Goal: Information Seeking & Learning: Find specific fact

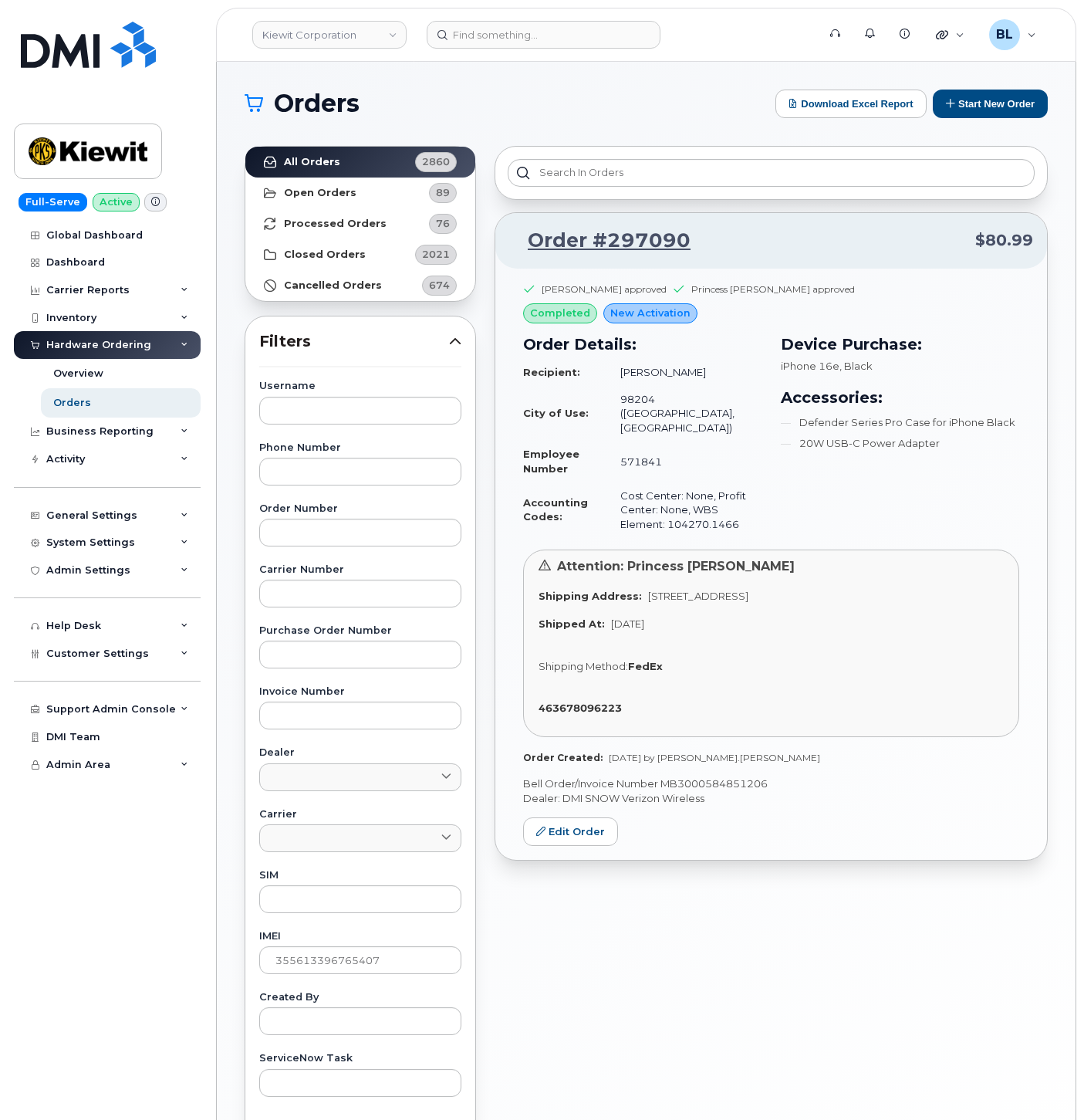
scroll to position [168, 0]
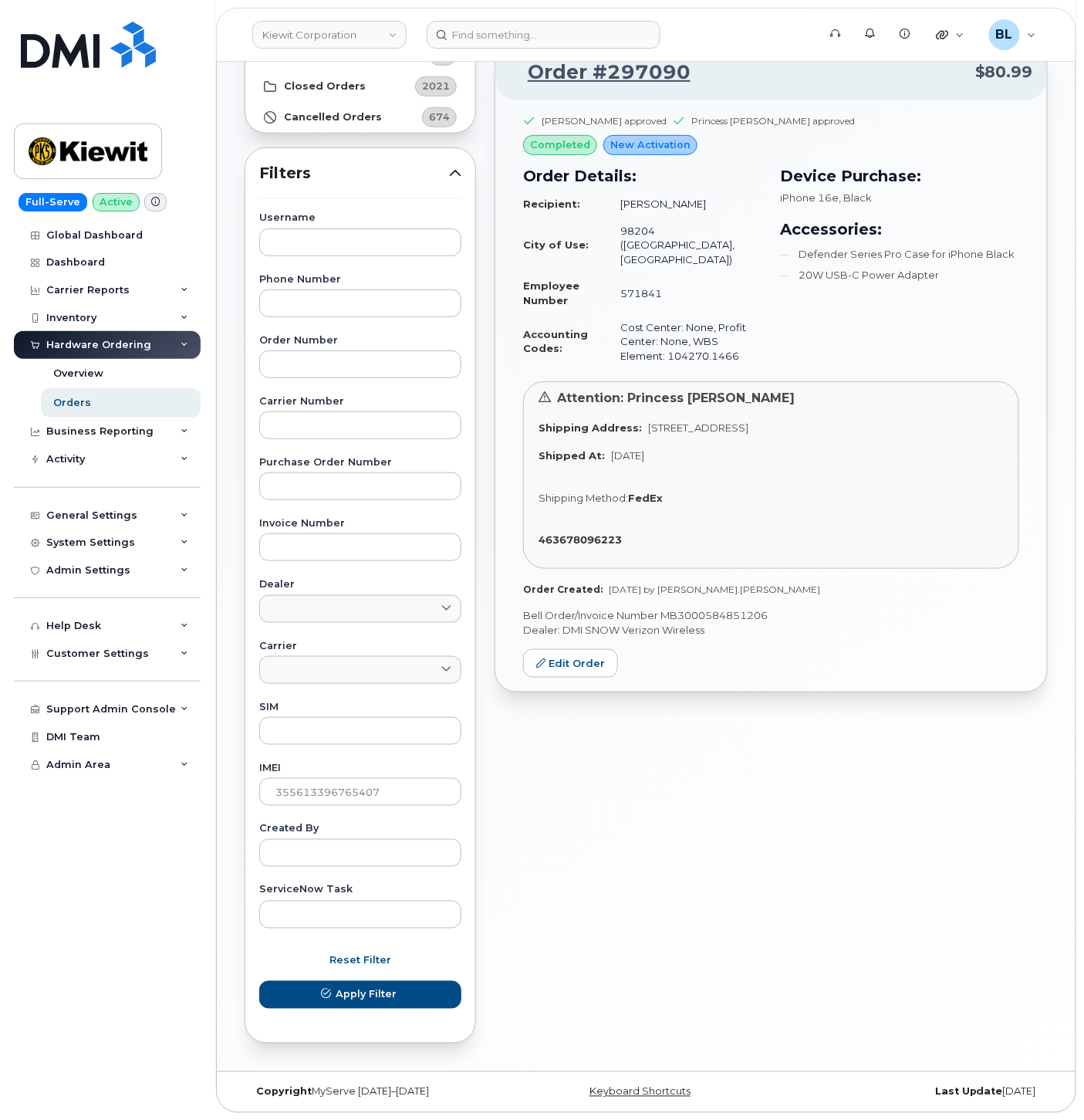
drag, startPoint x: 895, startPoint y: 752, endPoint x: 909, endPoint y: 750, distance: 14.1
click at [895, 752] on div "Order #297090 $80.99 Eloisa Bella approved Princess Carpio approved completed N…" at bounding box center [770, 510] width 571 height 1084
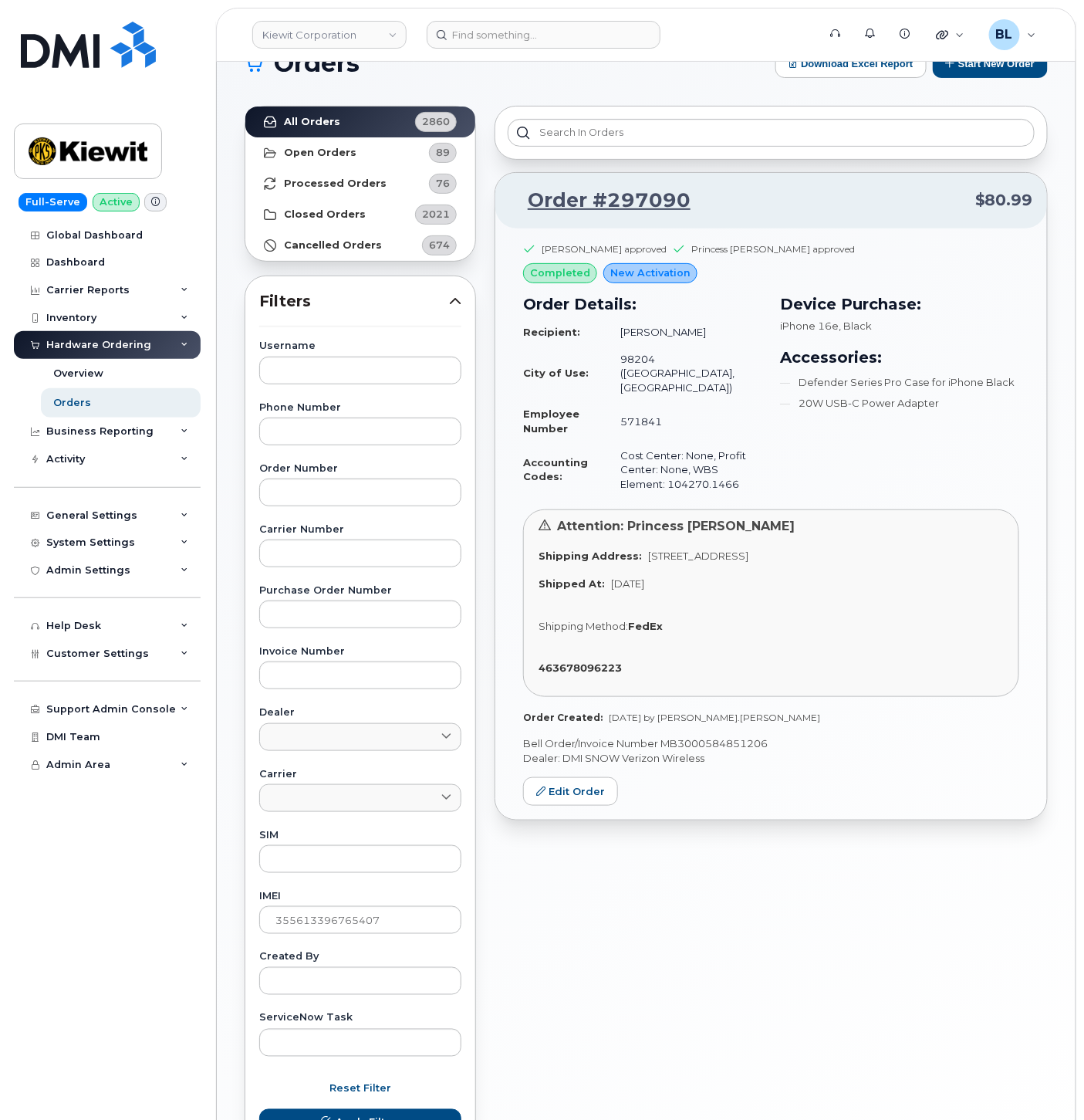
scroll to position [0, 0]
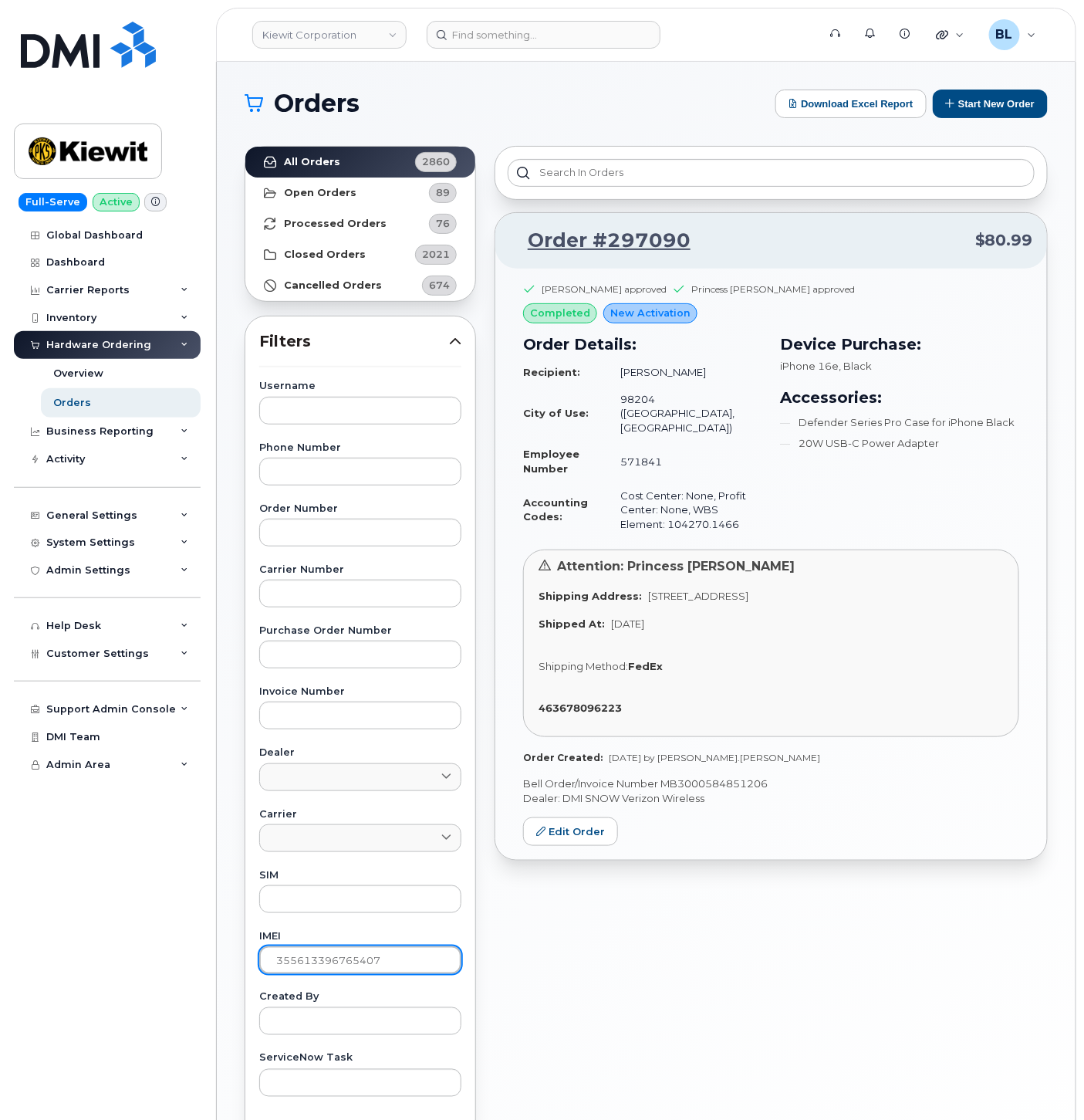
drag, startPoint x: 414, startPoint y: 951, endPoint x: -394, endPoint y: 889, distance: 810.4
click at [0, 889] on html "Kiewit Corporation Support Alerts Knowledge Base Quicklinks Suspend / Cancel De…" at bounding box center [542, 645] width 1084 height 1289
paste input "6832822613648"
type input "356832822613648"
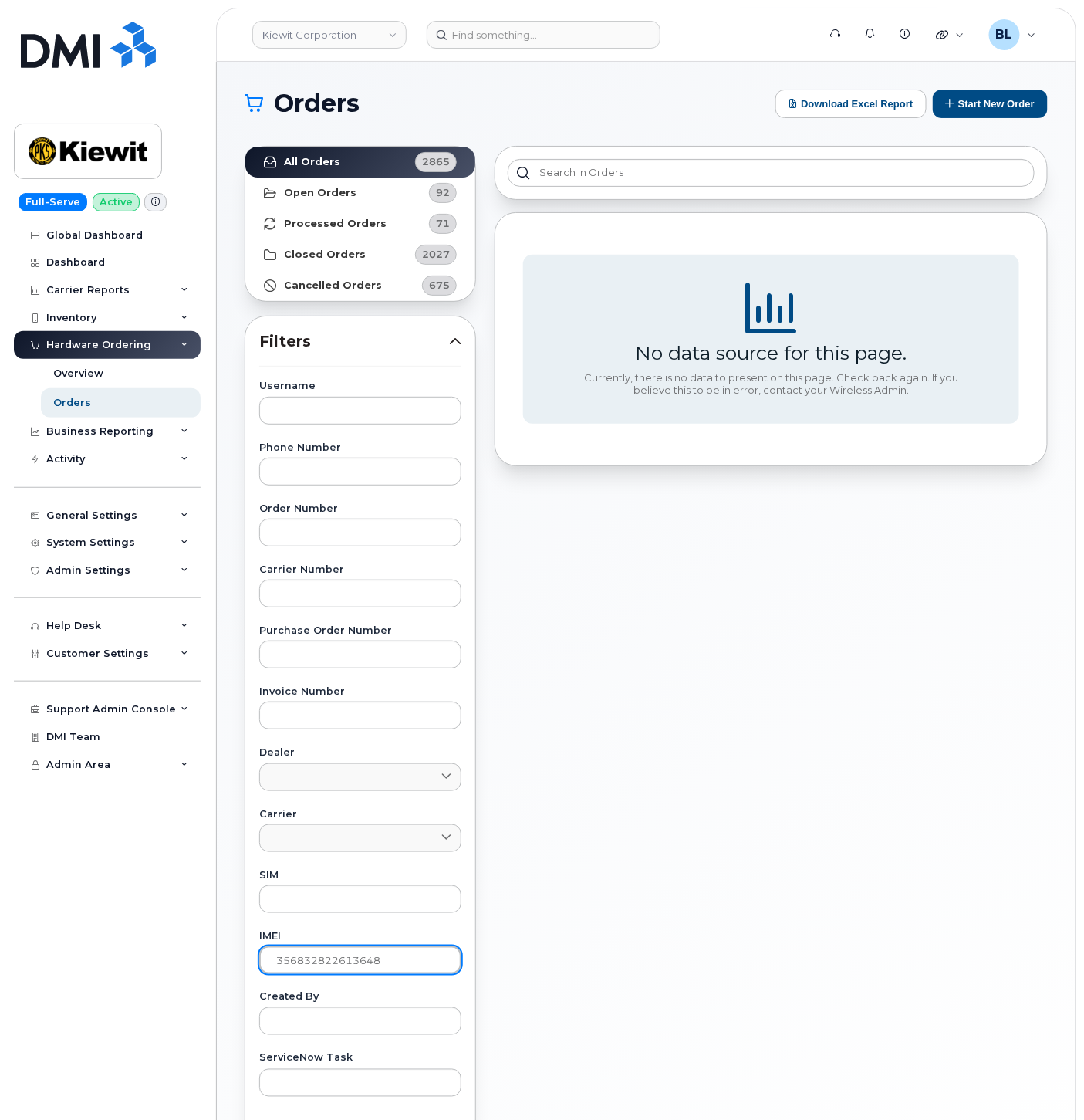
drag, startPoint x: 401, startPoint y: 963, endPoint x: -28, endPoint y: 914, distance: 431.8
click at [0, 914] on html "Kiewit Corporation Support Alerts Knowledge Base Quicklinks Suspend / Cancel De…" at bounding box center [542, 645] width 1084 height 1289
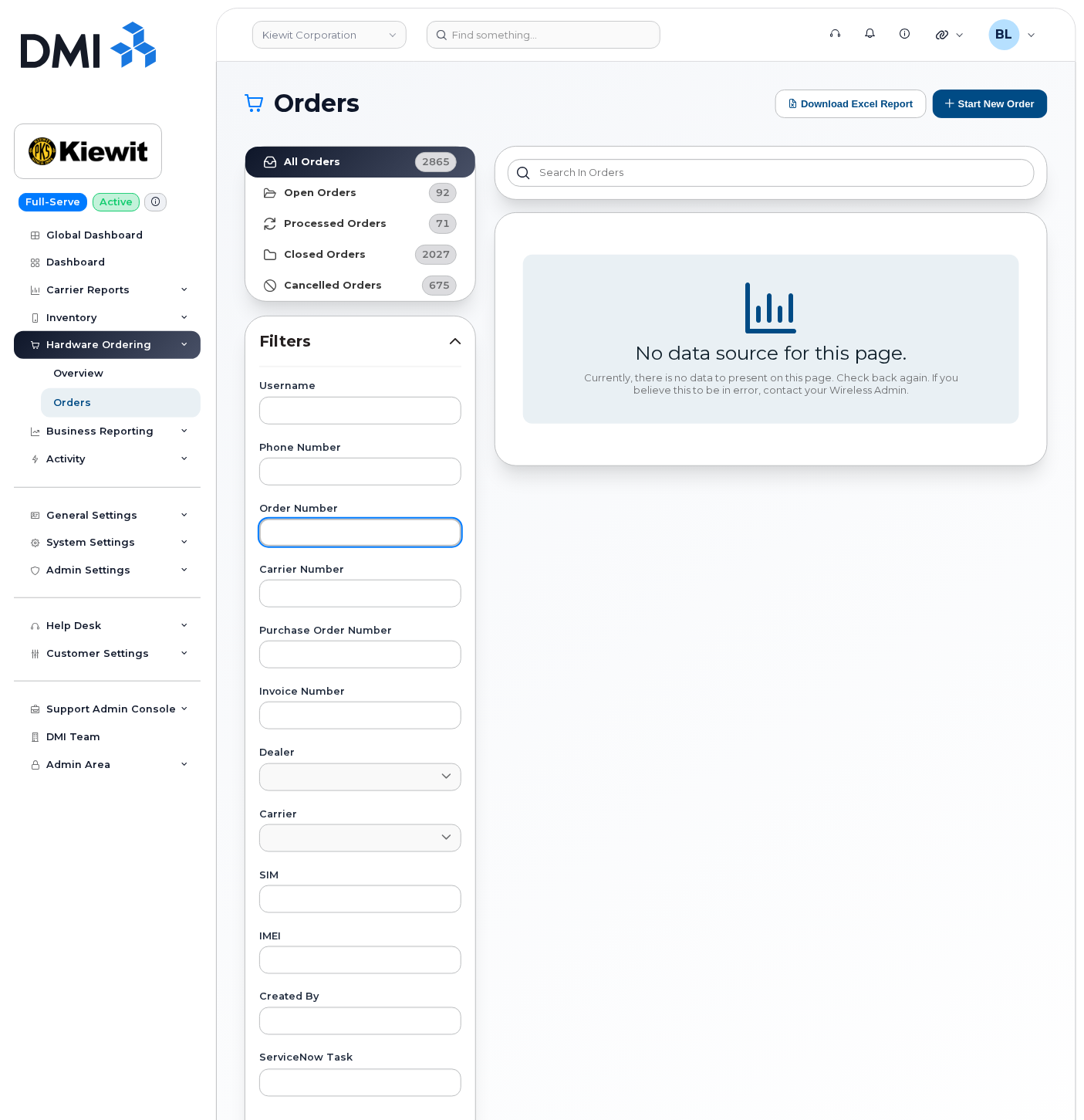
click at [403, 529] on input "text" at bounding box center [360, 532] width 202 height 27
paste input "297090"
type input "297090"
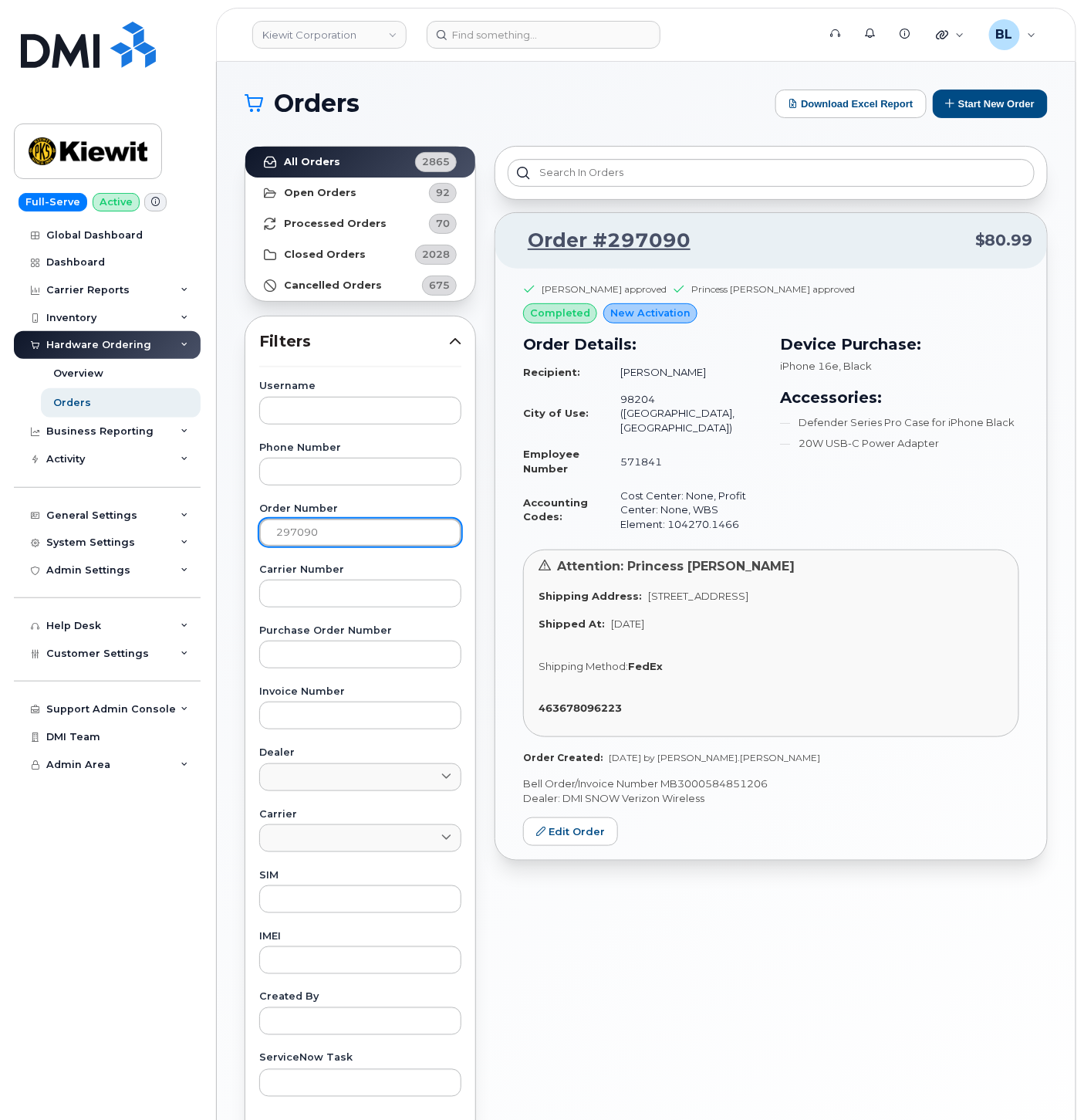
drag, startPoint x: 133, startPoint y: 502, endPoint x: -22, endPoint y: 481, distance: 156.4
click at [0, 481] on html "Kiewit Corporation Support Alerts Knowledge Base Quicklinks Suspend / Cancel De…" at bounding box center [542, 645] width 1084 height 1289
click at [367, 939] on label "IMEI" at bounding box center [360, 936] width 202 height 10
click at [367, 948] on input "text" at bounding box center [360, 960] width 202 height 27
paste input "355135951296081"
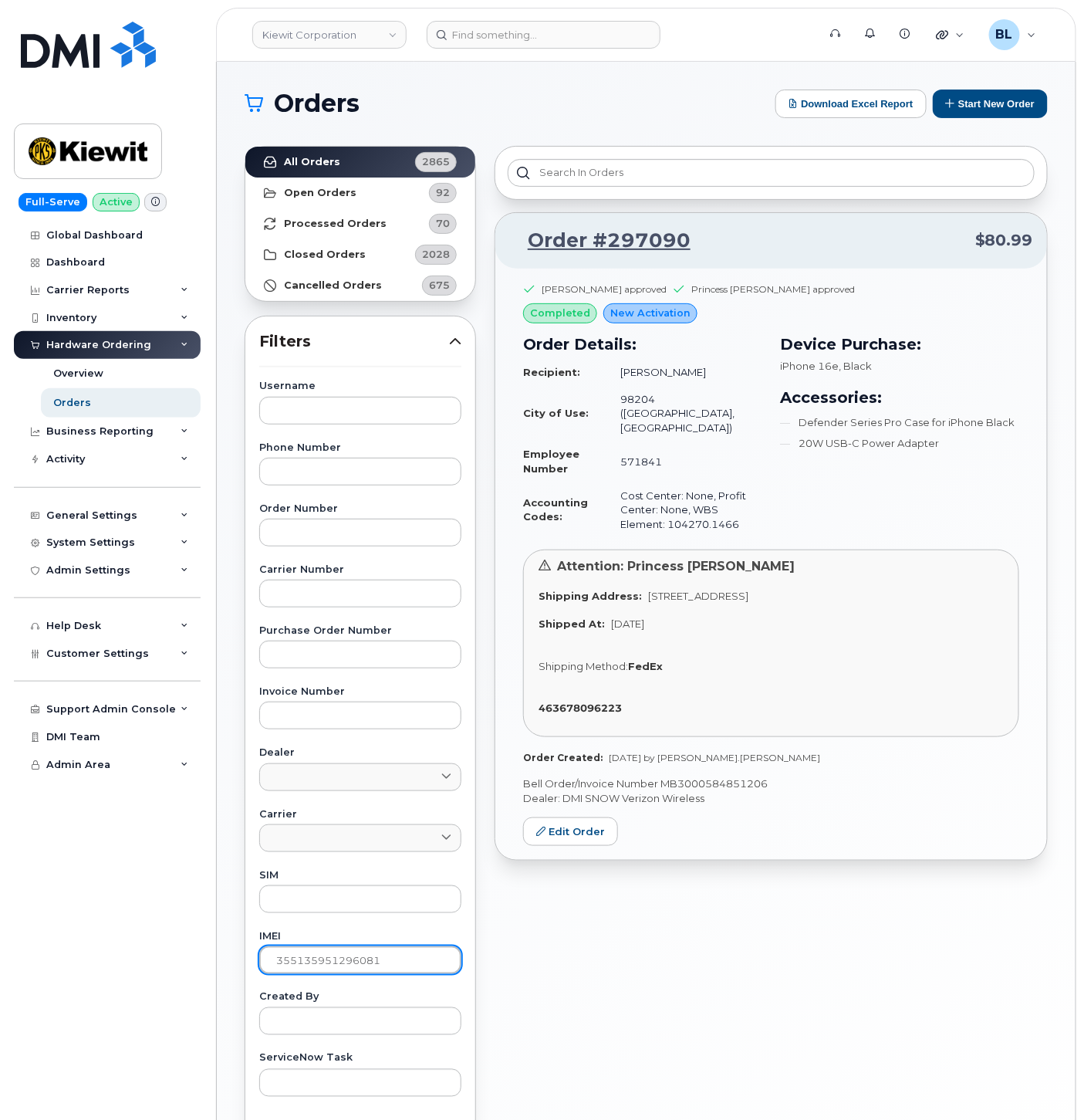
type input "355135951296081"
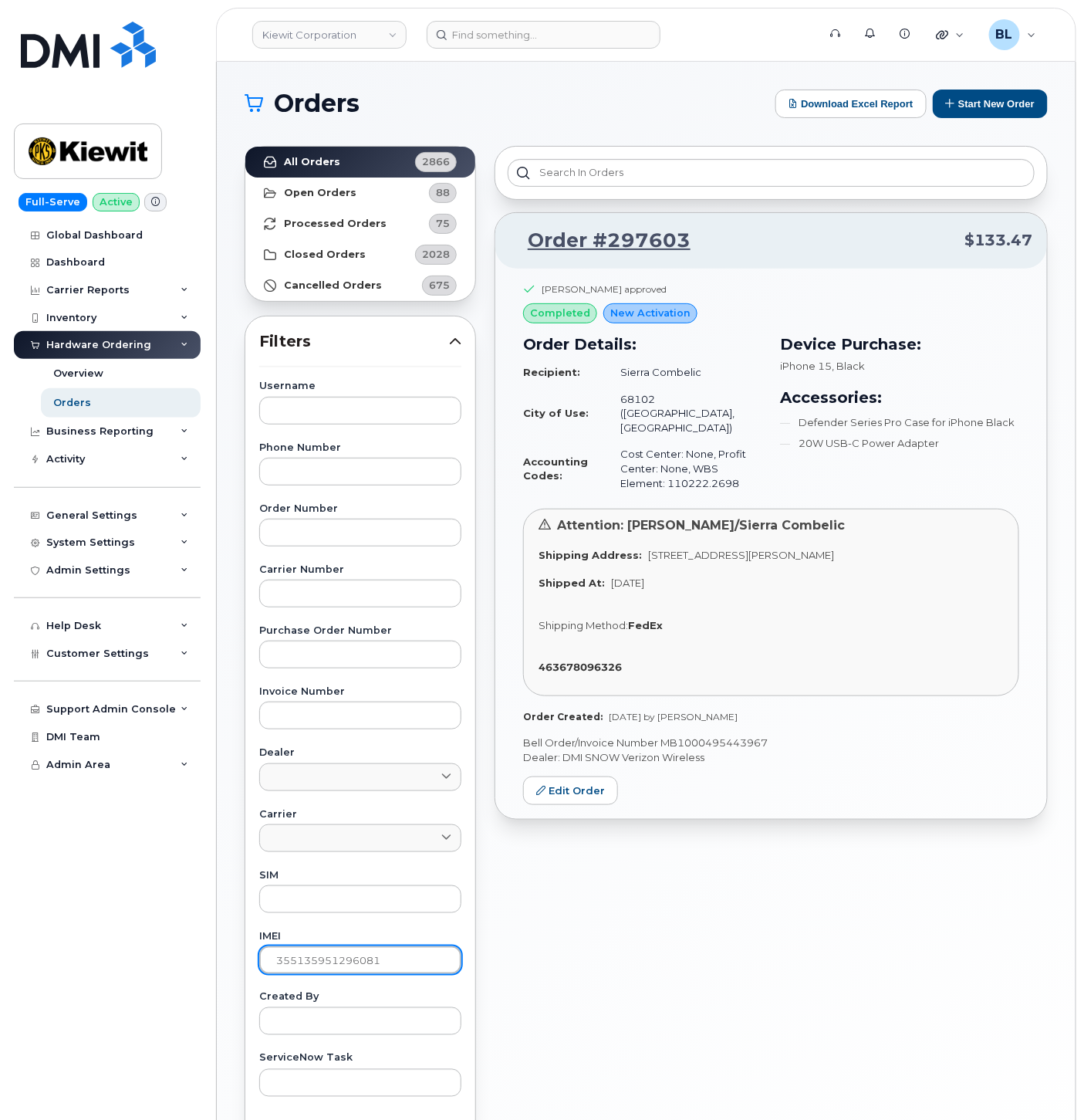
drag, startPoint x: 403, startPoint y: 968, endPoint x: -68, endPoint y: 900, distance: 475.9
click at [0, 900] on html "Kiewit Corporation Support Alerts Knowledge Base Quicklinks Suspend / Cancel De…" at bounding box center [542, 645] width 1084 height 1289
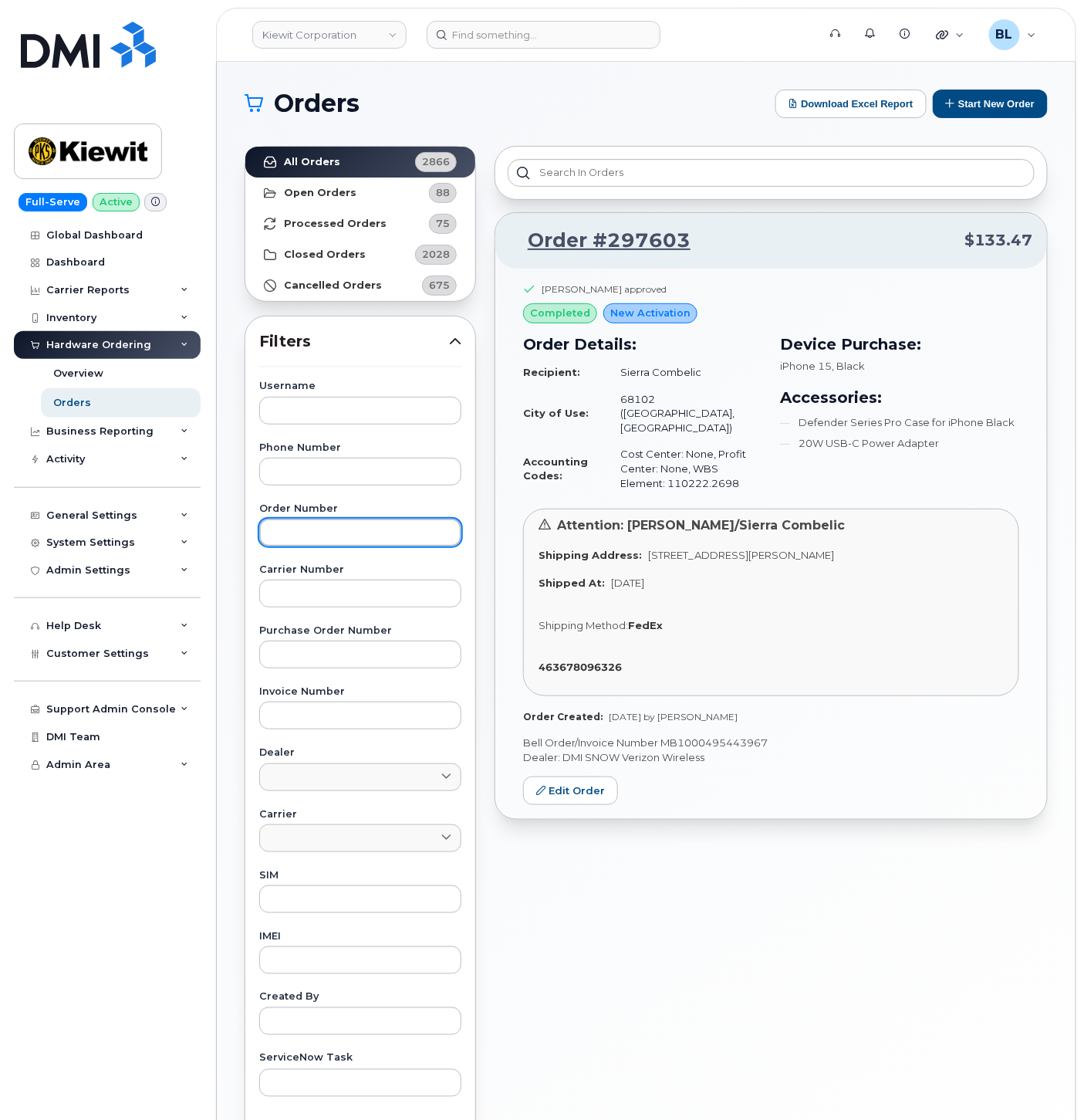
click at [335, 539] on input "text" at bounding box center [360, 532] width 202 height 27
paste input "298466"
type input "298466"
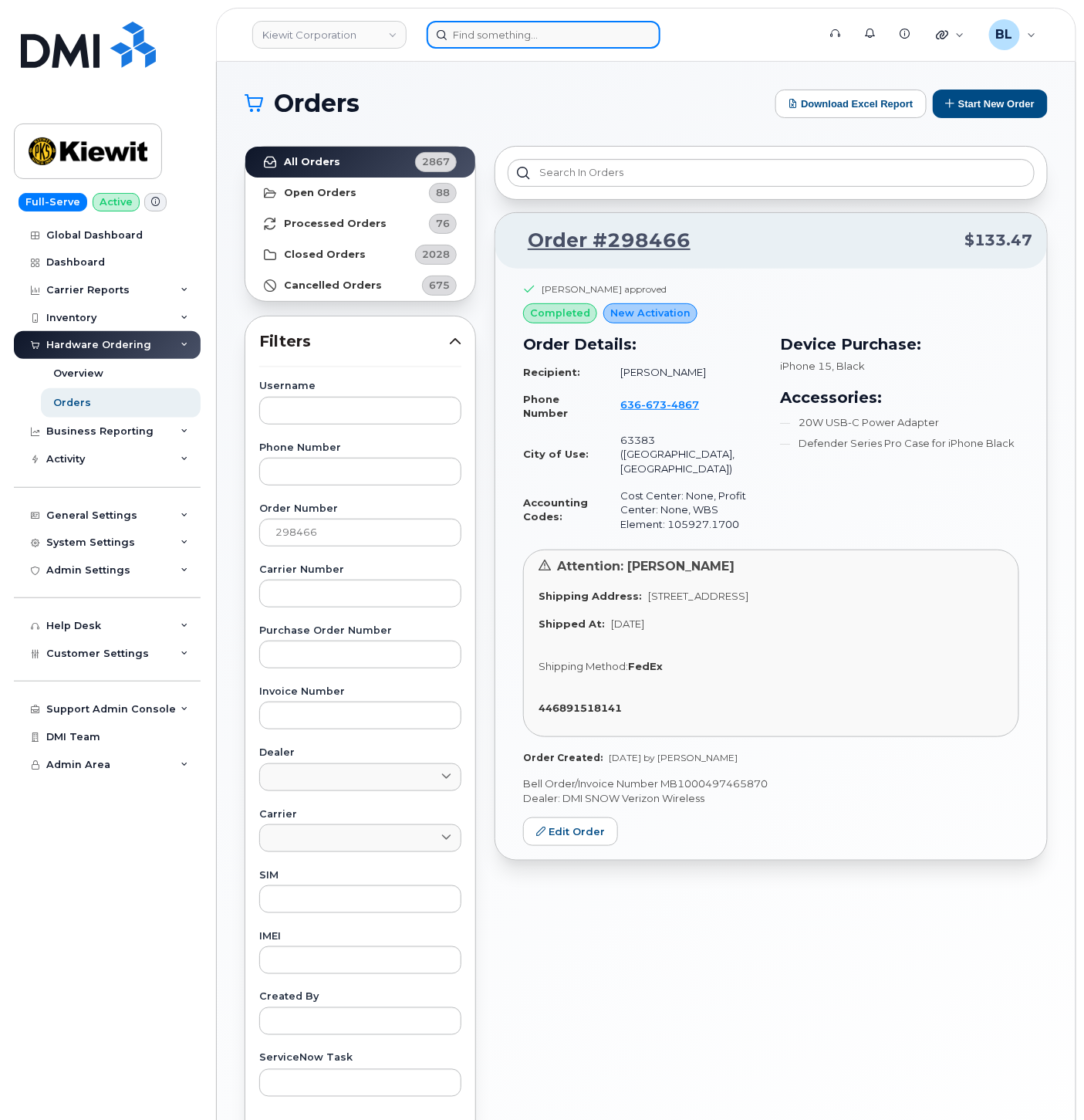
click at [507, 32] on input at bounding box center [544, 35] width 234 height 27
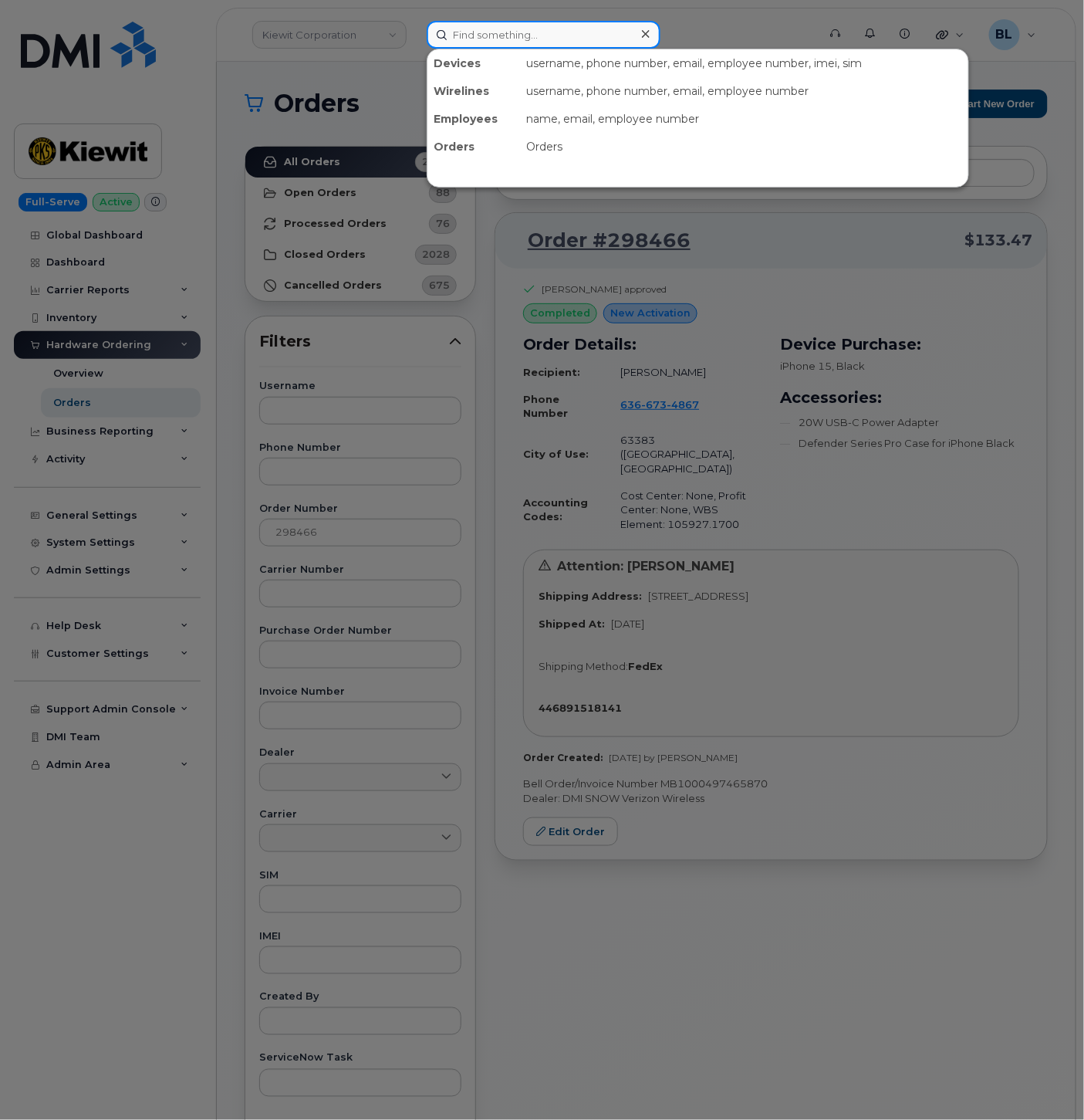
paste input "5627640520"
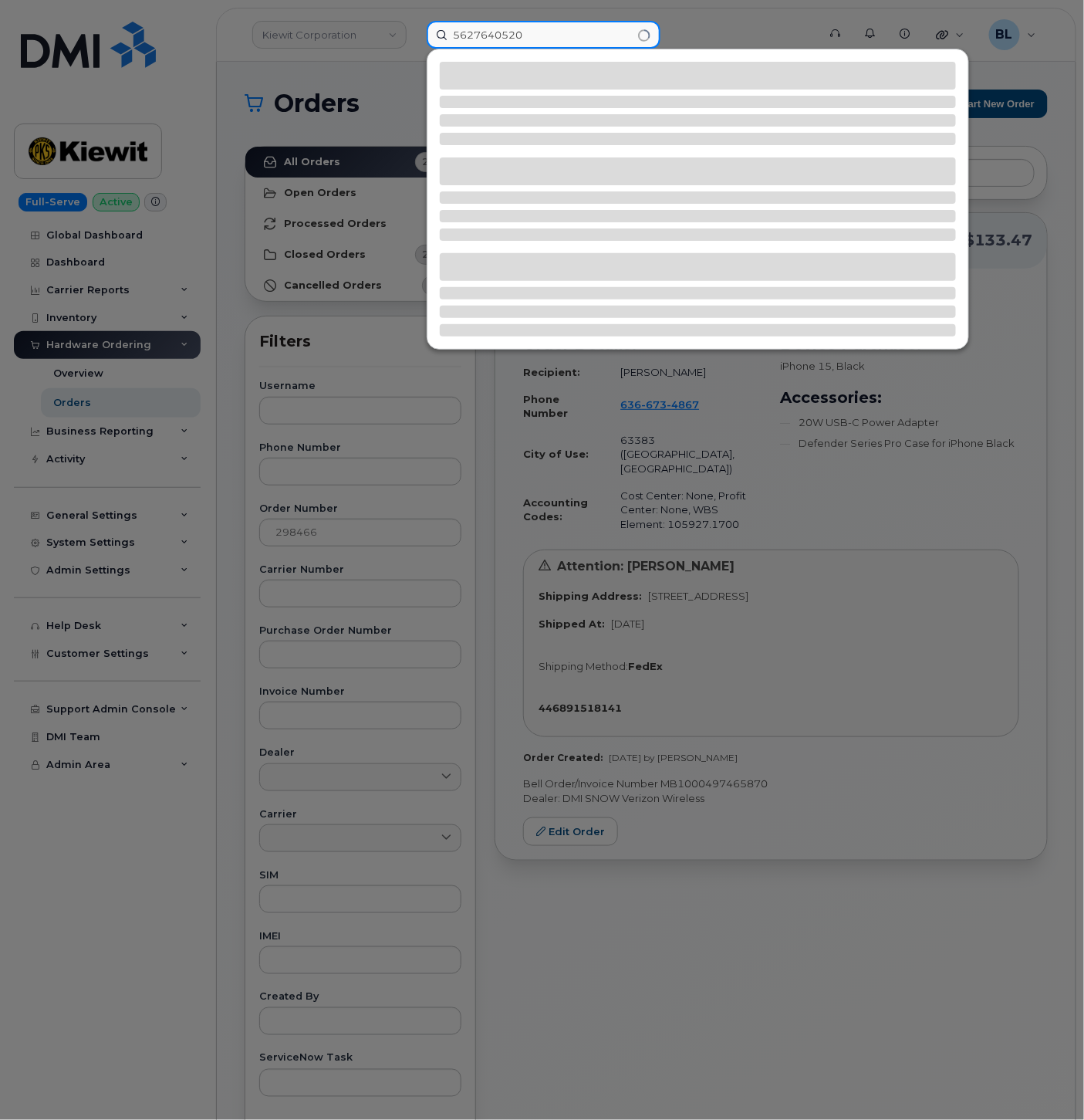
type input "5627640520"
drag, startPoint x: 526, startPoint y: 35, endPoint x: 0, endPoint y: 5, distance: 526.9
click at [414, 21] on div "5627640520" at bounding box center [616, 35] width 405 height 27
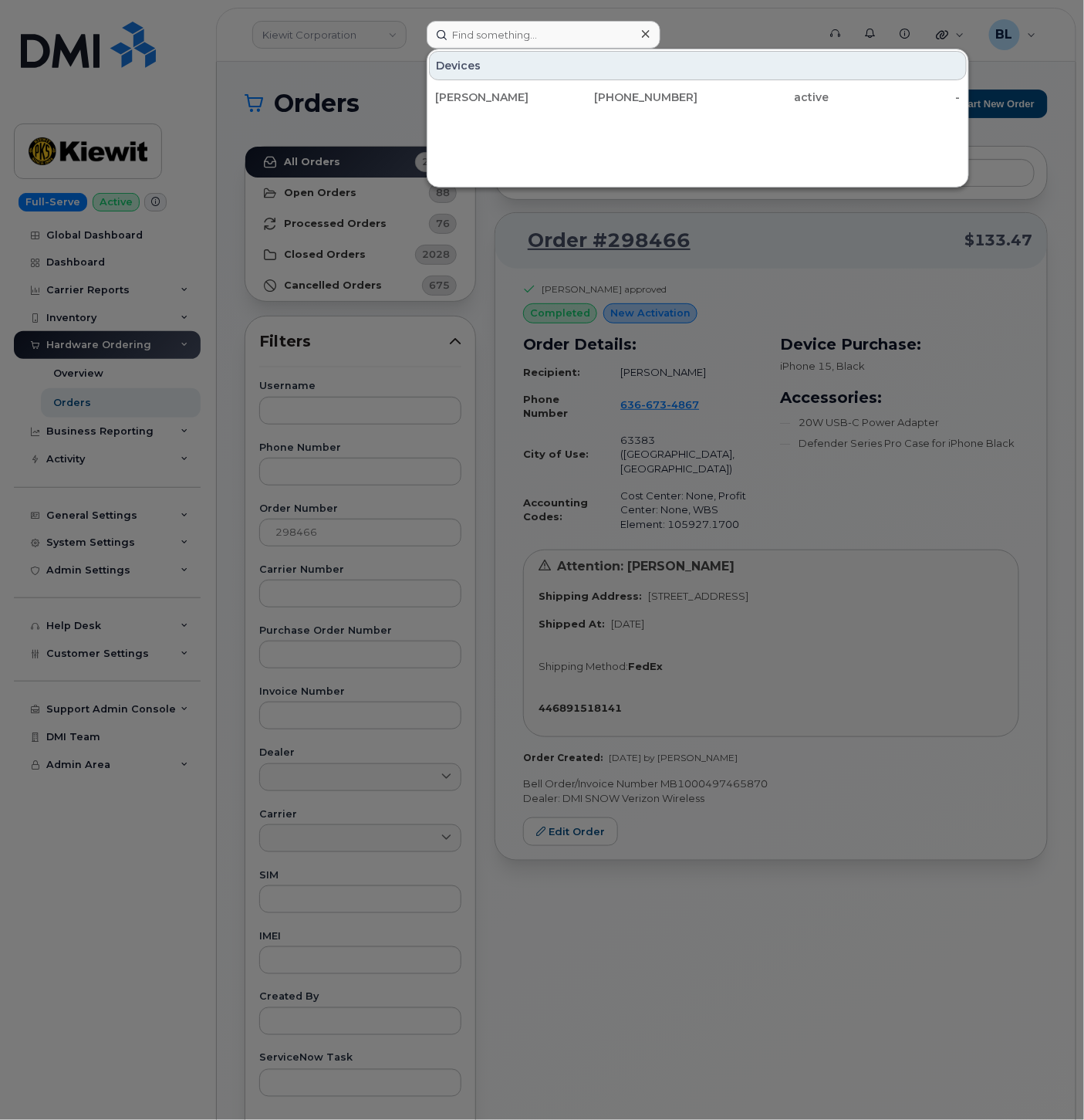
click at [863, 573] on div at bounding box center [542, 560] width 1084 height 1120
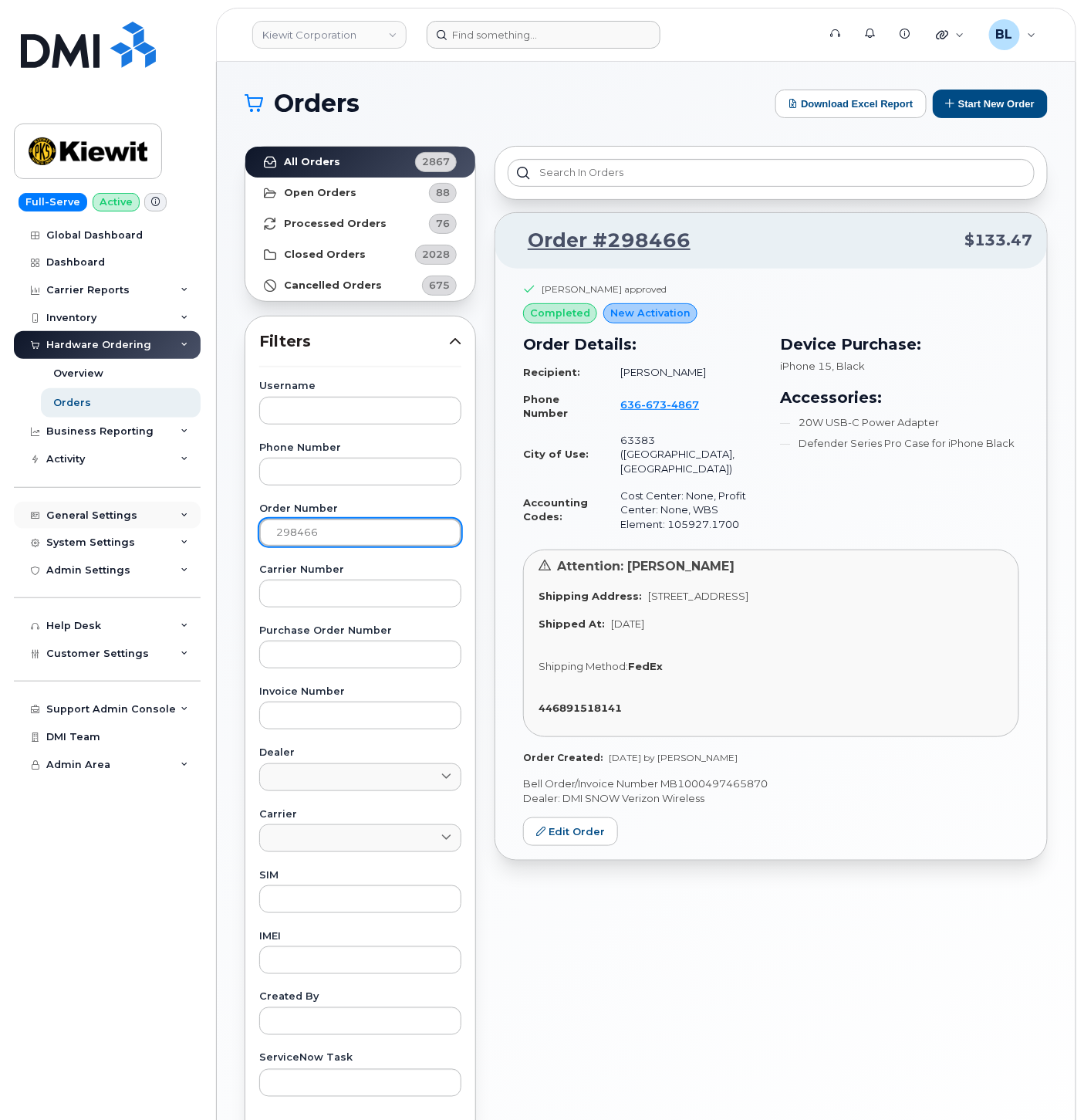
drag, startPoint x: 340, startPoint y: 537, endPoint x: 27, endPoint y: 527, distance: 313.2
click at [217, 523] on div "Kiewit Corporation Support Alerts Knowledge Base Quicklinks Suspend / Cancel De…" at bounding box center [645, 651] width 858 height 1178
click at [381, 971] on div "Username Phone Number Order Number Carrier Number Purchase Order Number Invoice…" at bounding box center [360, 739] width 239 height 715
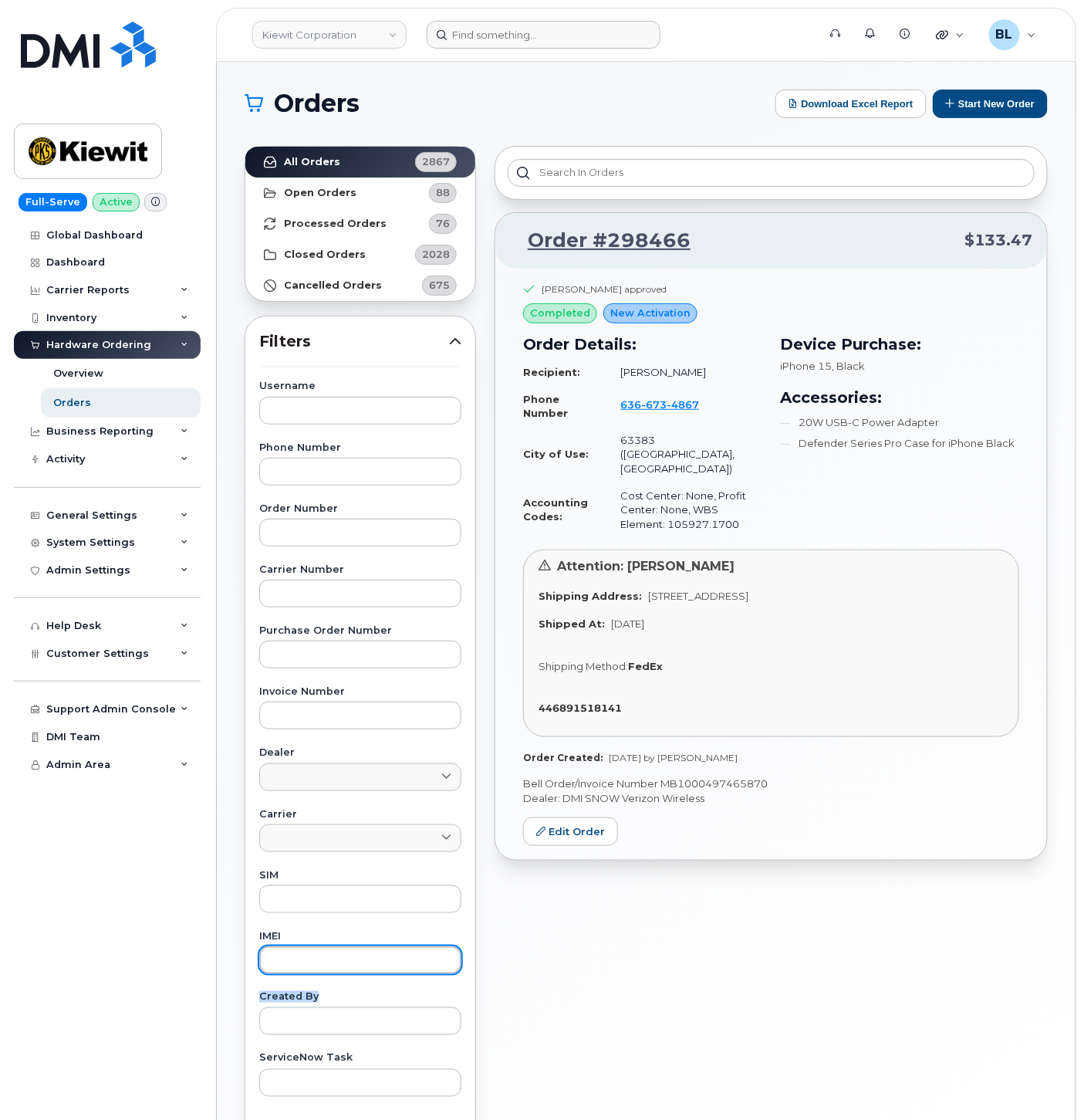
drag, startPoint x: 383, startPoint y: 967, endPoint x: 388, endPoint y: 954, distance: 13.9
click at [384, 966] on input "text" at bounding box center [360, 960] width 202 height 27
click at [389, 947] on input "text" at bounding box center [360, 960] width 202 height 27
click at [390, 952] on input "text" at bounding box center [360, 960] width 202 height 27
paste input "351829686406502"
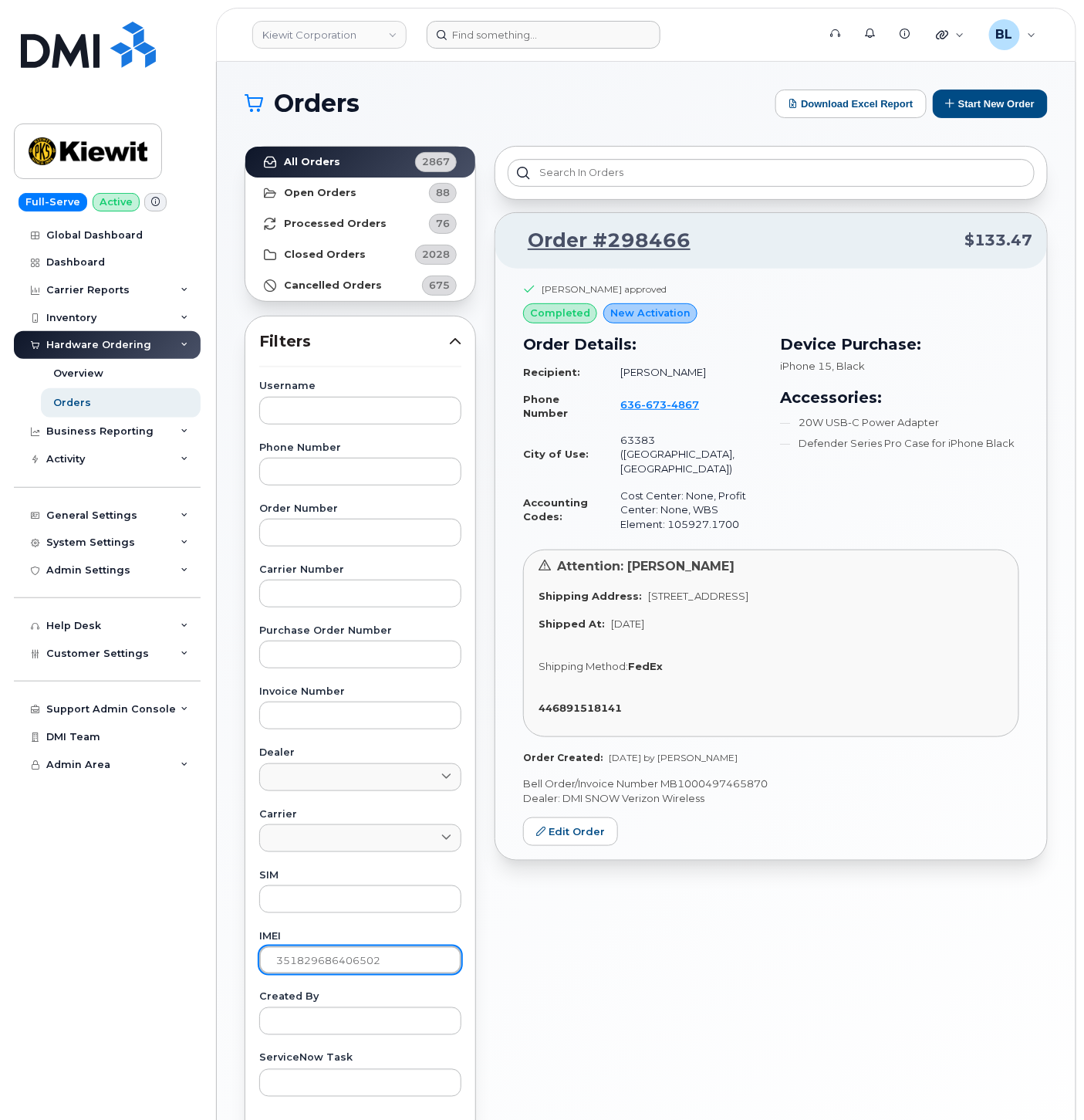
type input "351829686406502"
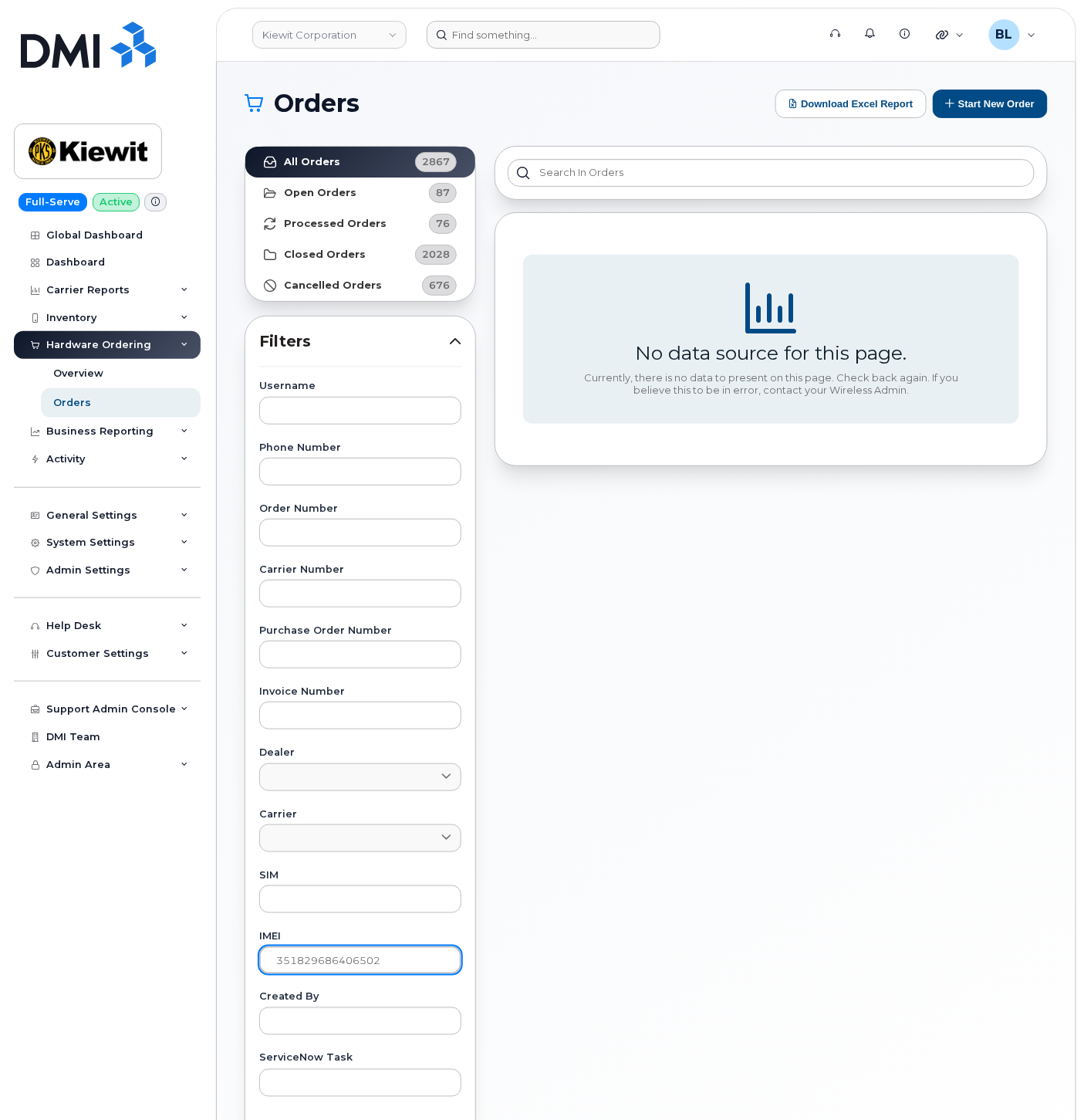
click at [368, 967] on input "351829686406502" at bounding box center [360, 960] width 202 height 27
drag, startPoint x: 368, startPoint y: 967, endPoint x: 367, endPoint y: 955, distance: 12.0
click at [367, 960] on input "351829686406502" at bounding box center [360, 960] width 202 height 27
click at [397, 963] on input "text" at bounding box center [360, 960] width 202 height 27
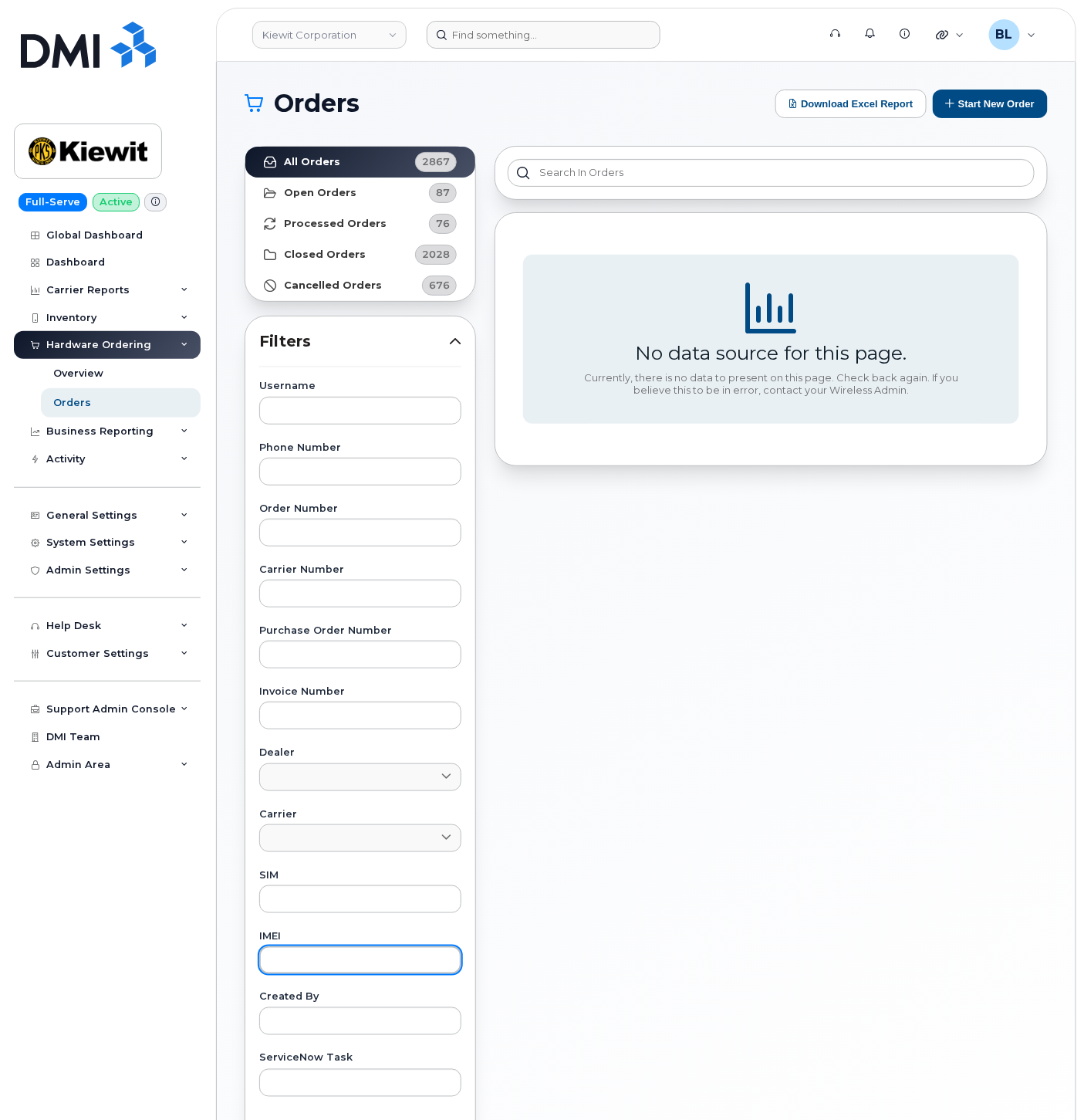
paste input "355254199332465"
type input "355254199332465"
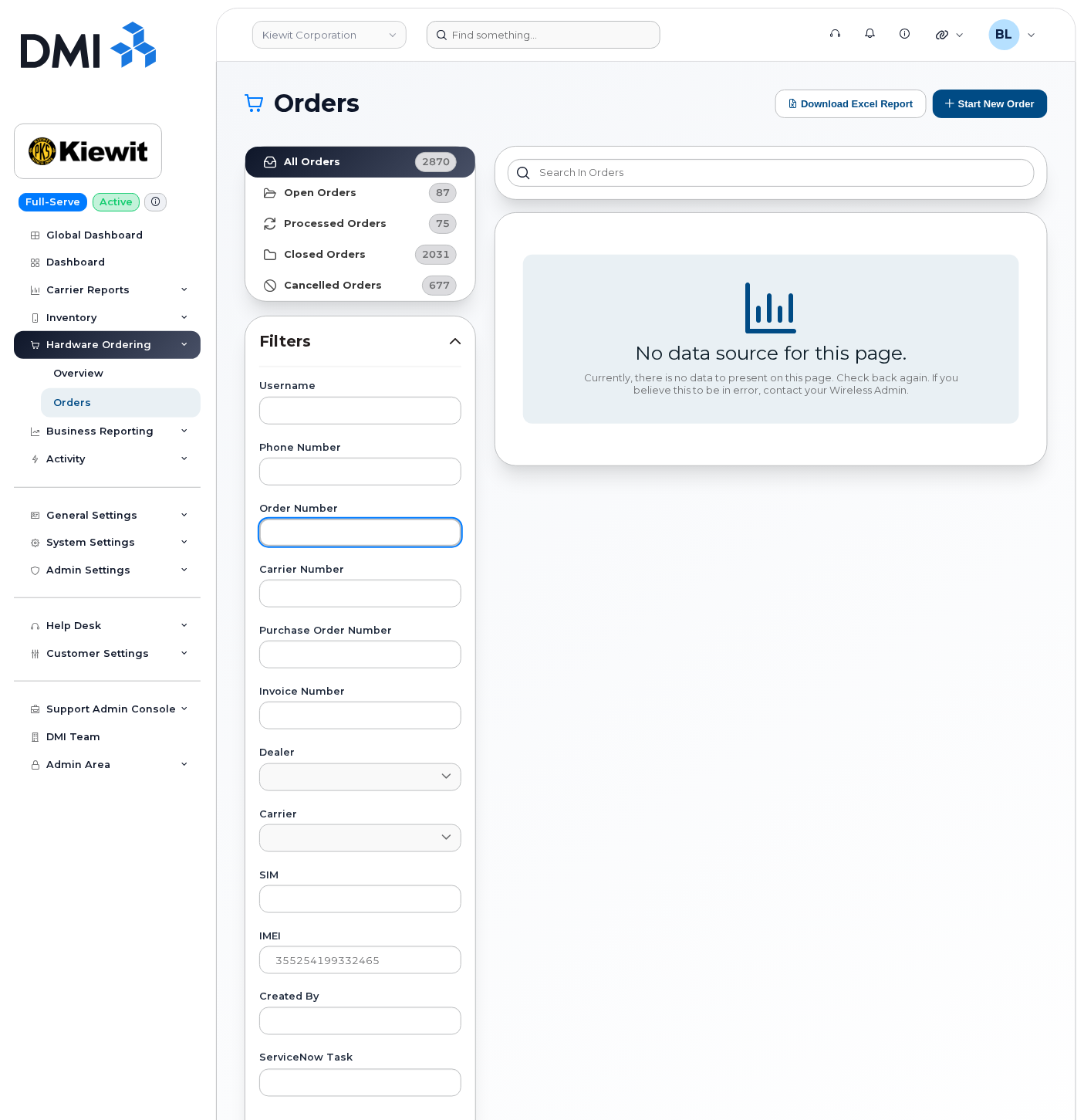
click at [328, 519] on input "text" at bounding box center [360, 532] width 202 height 27
paste input "297538"
type input "297538"
drag, startPoint x: 413, startPoint y: 958, endPoint x: -212, endPoint y: 836, distance: 636.8
click at [0, 836] on html "Kiewit Corporation Support Alerts Knowledge Base Quicklinks Suspend / Cancel De…" at bounding box center [542, 645] width 1084 height 1289
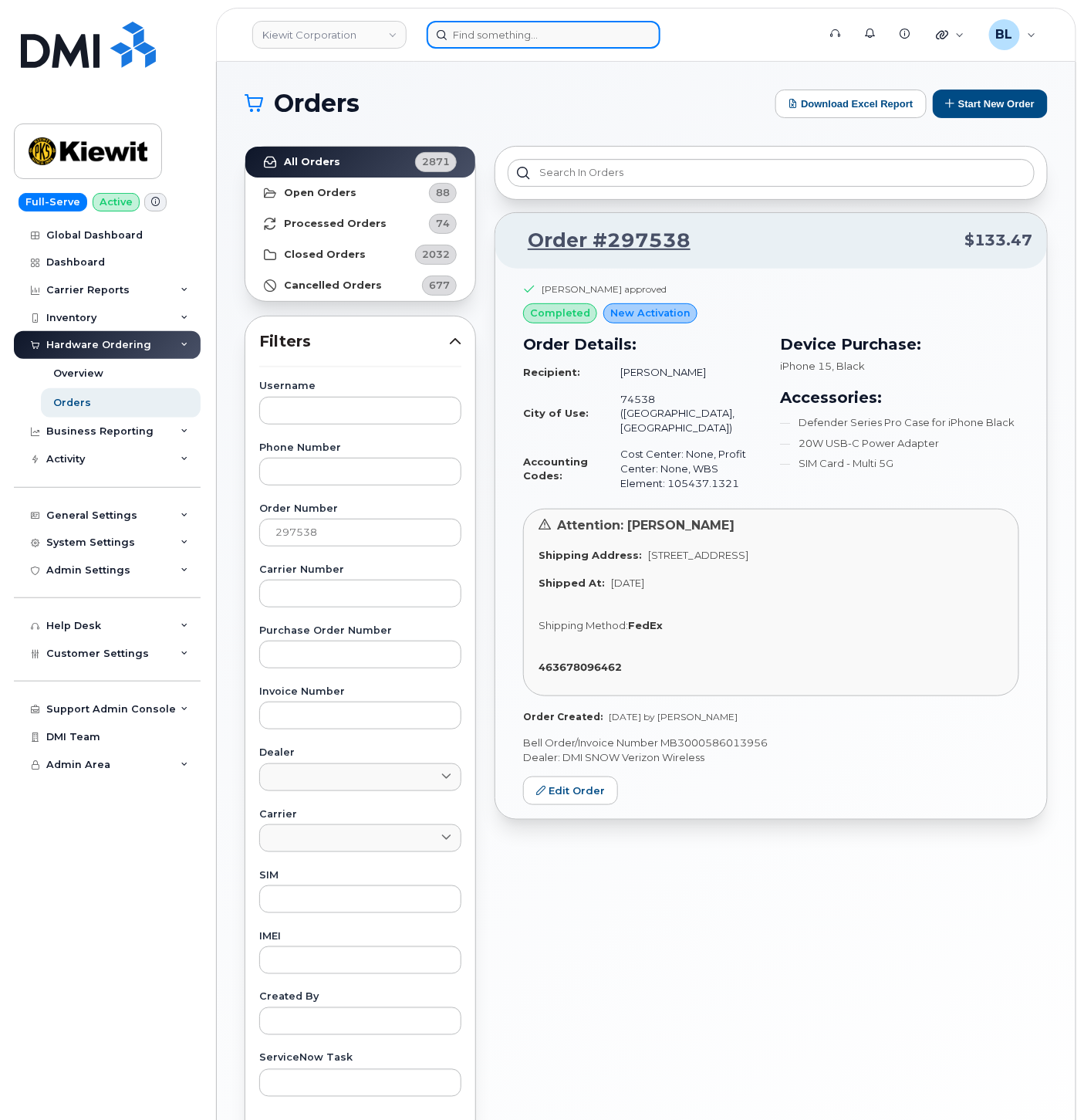
click at [597, 22] on input at bounding box center [544, 35] width 234 height 27
paste input "9134480963"
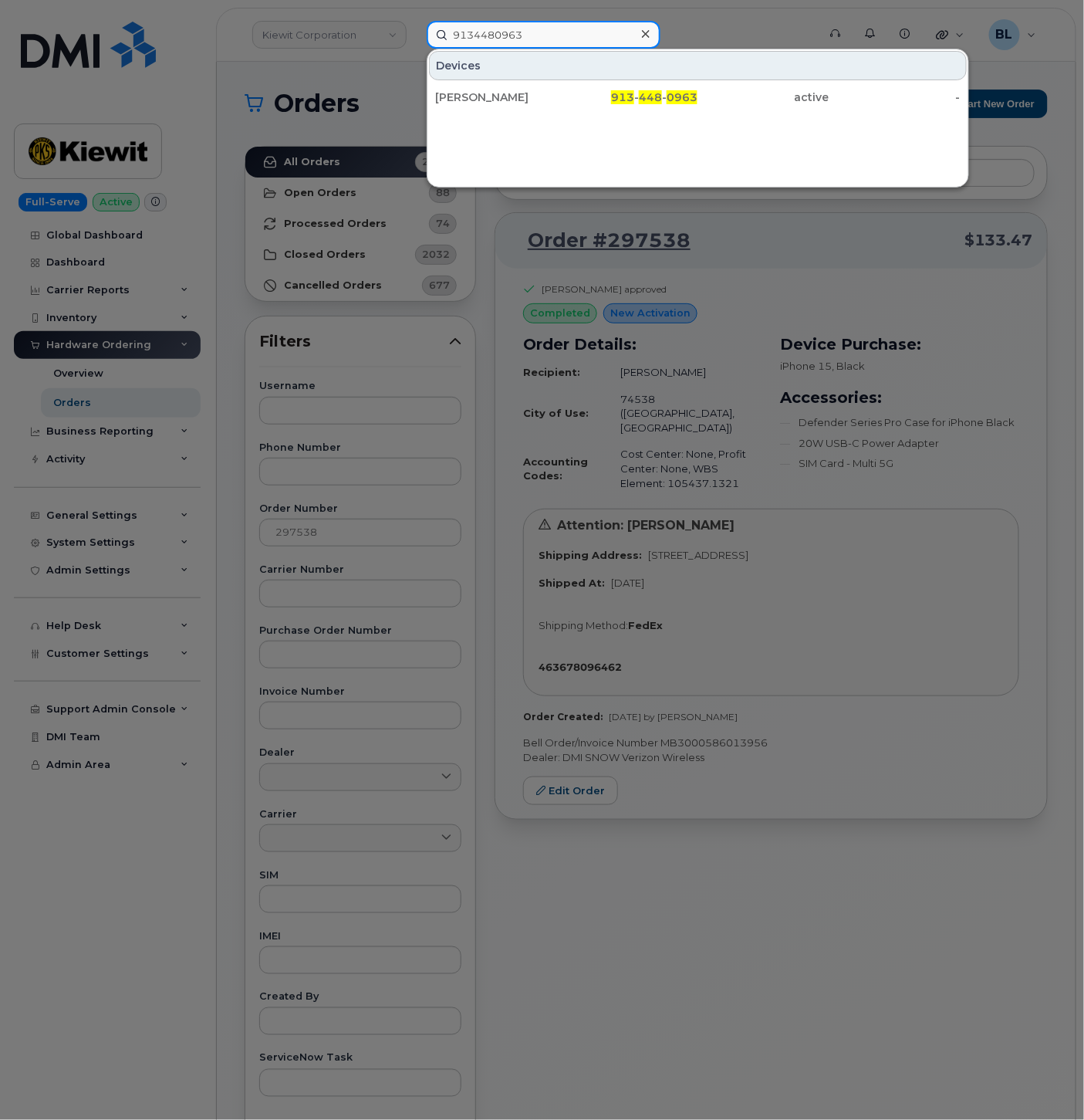
type input "9134480963"
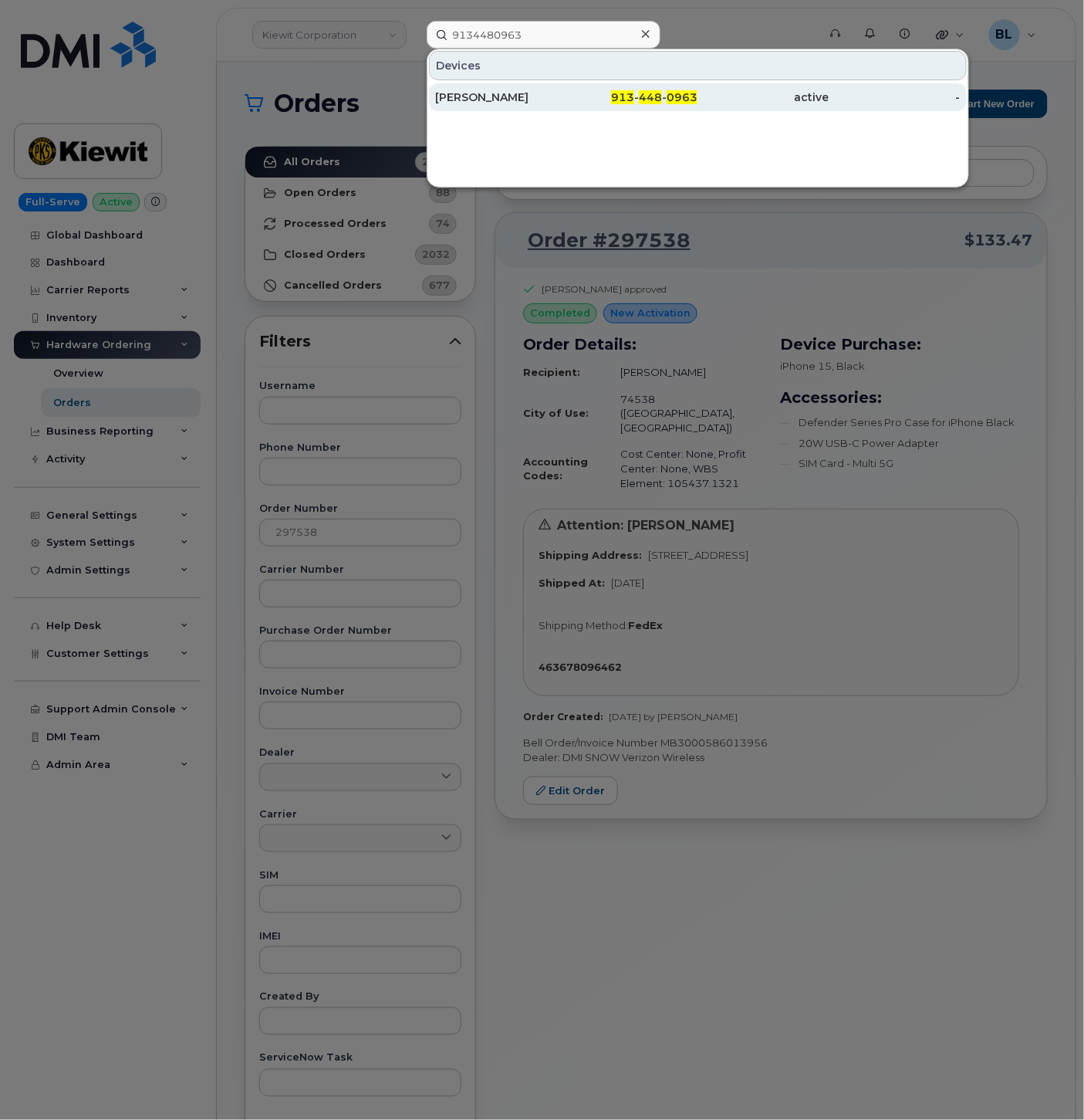
drag, startPoint x: 531, startPoint y: 95, endPoint x: 521, endPoint y: 94, distance: 10.0
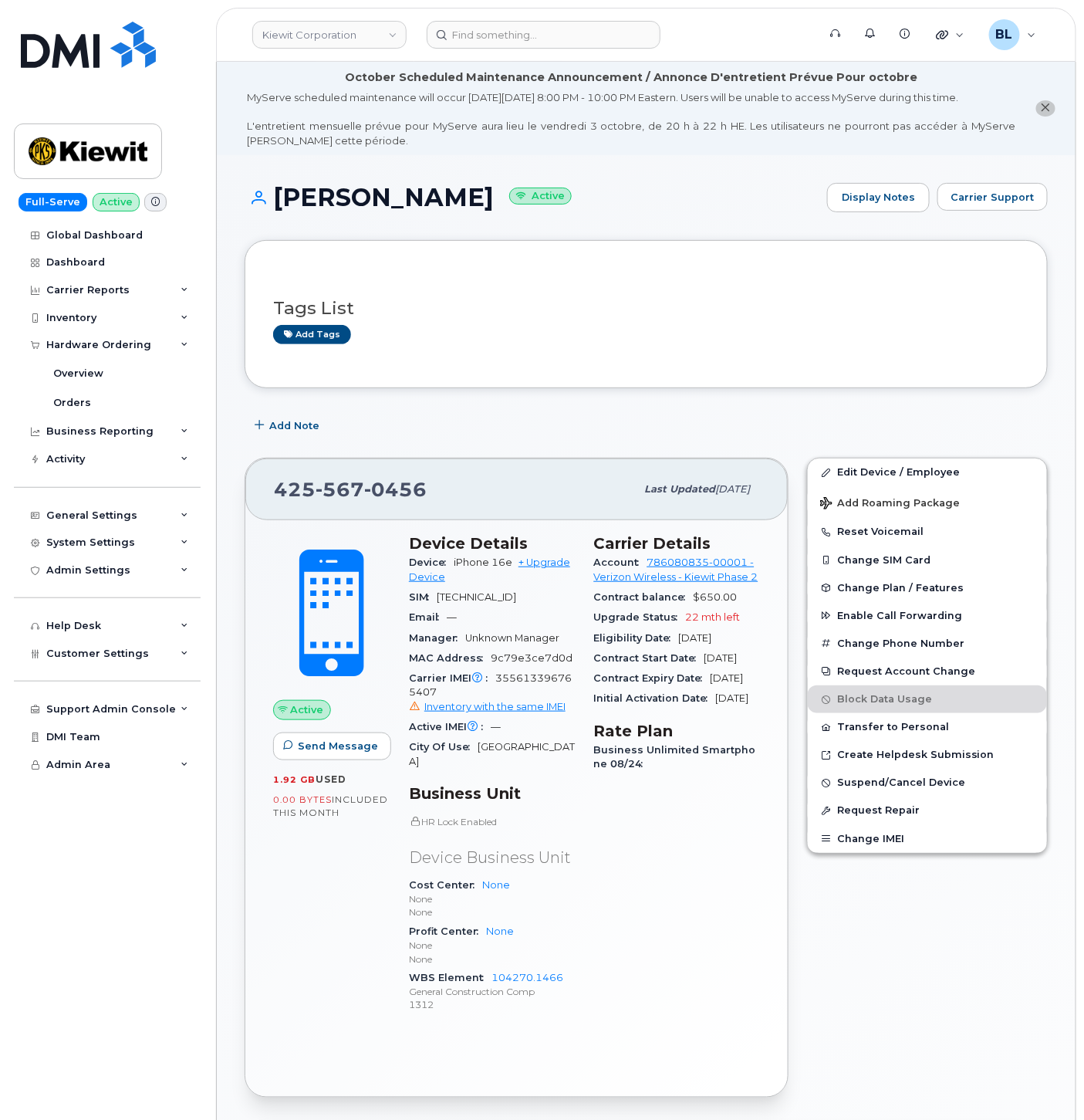
click at [521, 347] on div "Tags List Add tags" at bounding box center [646, 315] width 746 height 91
drag, startPoint x: 537, startPoint y: 43, endPoint x: 552, endPoint y: 37, distance: 16.2
click at [537, 43] on input at bounding box center [544, 35] width 234 height 27
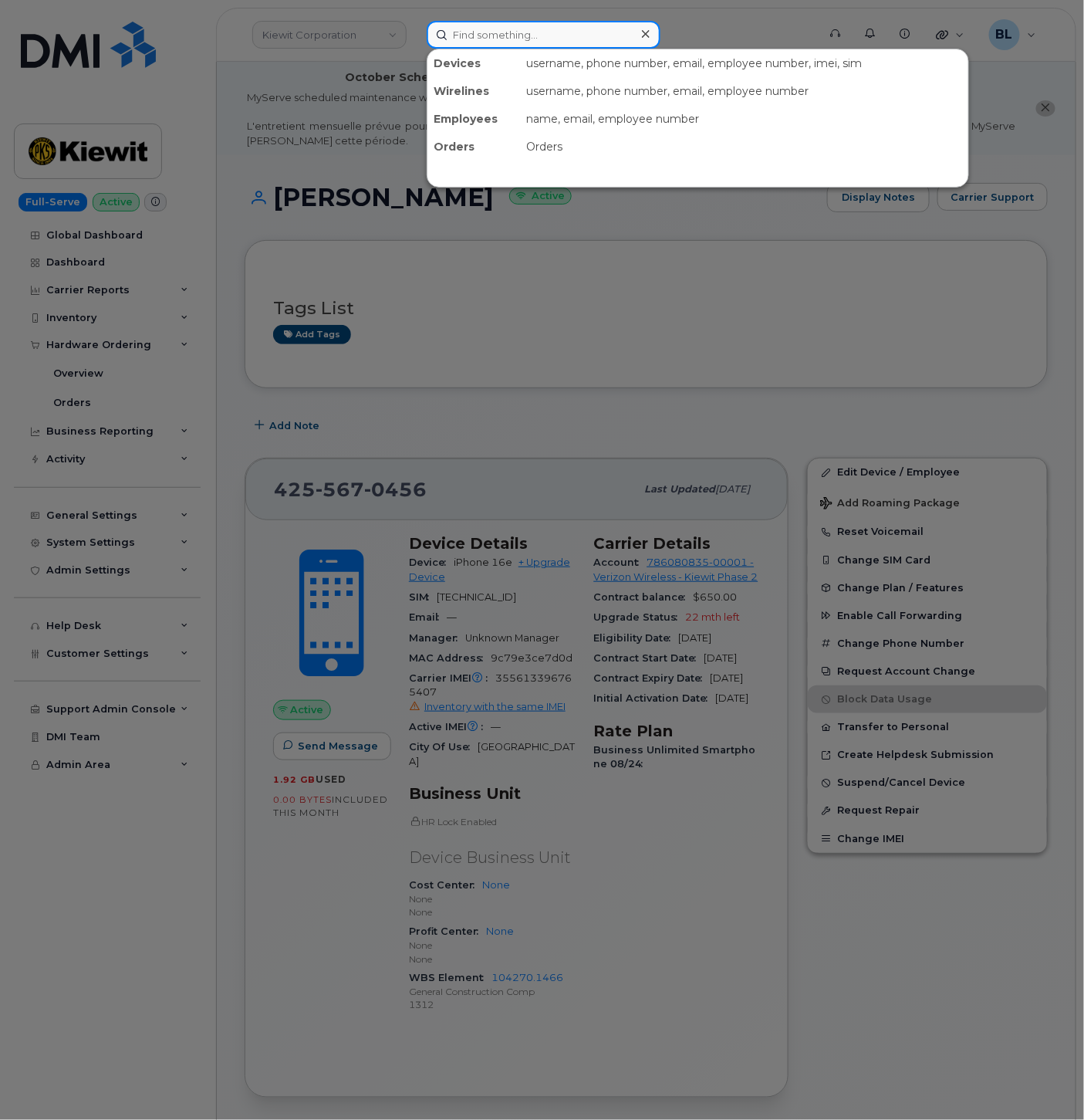
paste input "2053835596"
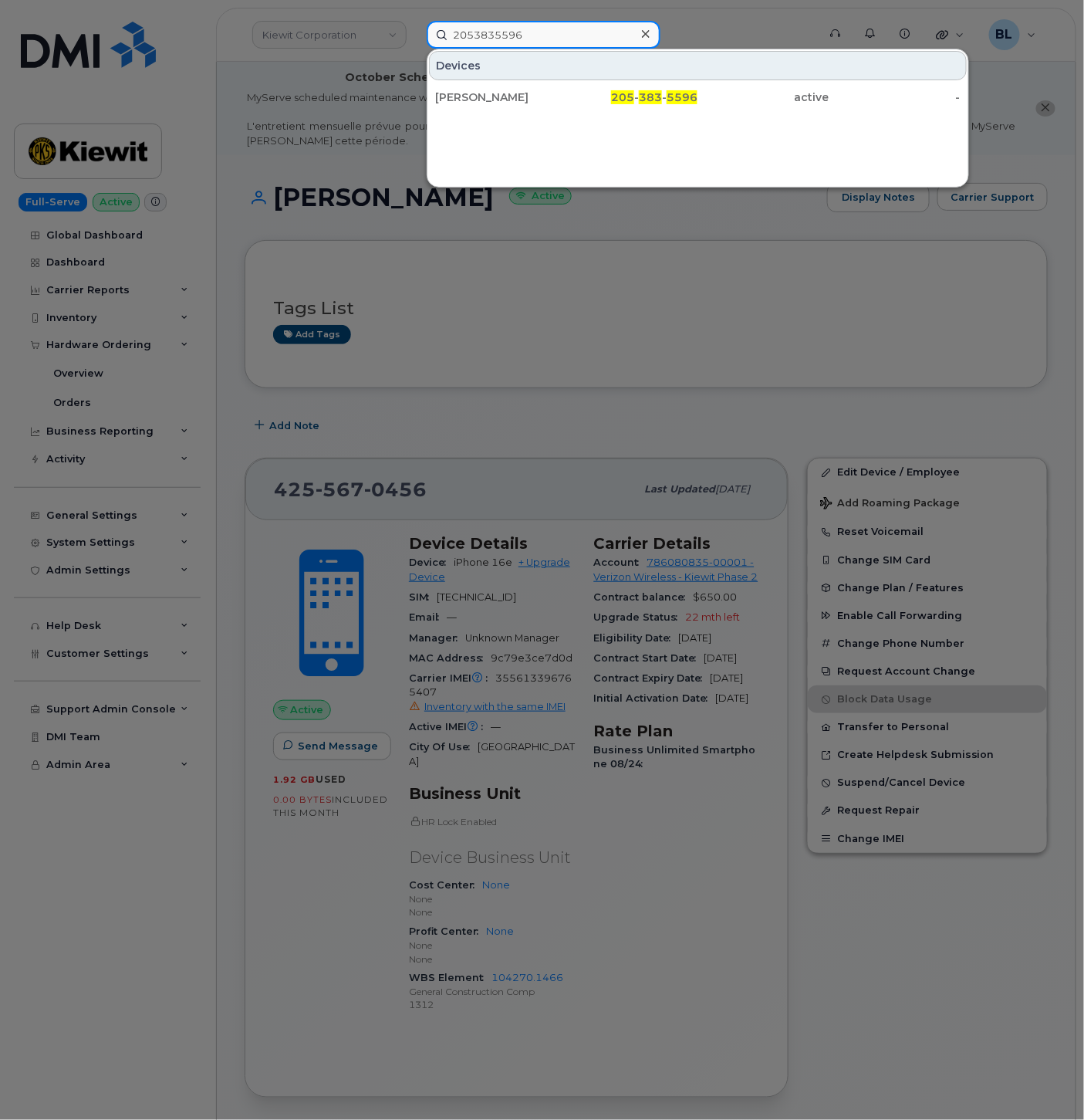
type input "2053835596"
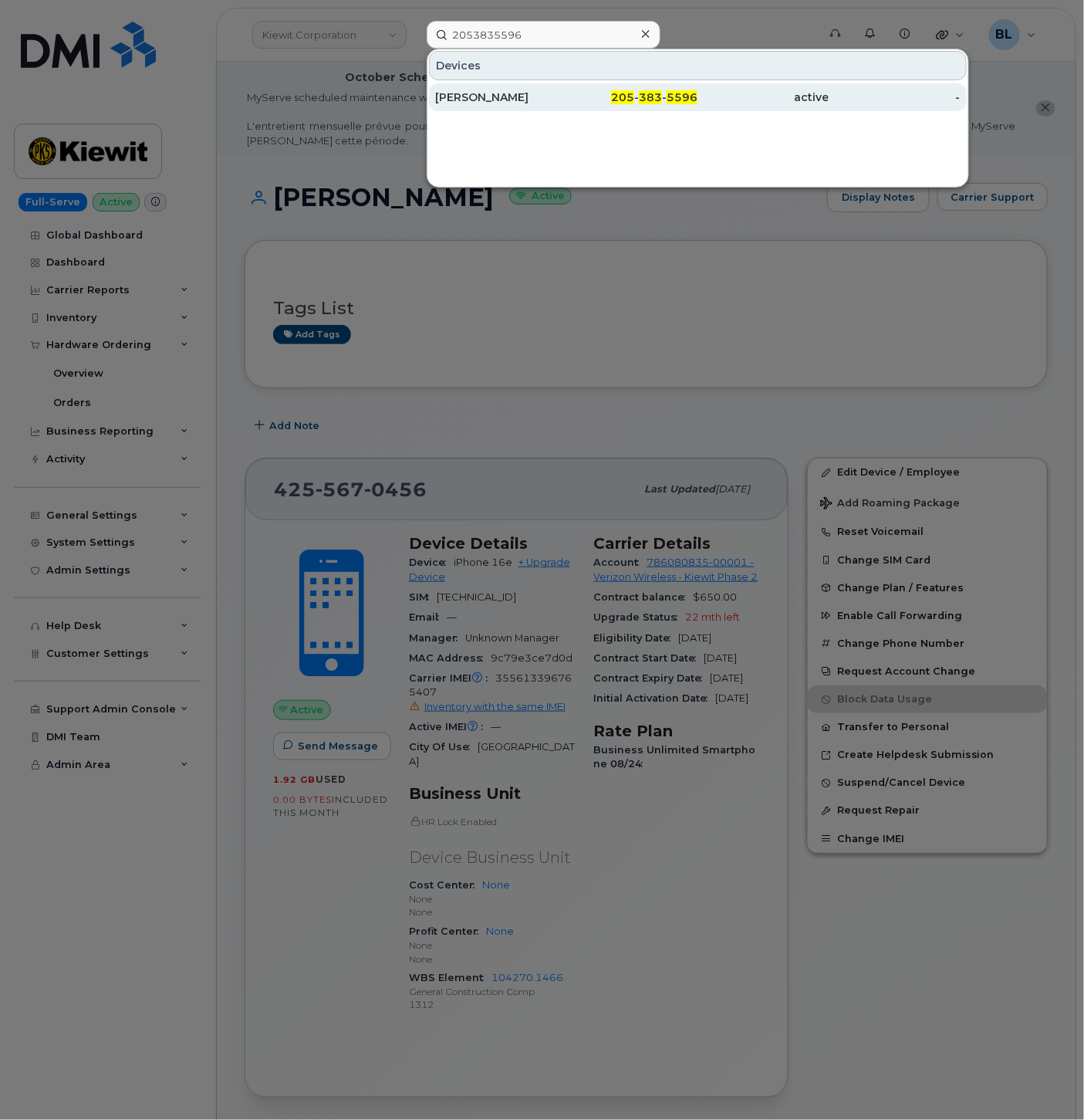
click at [656, 85] on div "205 - 383 - 5596" at bounding box center [632, 97] width 131 height 27
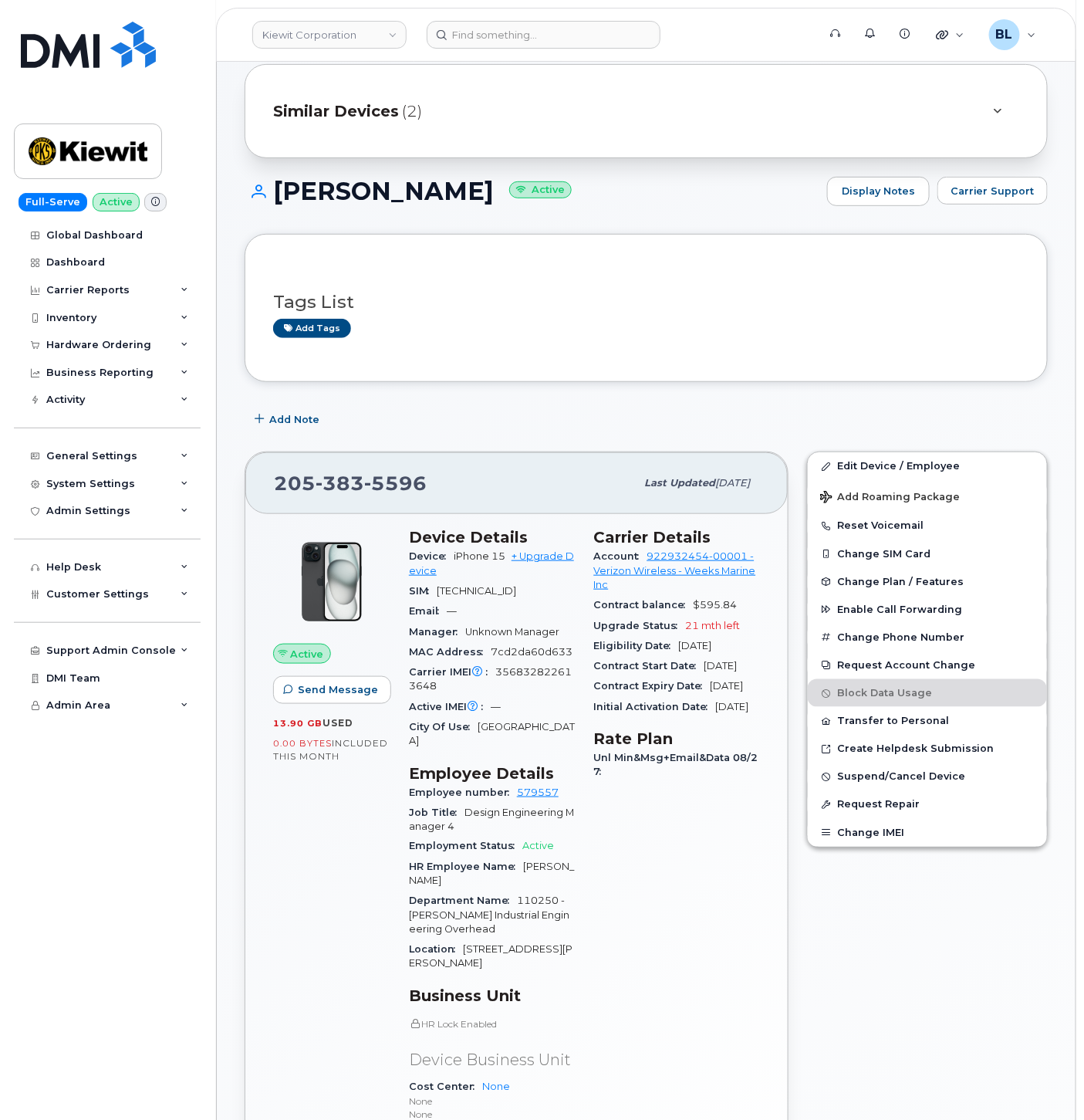
scroll to position [229, 0]
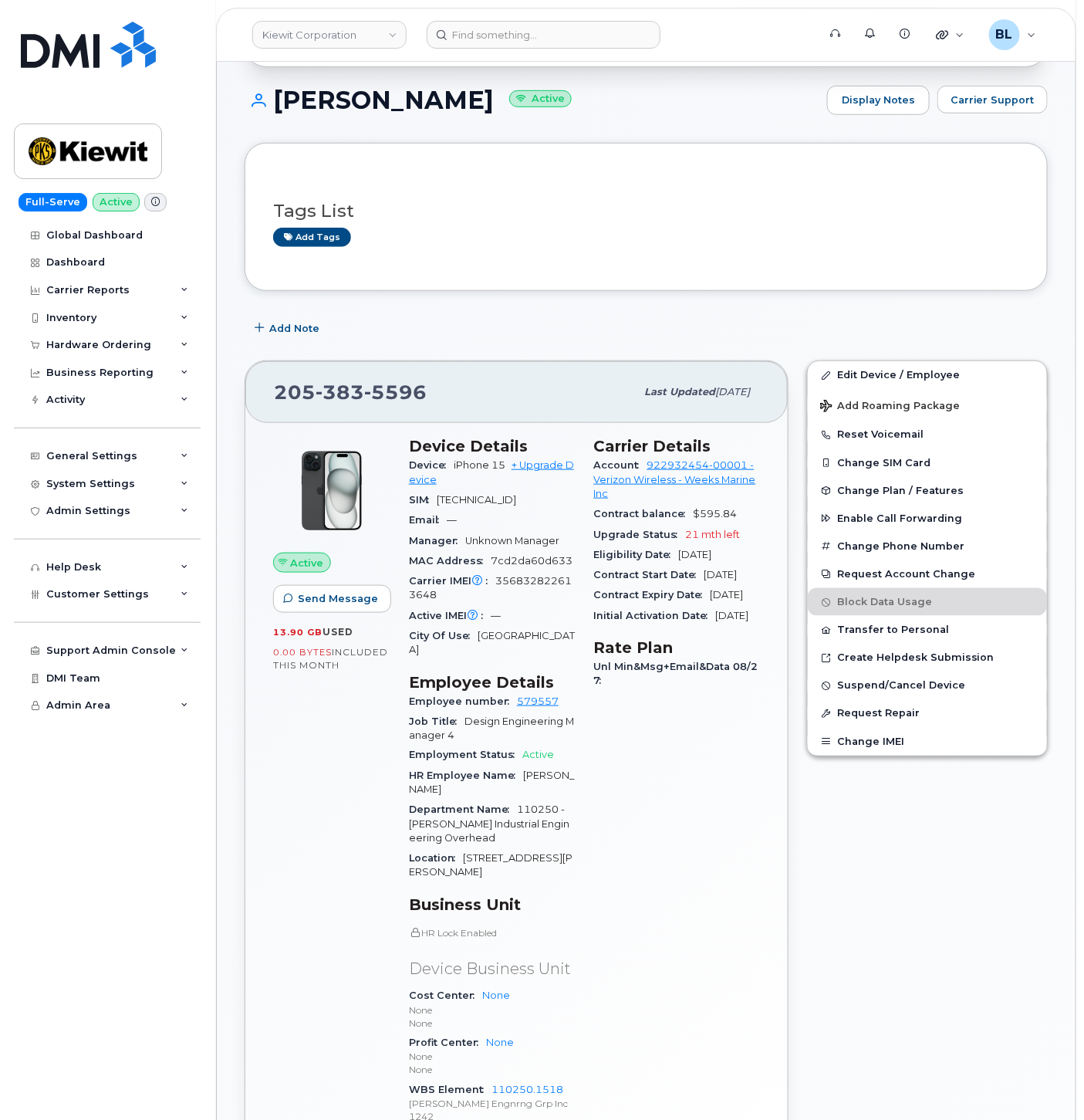
click at [528, 592] on span "356832822613648" at bounding box center [490, 588] width 163 height 26
click at [529, 592] on span "356832822613648" at bounding box center [490, 588] width 163 height 26
copy span "356832822613648"
drag, startPoint x: 588, startPoint y: 54, endPoint x: 595, endPoint y: 42, distance: 13.9
click at [591, 48] on header "Kiewit Corporation Support Alerts Knowledge Base Quicklinks Suspend / Cancel De…" at bounding box center [645, 34] width 860 height 54
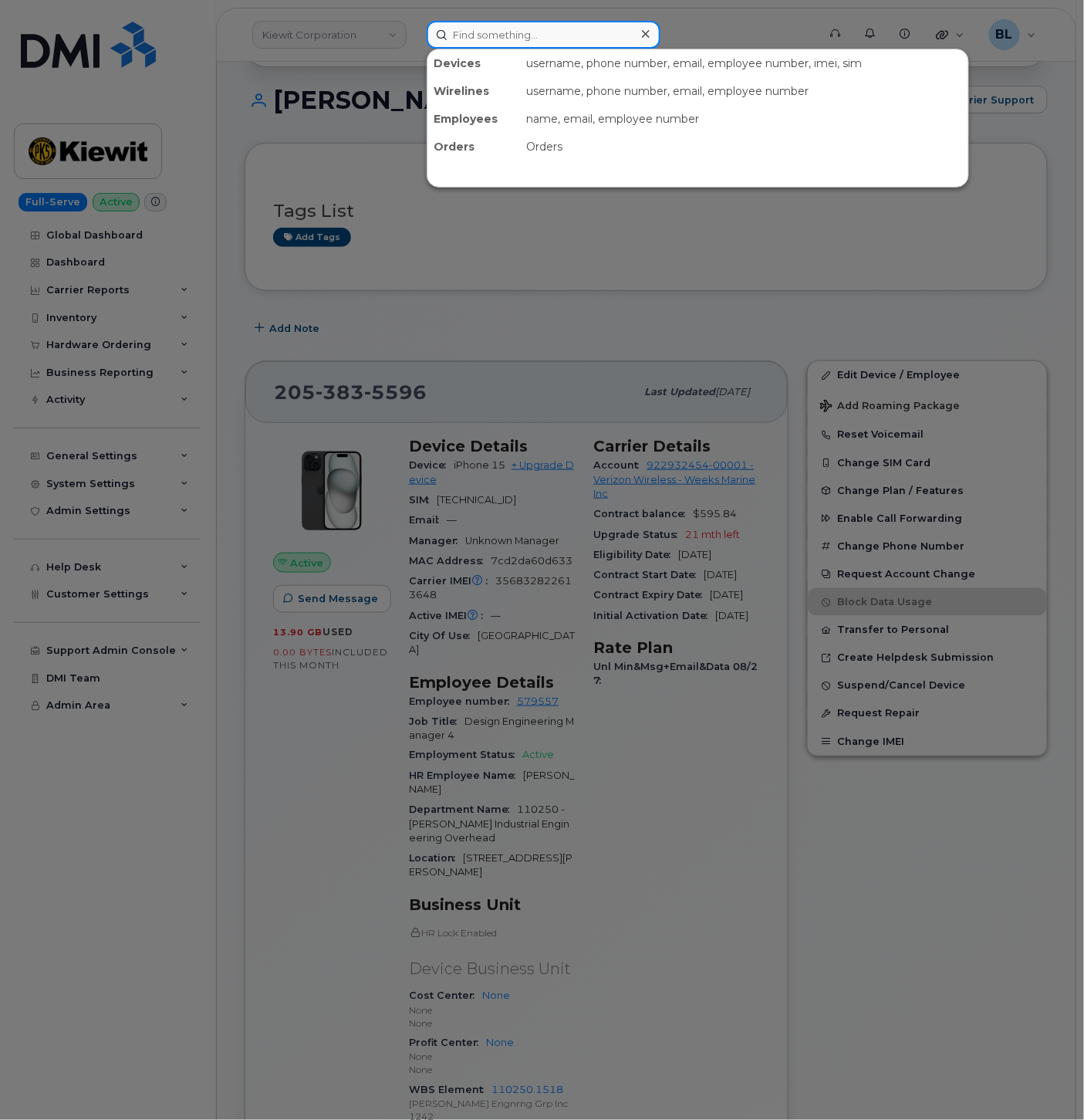
click at [595, 42] on input at bounding box center [544, 35] width 234 height 27
paste input "4255670456"
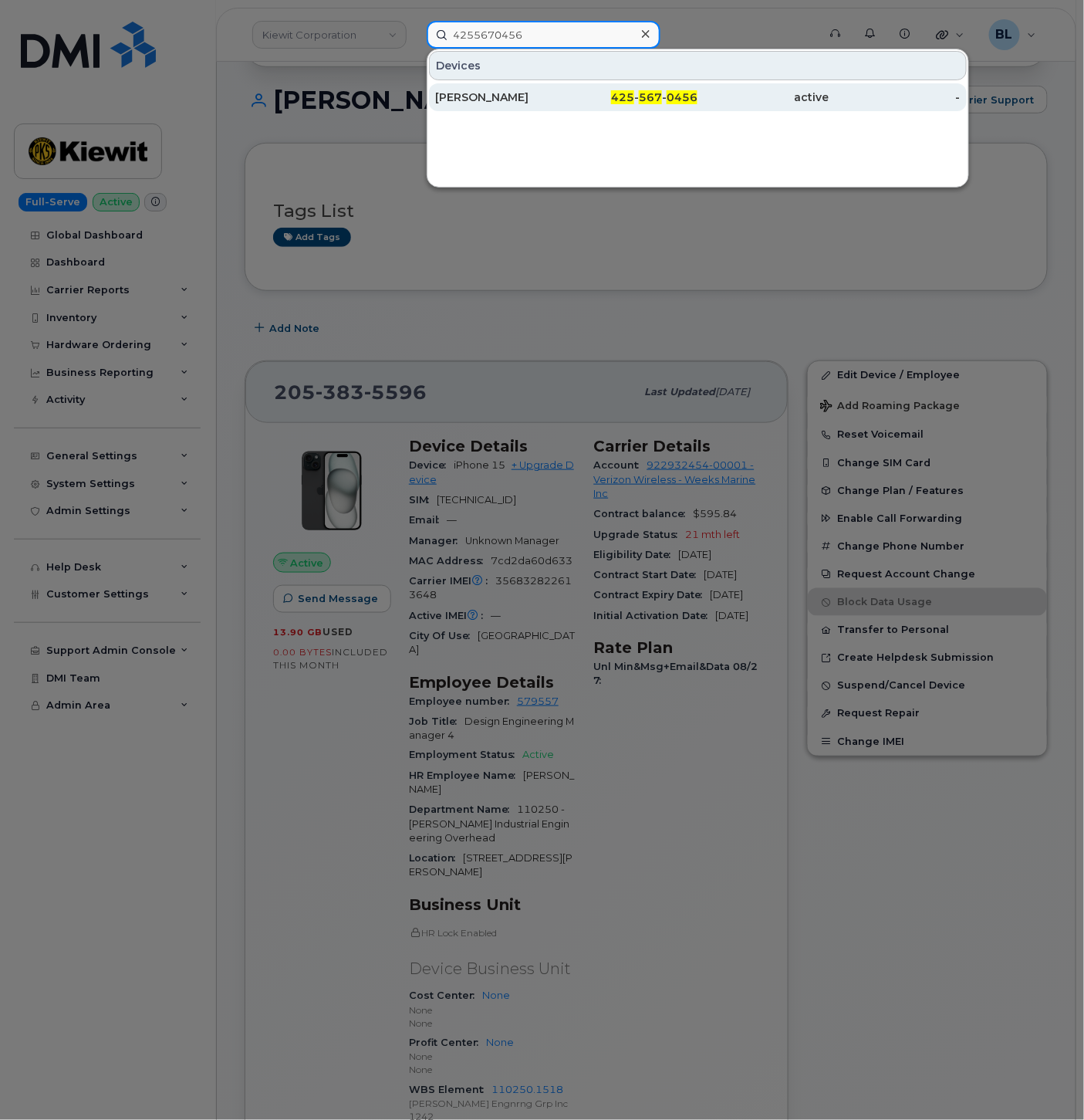
type input "4255670456"
click at [599, 97] on div "425 - 567 - 0456" at bounding box center [632, 97] width 131 height 16
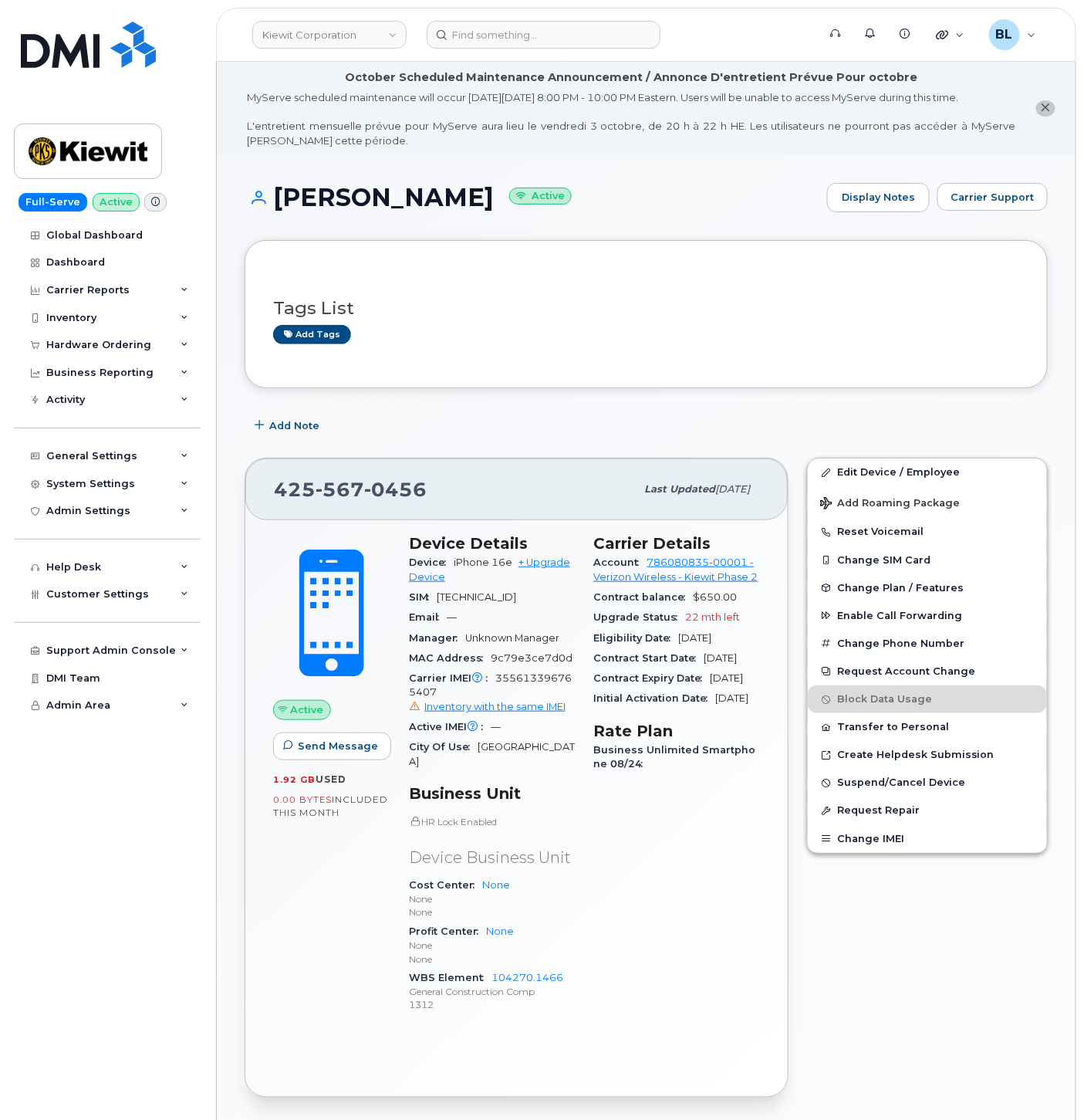
click at [526, 9] on header "Kiewit Corporation Support Alerts Knowledge Base Quicklinks Suspend / Cancel De…" at bounding box center [645, 34] width 860 height 54
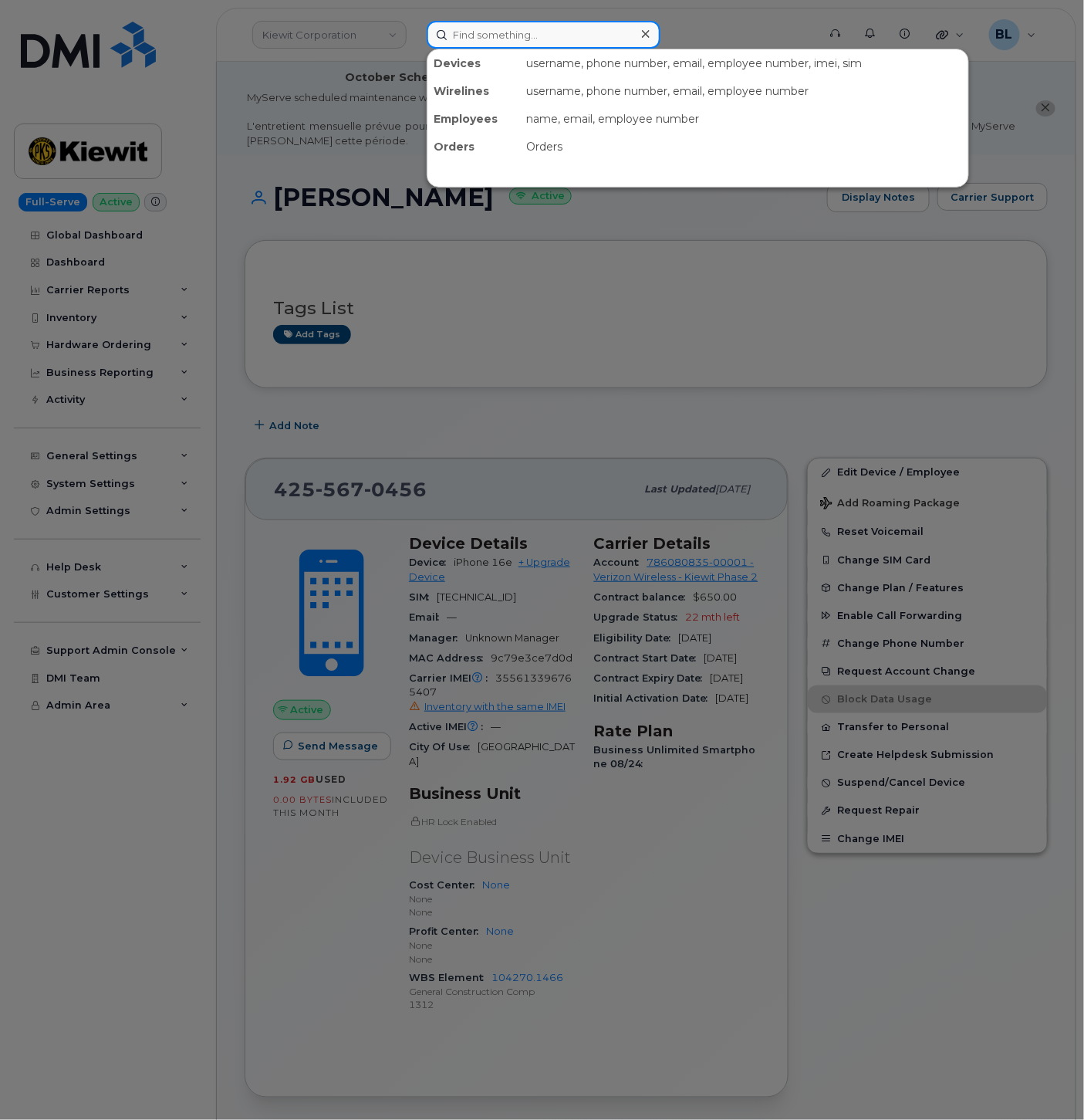
click at [533, 27] on input at bounding box center [544, 35] width 234 height 27
paste input "3187381559"
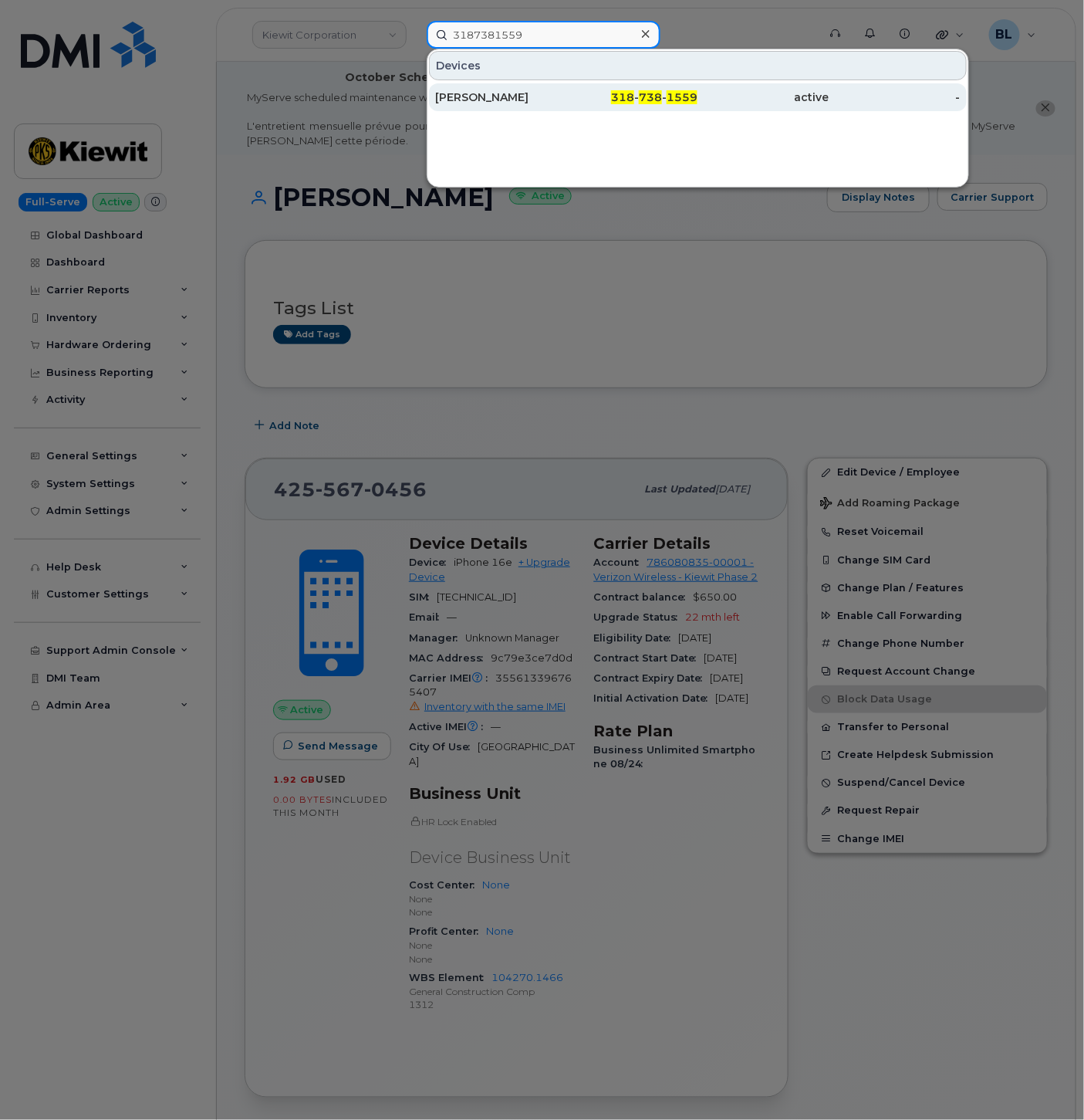
type input "3187381559"
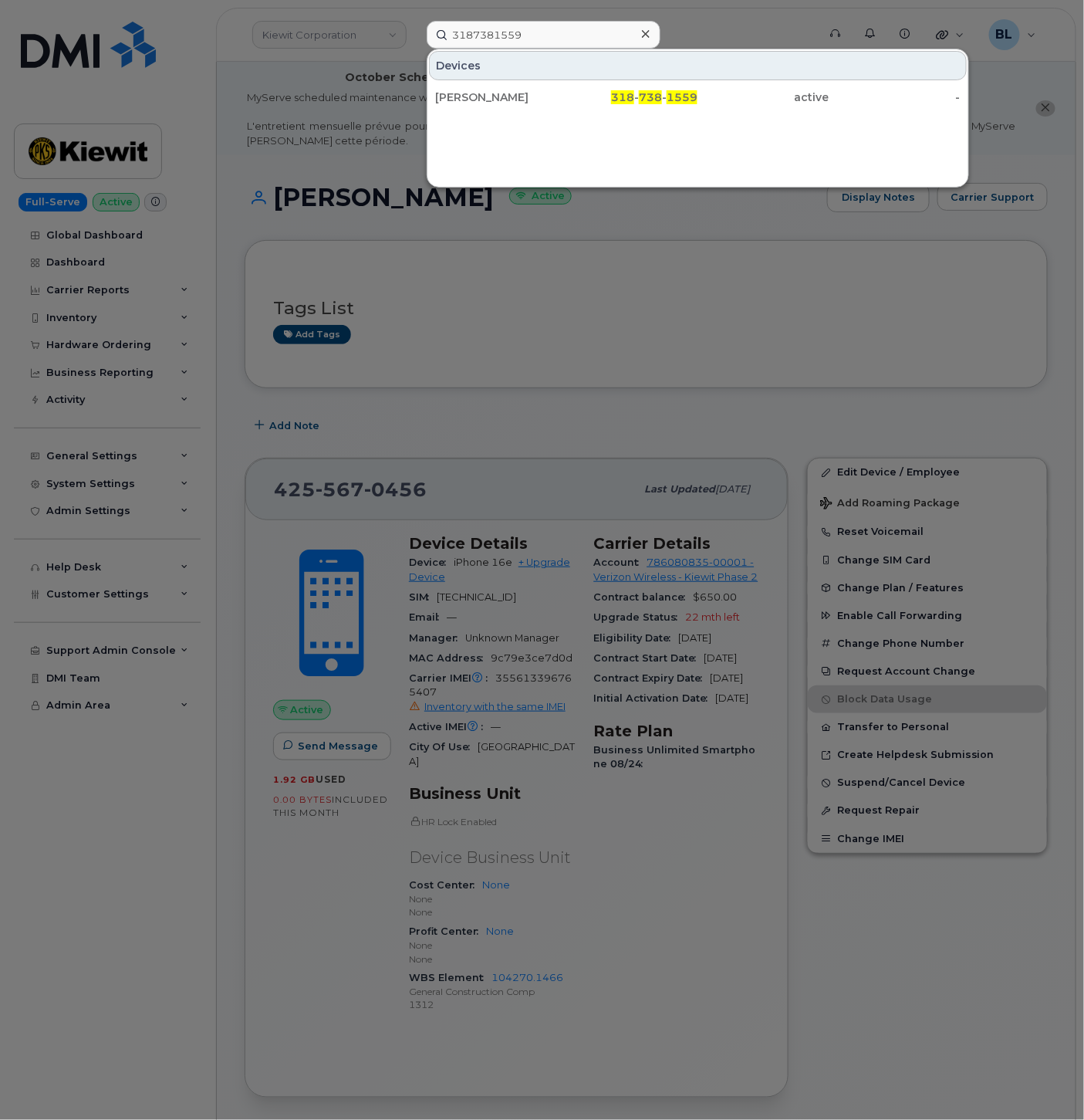
drag, startPoint x: 547, startPoint y: 103, endPoint x: 628, endPoint y: 220, distance: 142.3
click at [547, 103] on div "CESAR MORALES" at bounding box center [500, 97] width 131 height 16
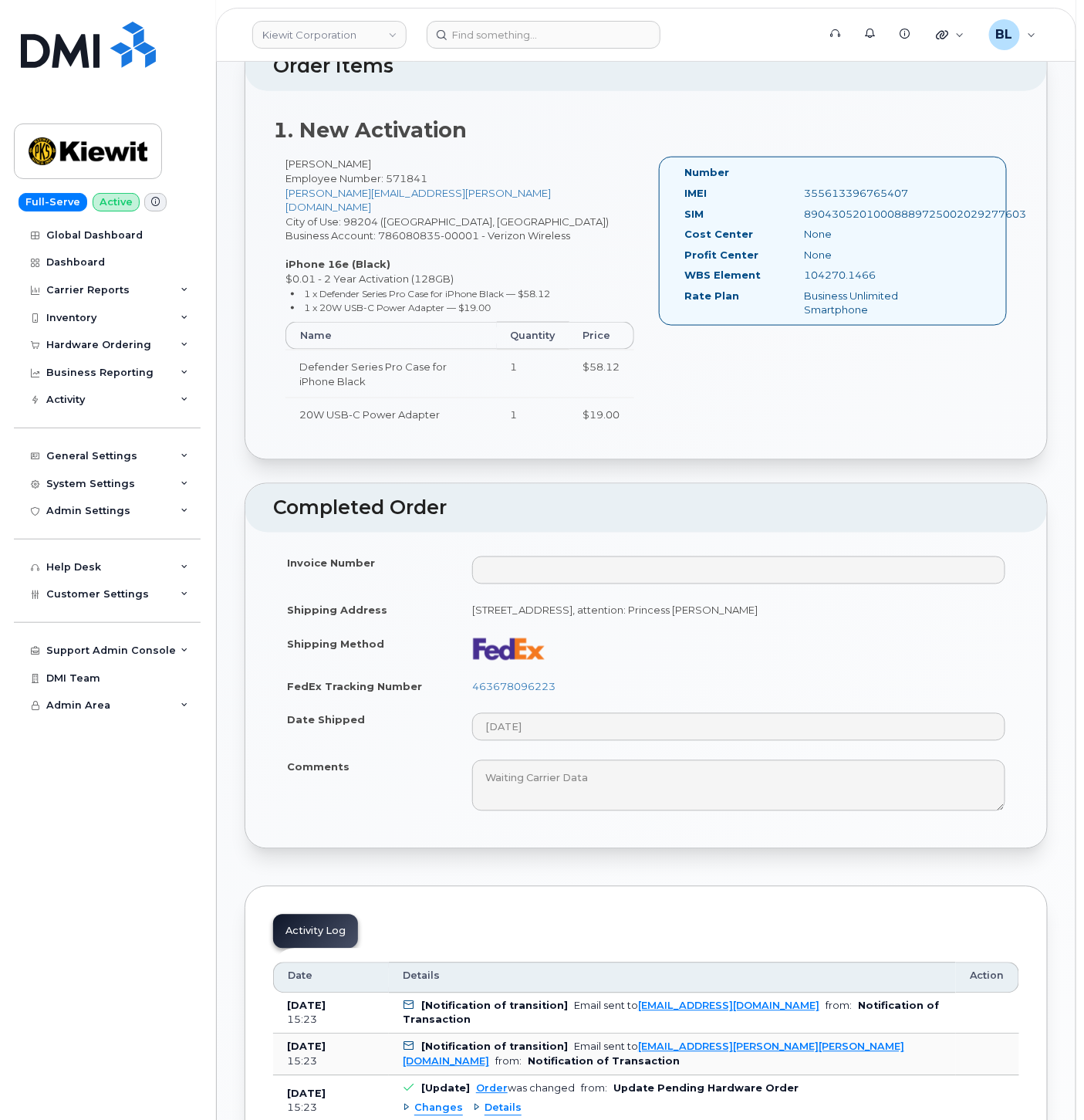
scroll to position [914, 0]
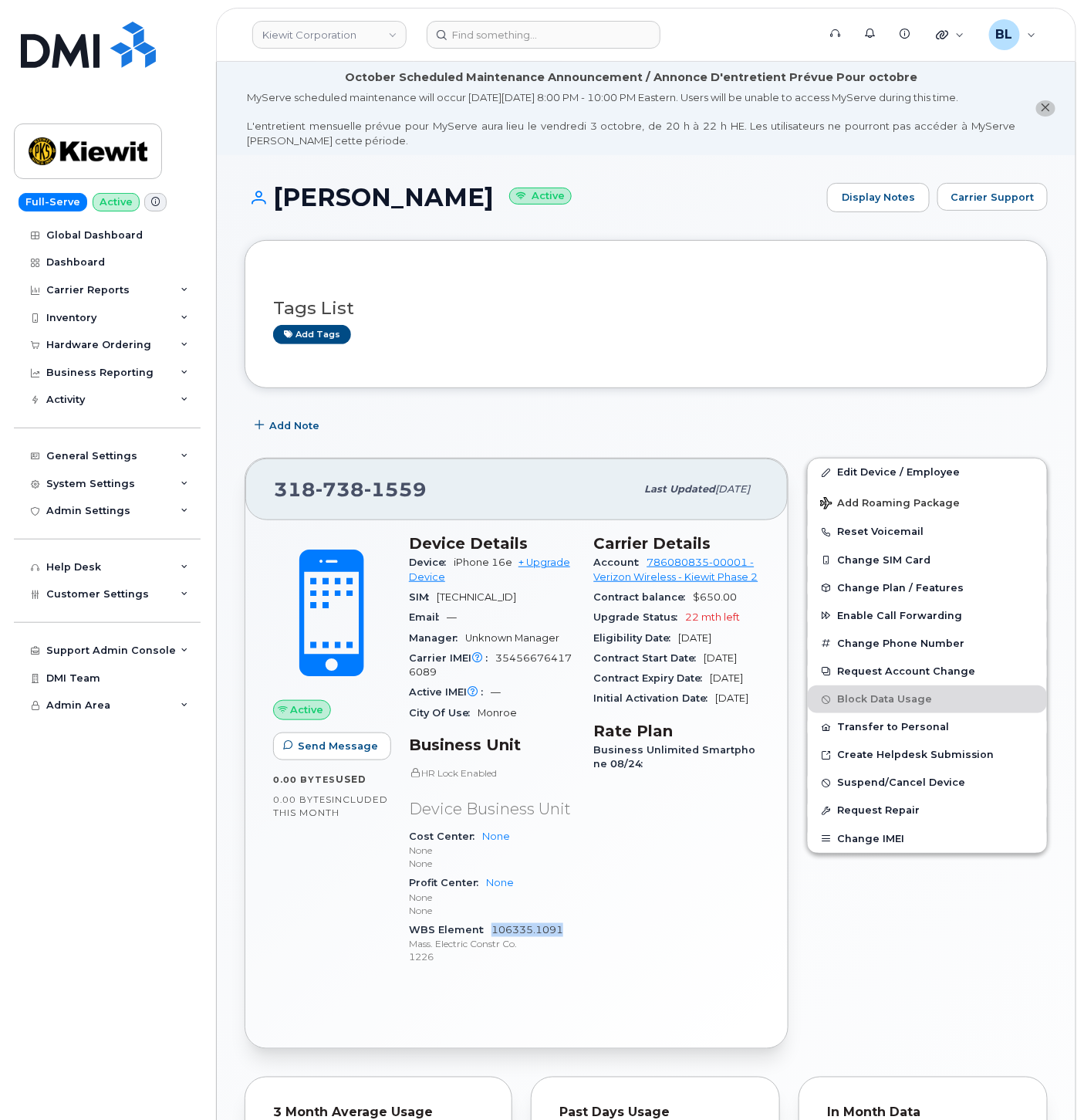
drag, startPoint x: 572, startPoint y: 947, endPoint x: 491, endPoint y: 943, distance: 81.1
click at [491, 943] on div "WBS Element 106335.1091 Mass. Electric Constr Co. 1226" at bounding box center [492, 943] width 166 height 47
click at [702, 428] on div "Add Note" at bounding box center [646, 425] width 803 height 27
drag, startPoint x: 460, startPoint y: 40, endPoint x: 473, endPoint y: 37, distance: 13.3
click at [465, 39] on input at bounding box center [544, 35] width 234 height 27
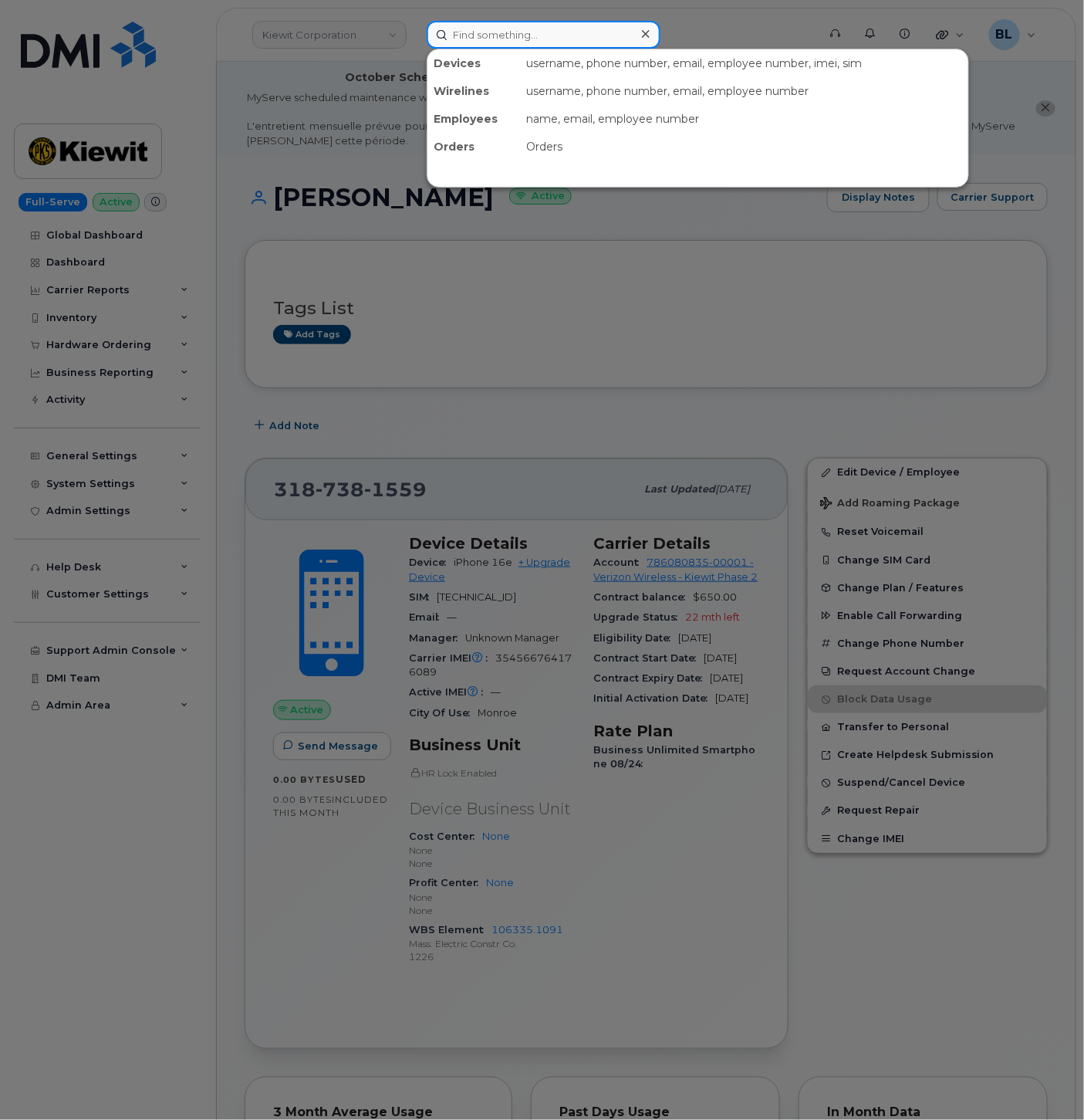
paste input "4803563562"
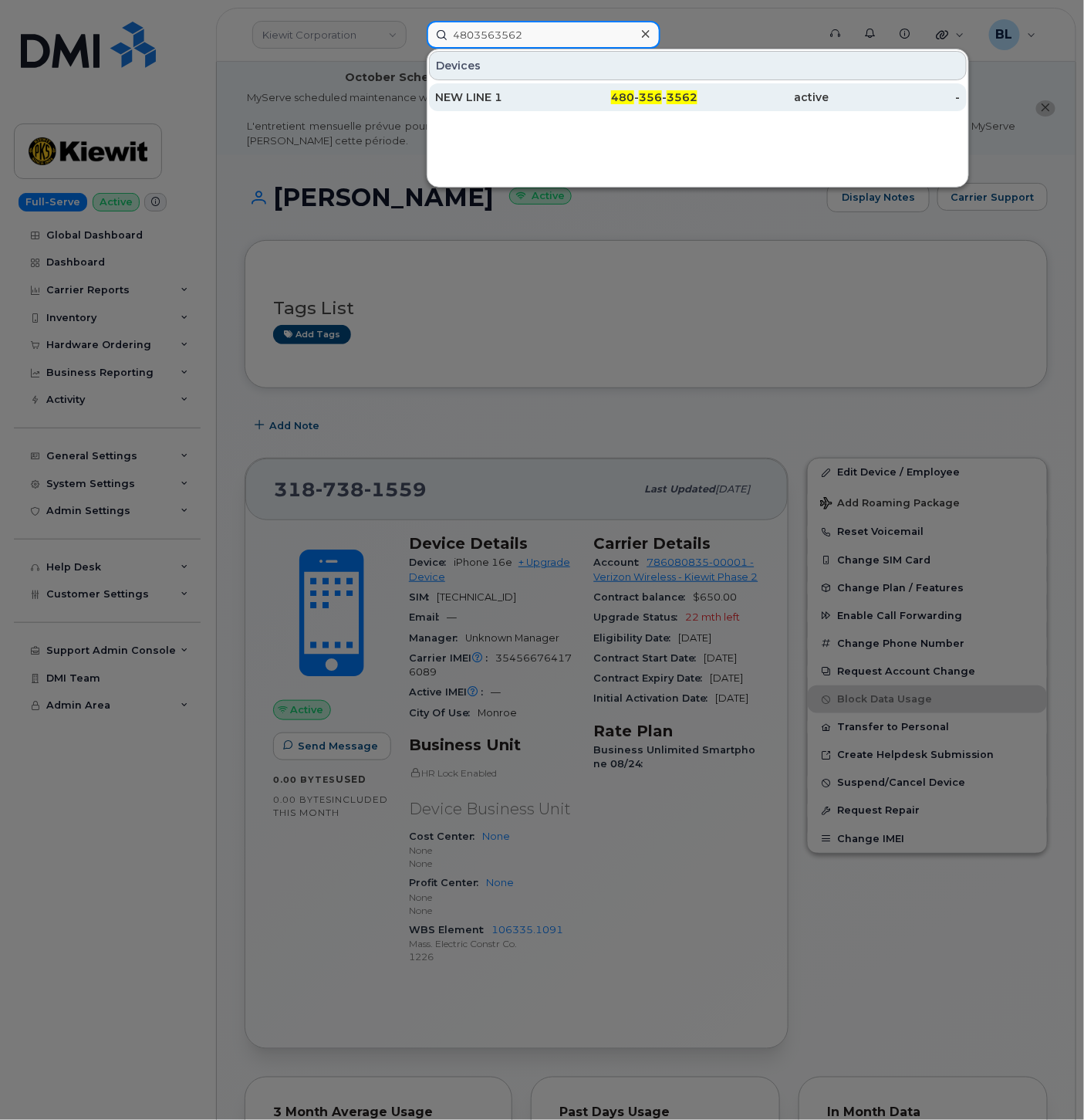
type input "4803563562"
click at [538, 97] on div "NEW LINE 1" at bounding box center [500, 97] width 131 height 16
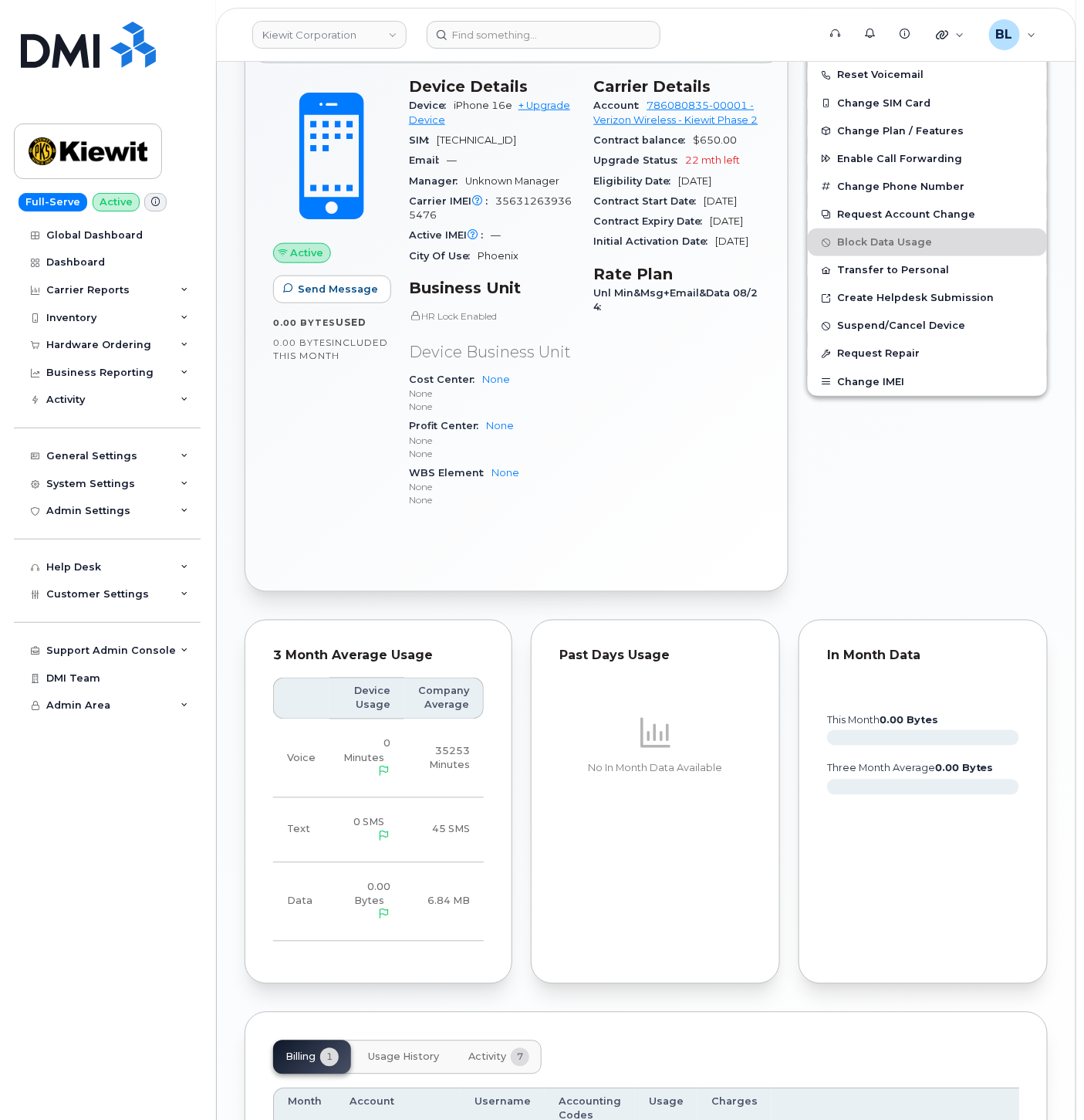
scroll to position [648, 0]
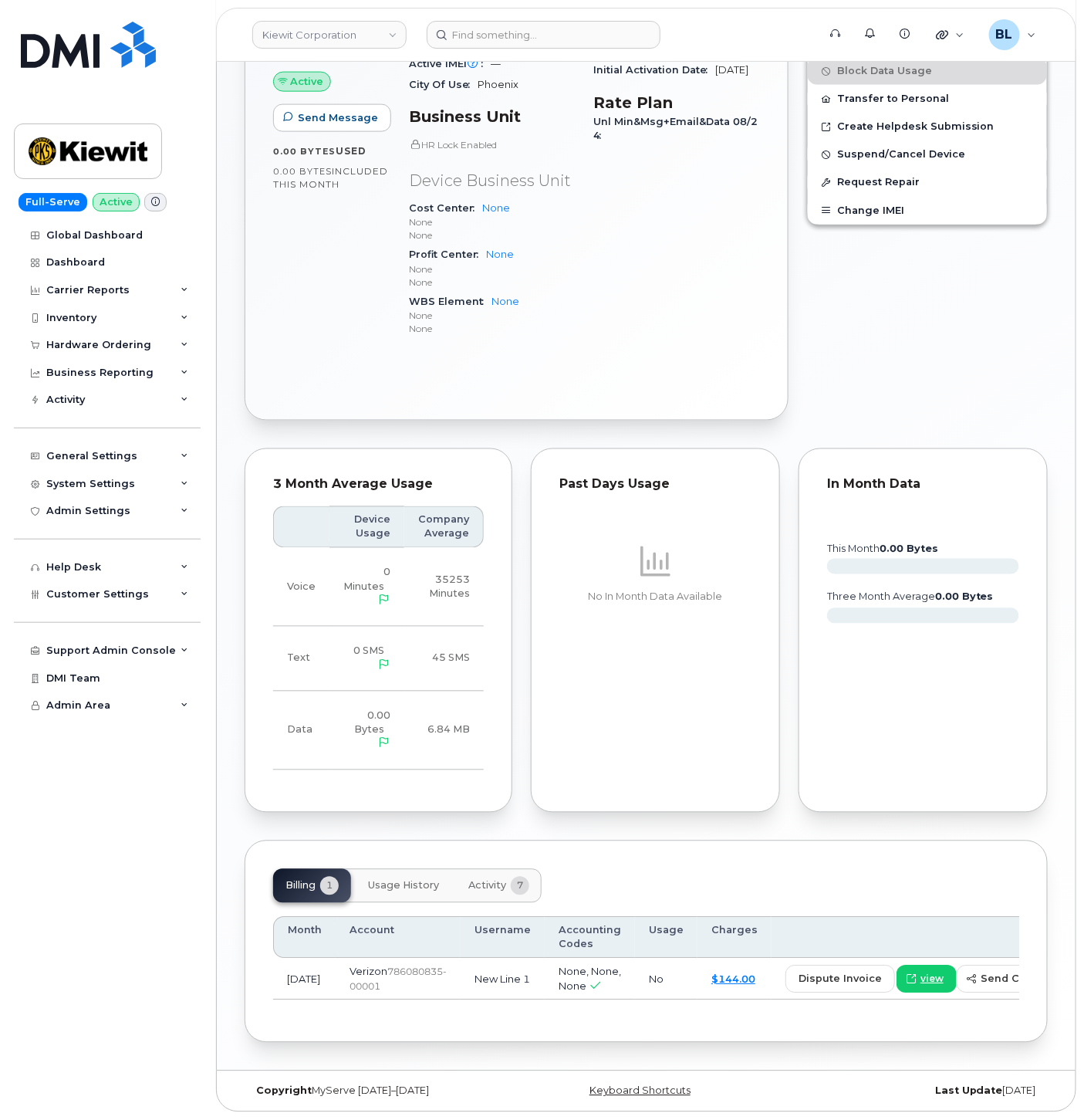
drag, startPoint x: 556, startPoint y: 361, endPoint x: 577, endPoint y: 345, distance: 26.4
click at [556, 361] on div "Active Send Message 0.00 Bytes  used 0.00 Bytes  included this month Device Det…" at bounding box center [515, 155] width 542 height 528
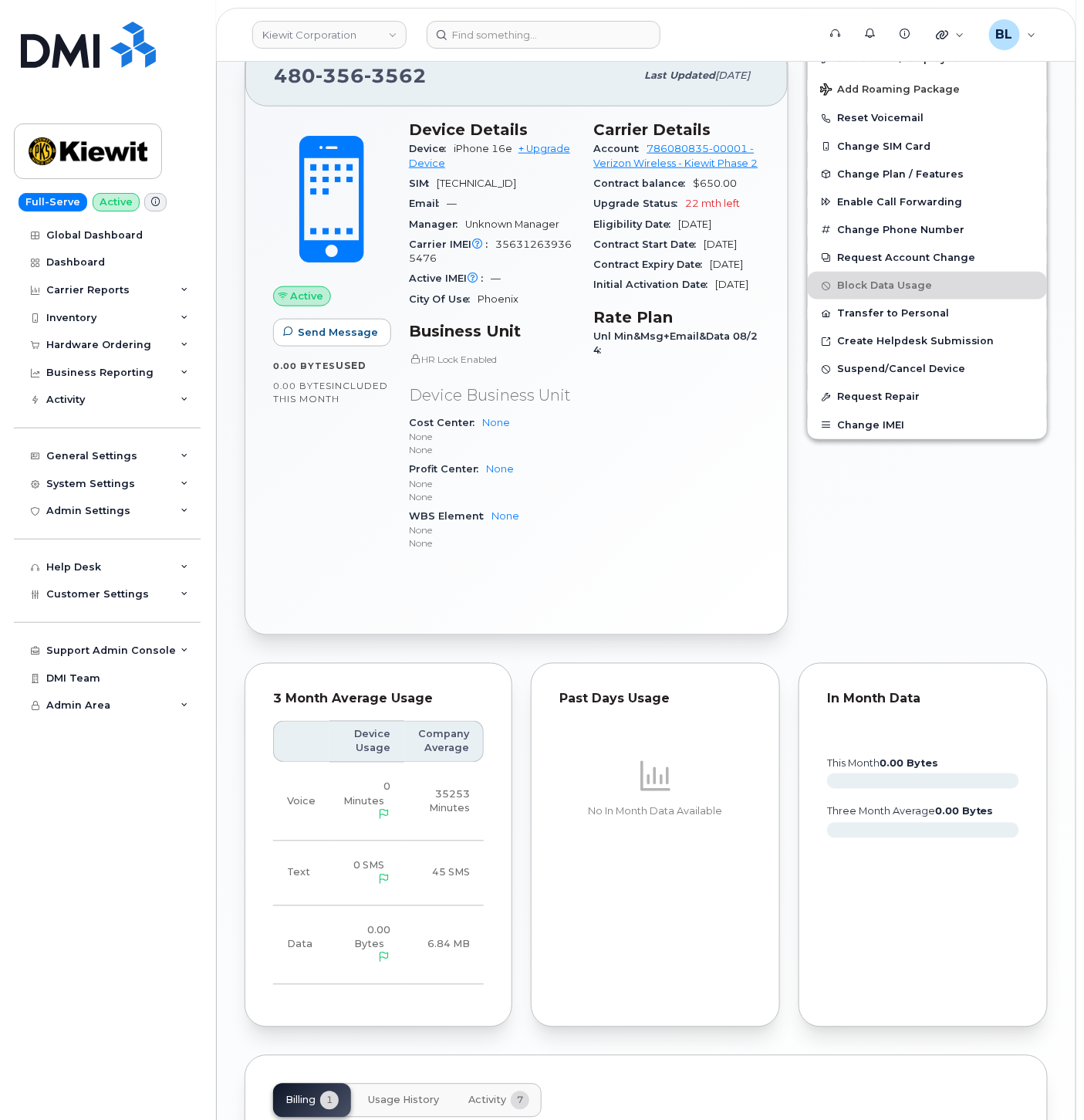
scroll to position [0, 0]
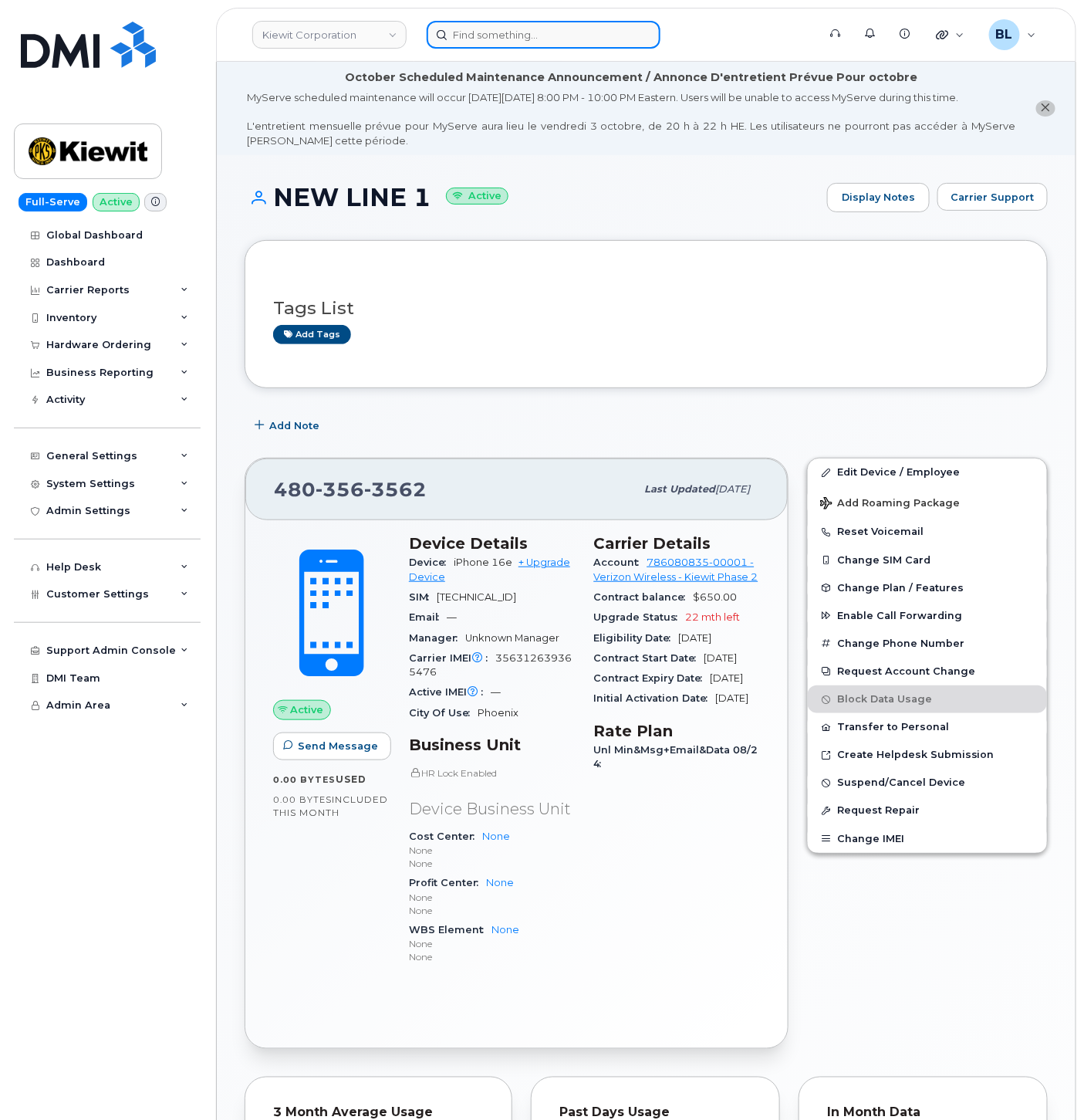
click at [530, 47] on div at bounding box center [617, 35] width 380 height 27
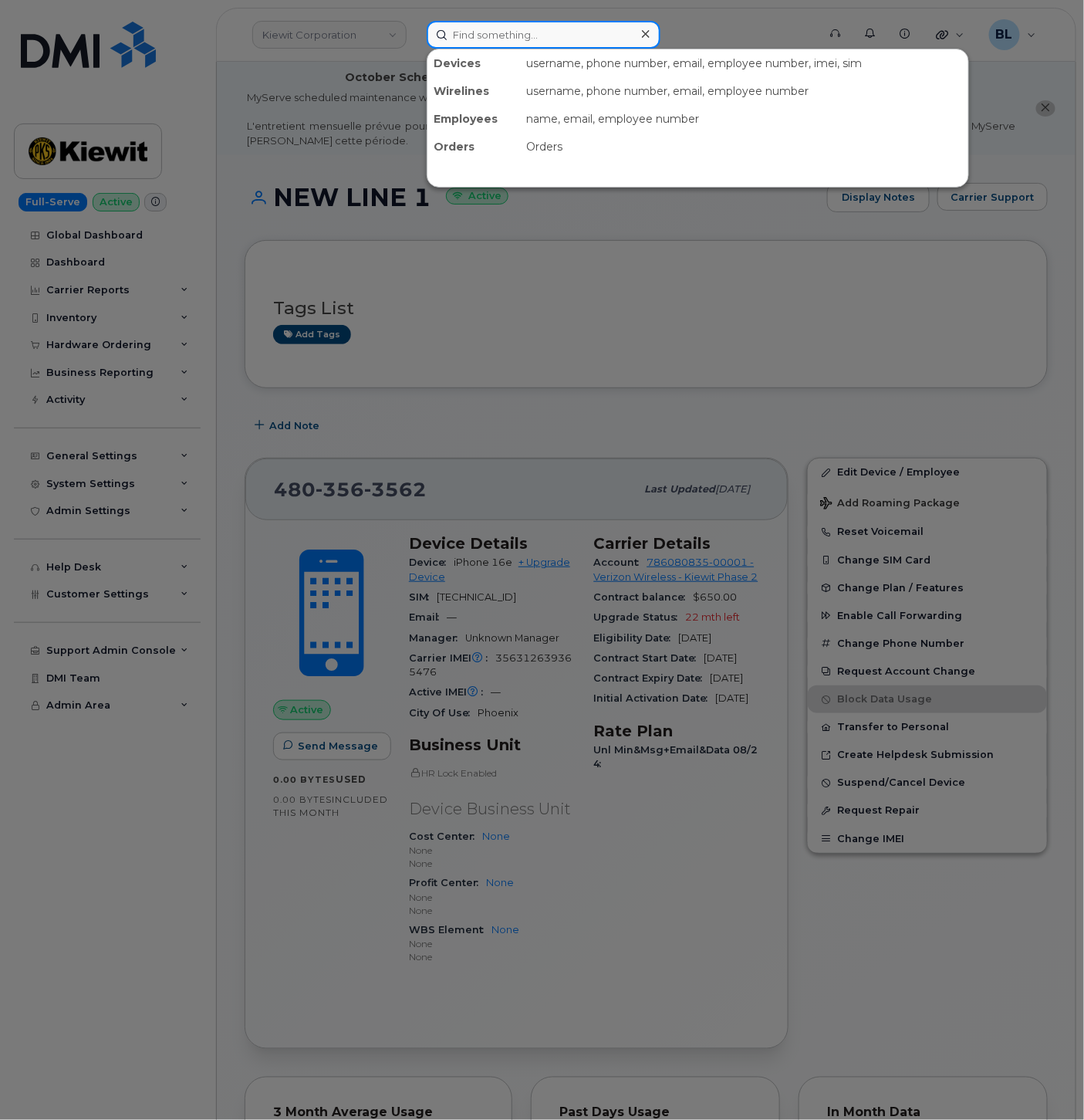
click at [543, 38] on input at bounding box center [544, 35] width 234 height 27
paste input "4028615819"
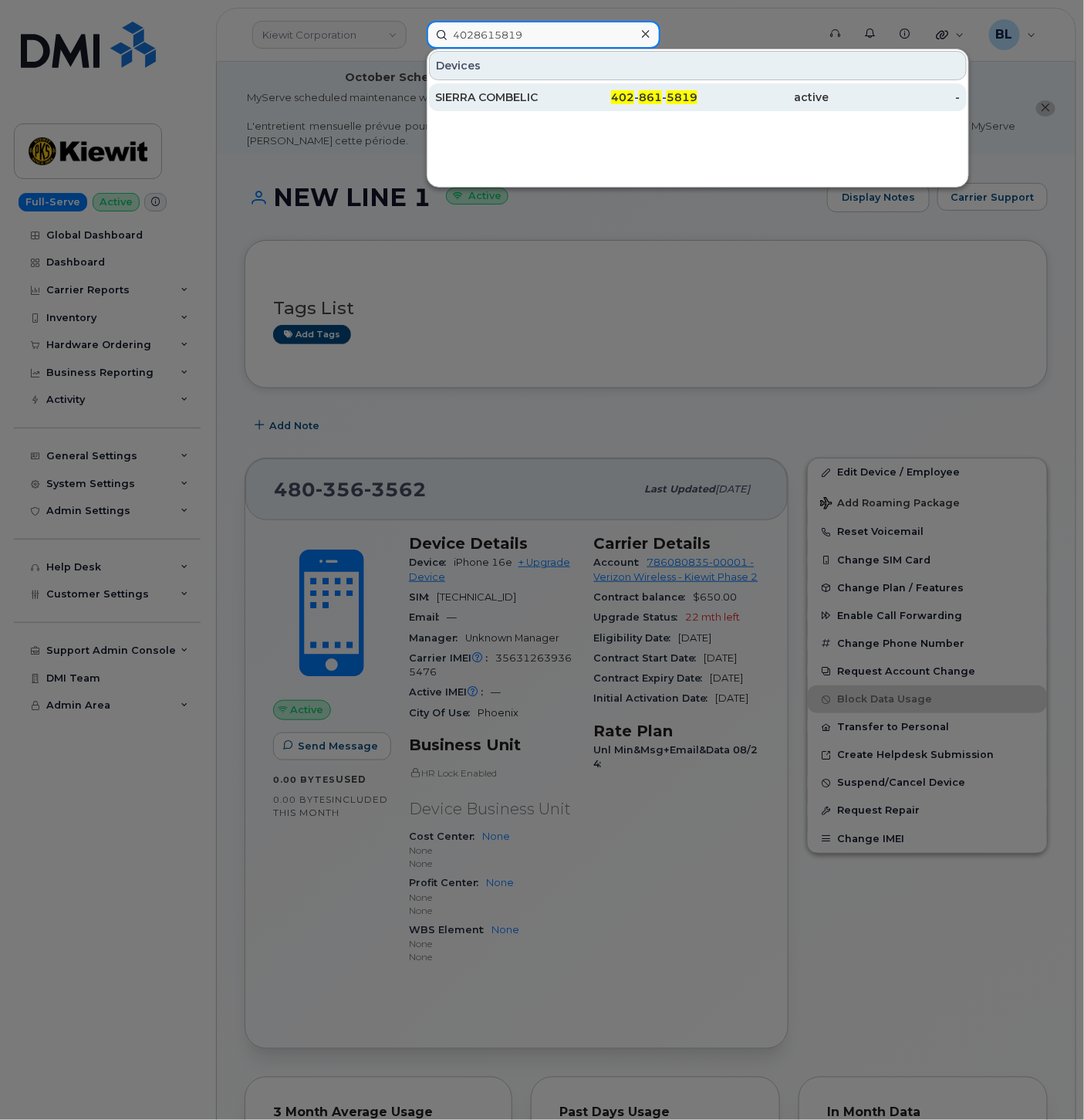
type input "4028615819"
click at [552, 103] on div "SIERRA COMBELIC" at bounding box center [500, 97] width 131 height 16
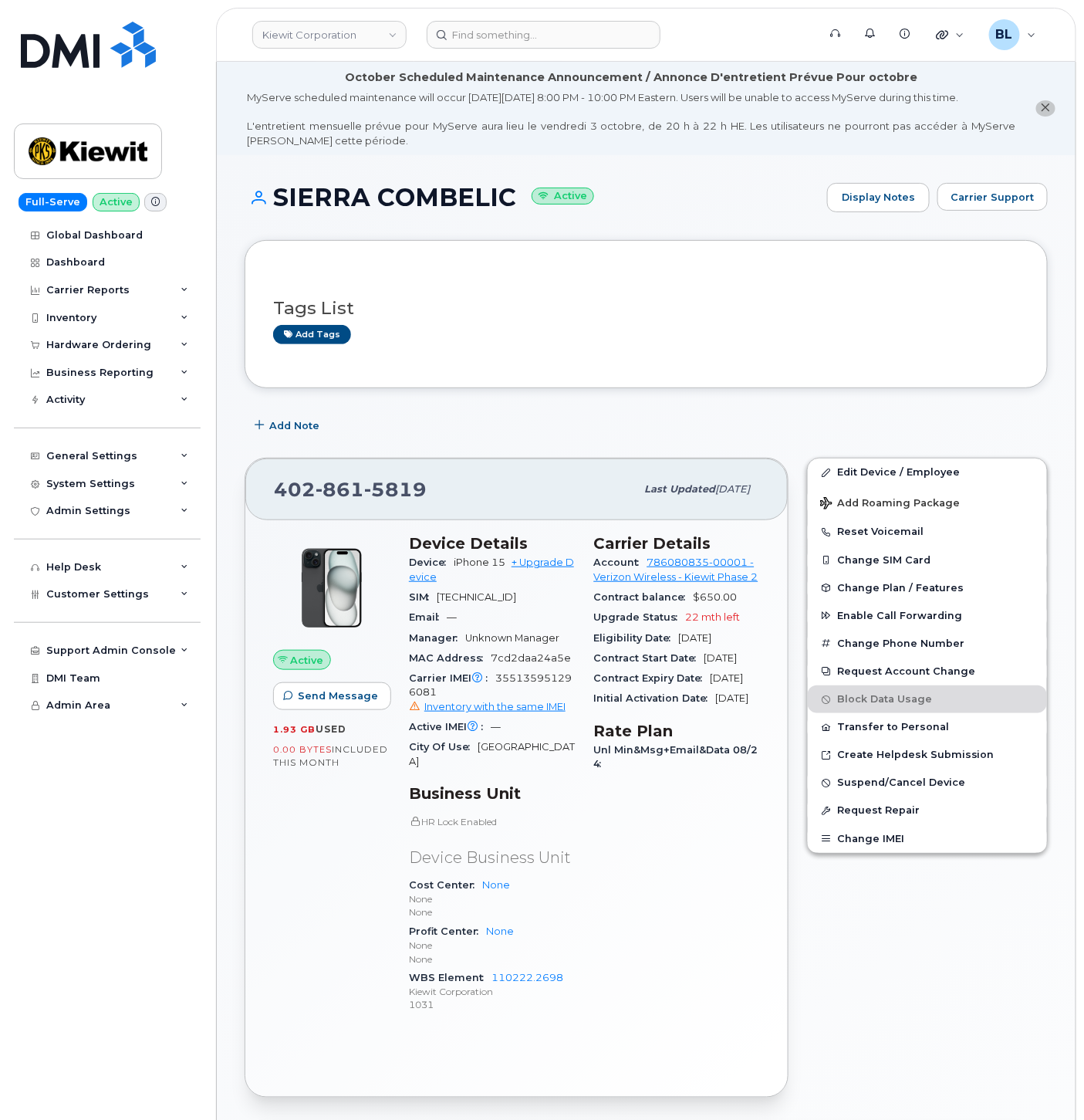
click at [526, 702] on div "Carrier IMEI Carrier IMEI is reported during the last billing cycle or change o…" at bounding box center [492, 692] width 166 height 48
click at [533, 695] on span "355135951296081 Inventory with the same IMEI" at bounding box center [492, 693] width 166 height 42
copy span "355135951296081"
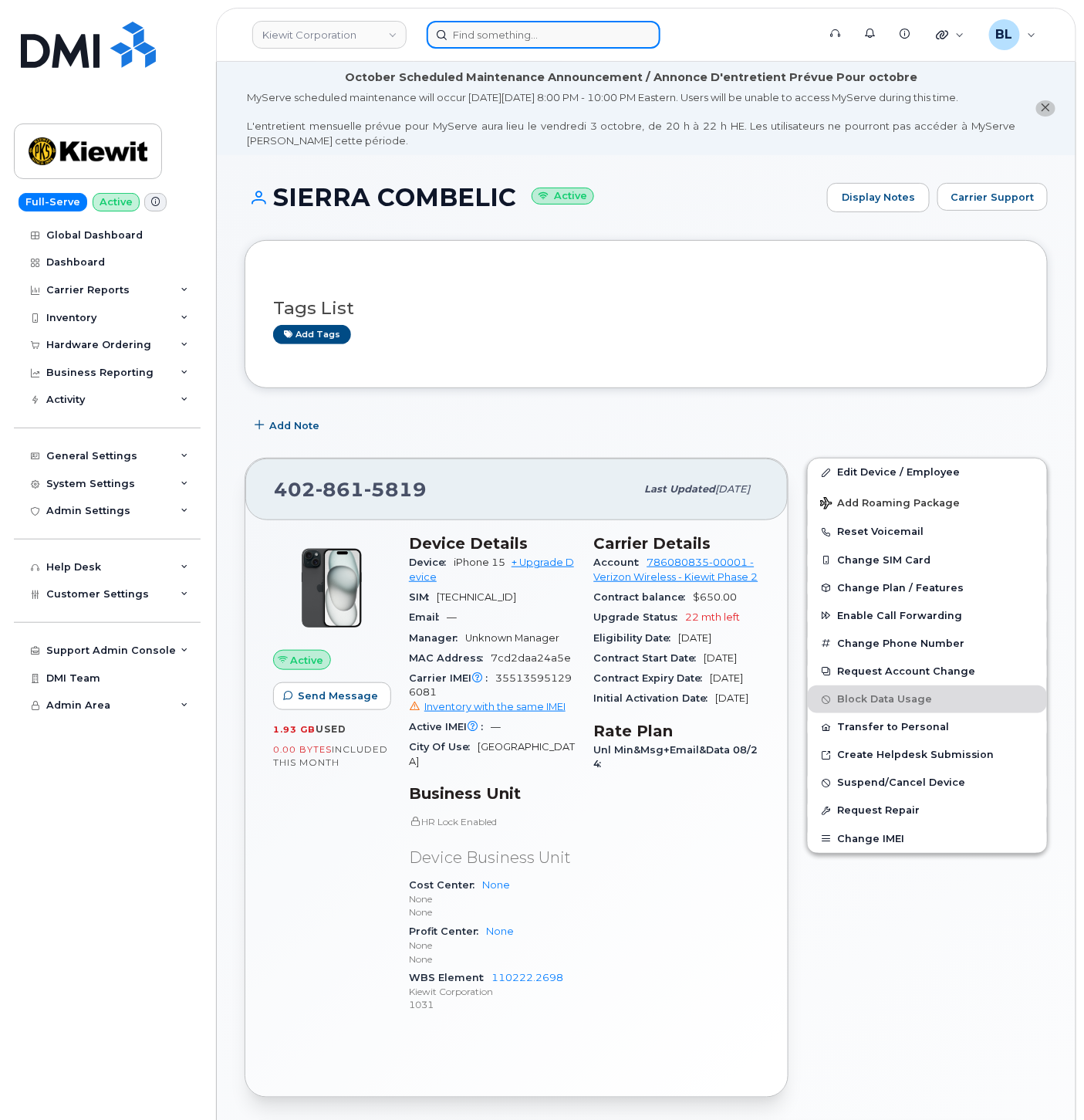
click at [580, 41] on input at bounding box center [544, 35] width 234 height 27
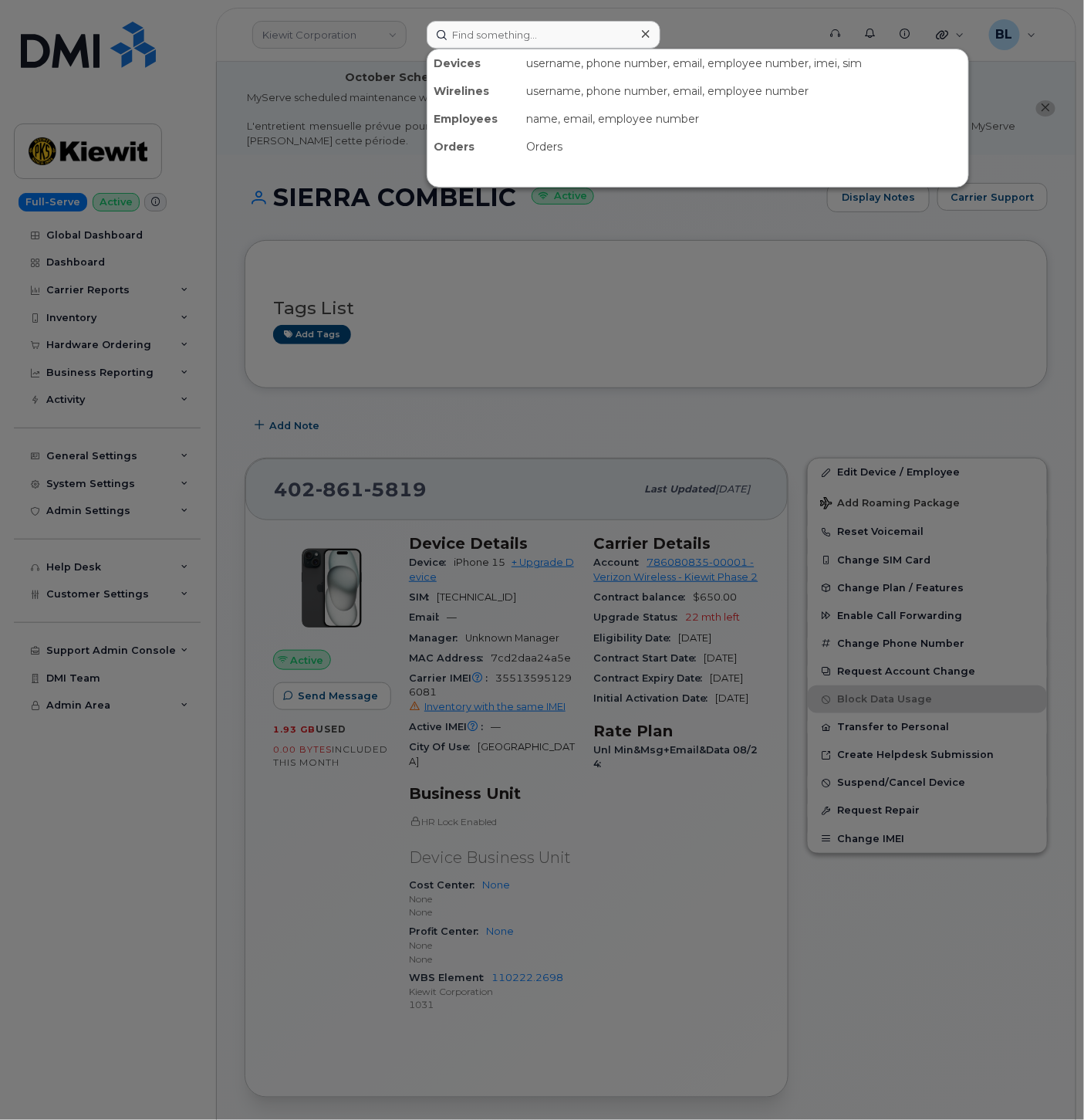
click at [652, 373] on div at bounding box center [542, 560] width 1084 height 1120
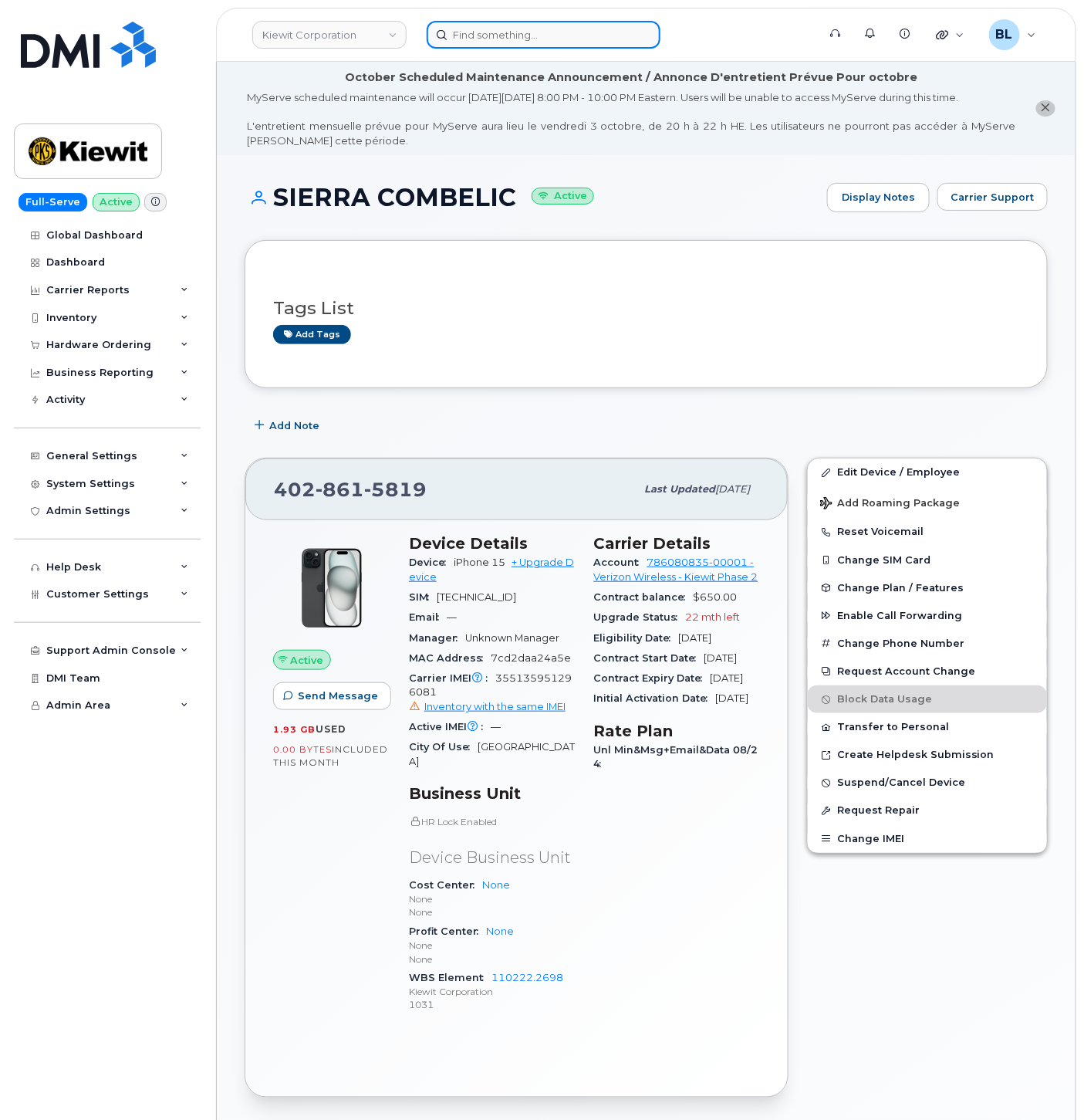
click at [527, 39] on input at bounding box center [544, 35] width 234 height 27
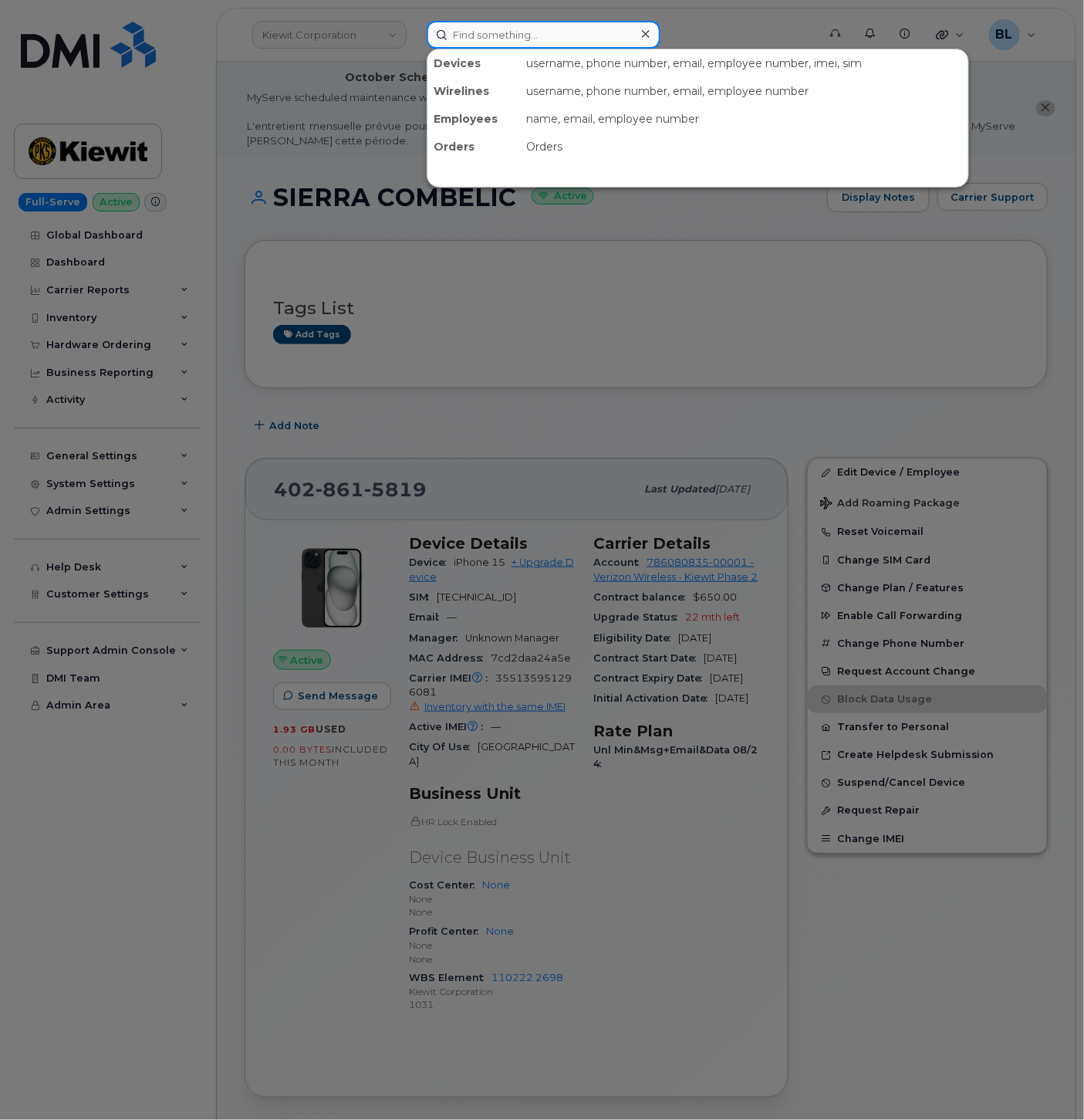
paste input "5627640520"
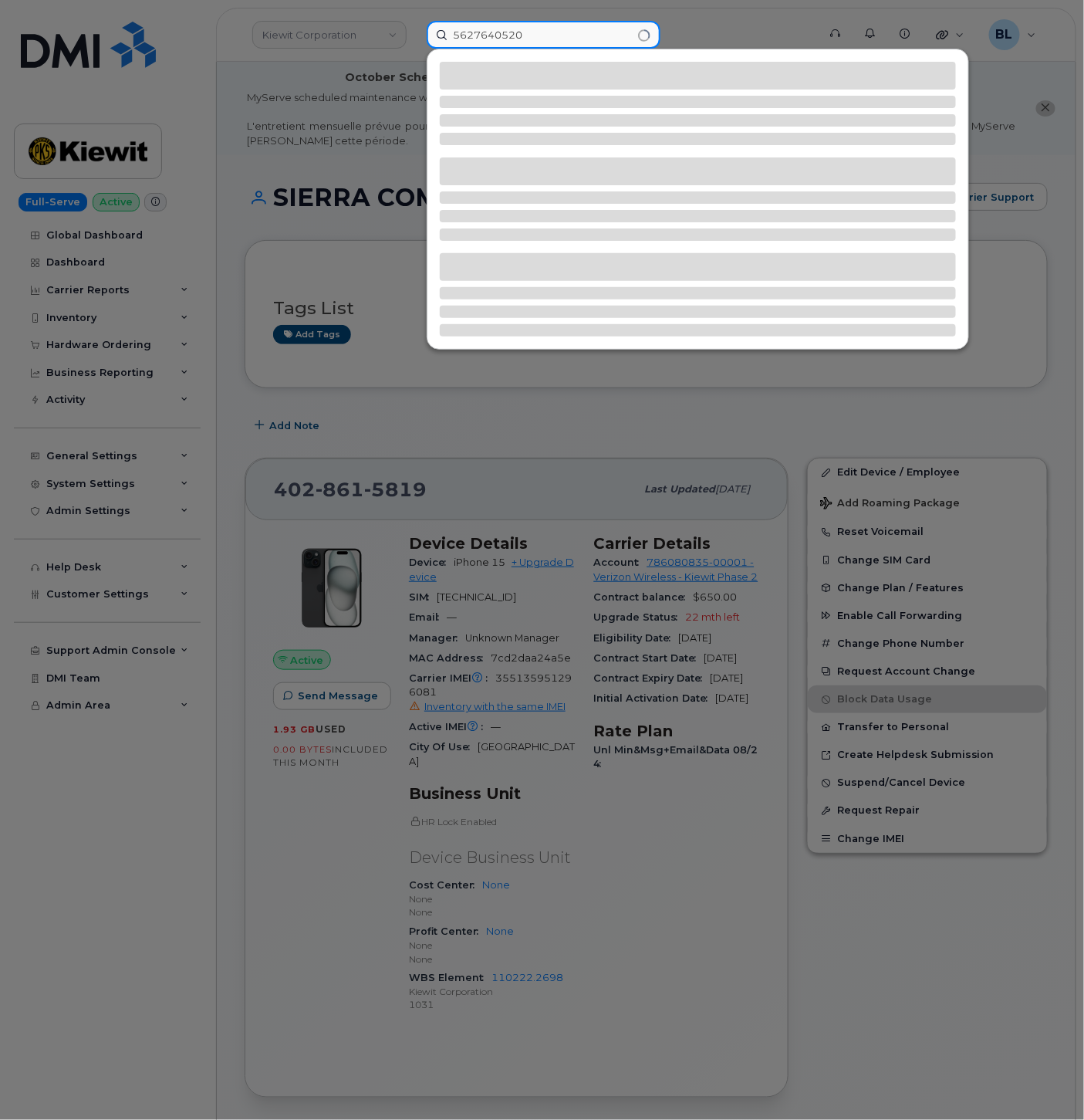
type input "5627640520"
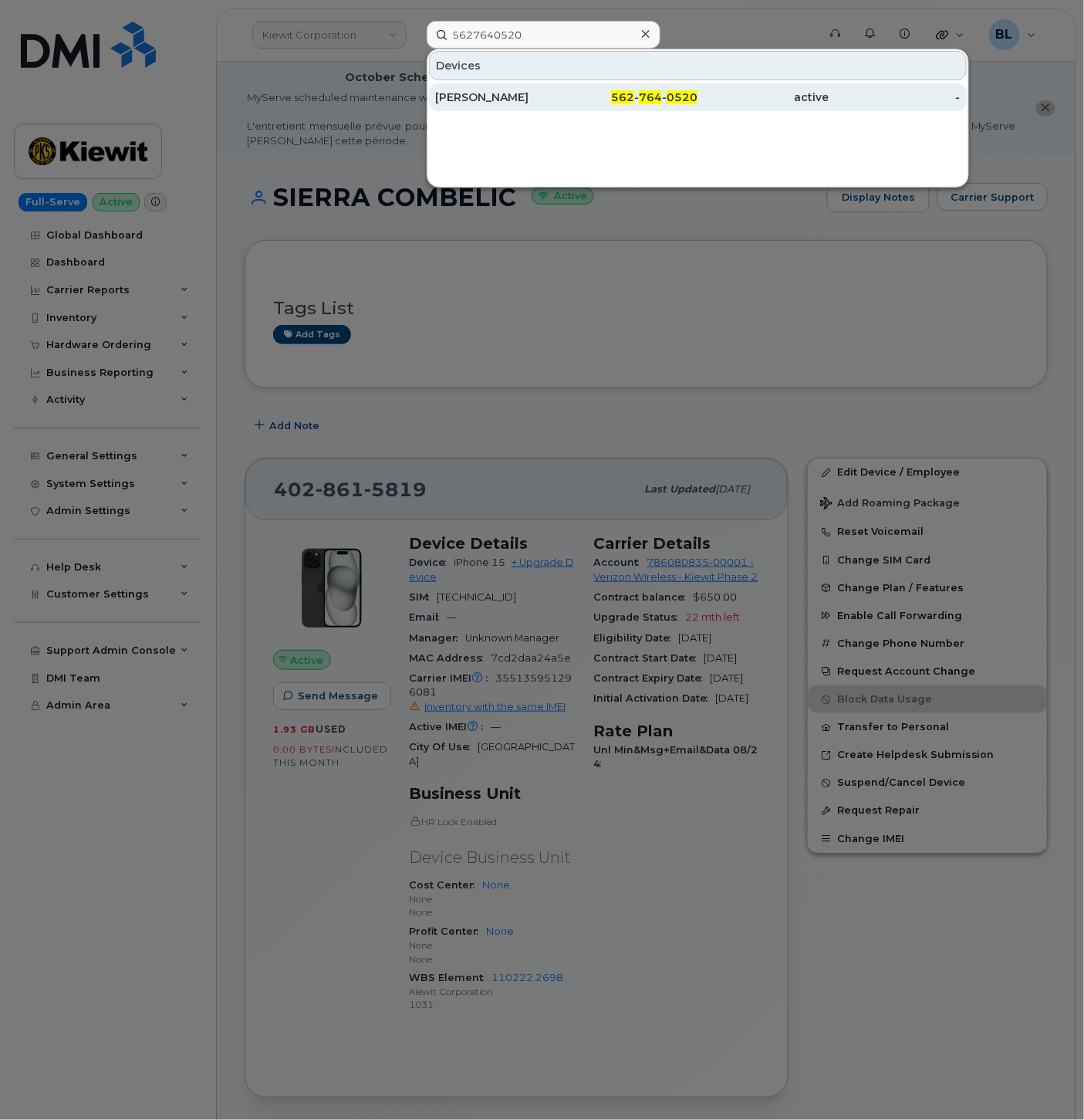
click at [695, 88] on div "562 - 764 - 0520" at bounding box center [632, 97] width 131 height 27
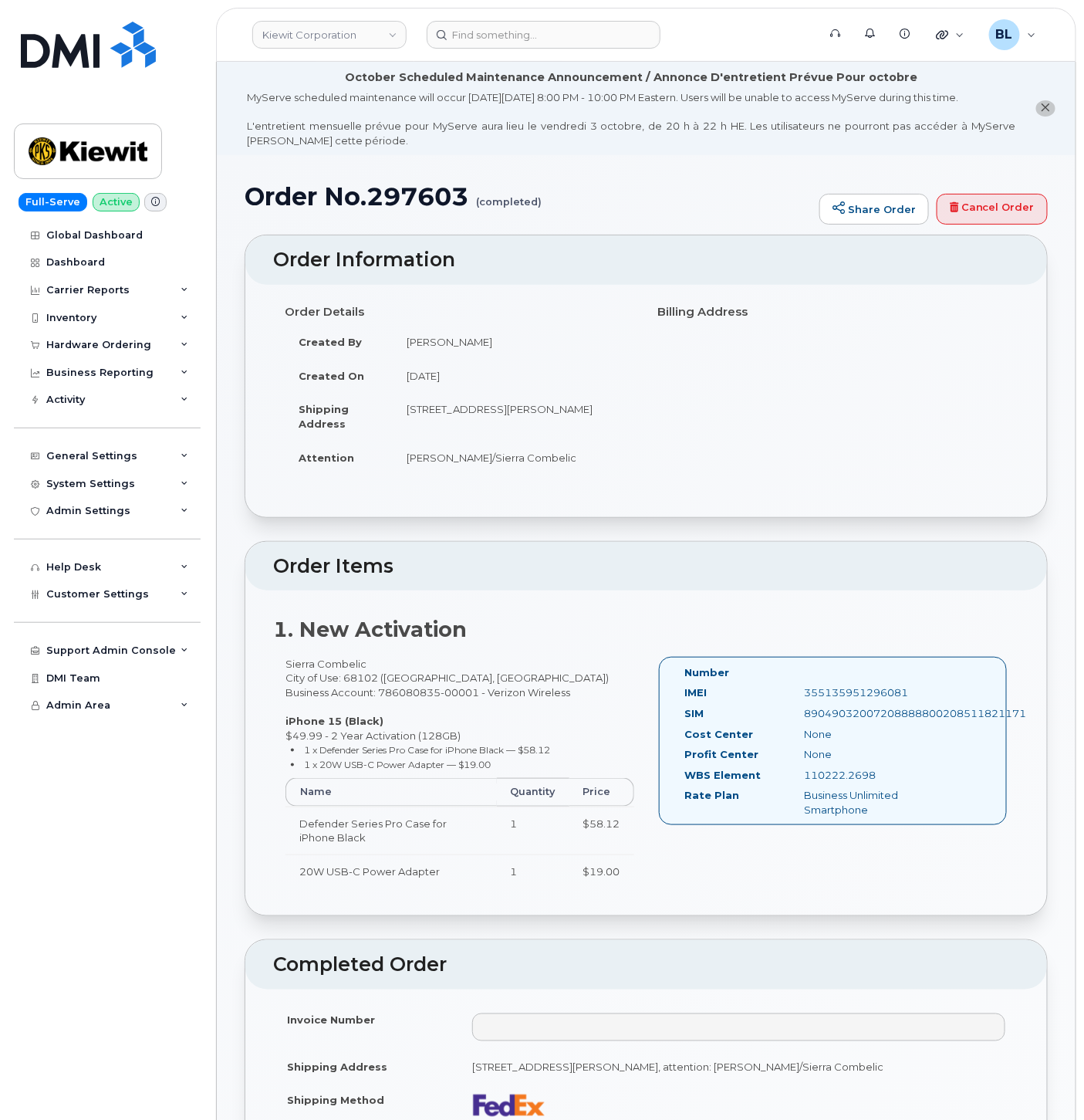
drag, startPoint x: 731, startPoint y: 201, endPoint x: 634, endPoint y: 153, distance: 108.2
click at [731, 201] on h1 "Order No.297603 (completed)" at bounding box center [528, 197] width 567 height 27
click at [122, 285] on div "Carrier Reports" at bounding box center [88, 291] width 83 height 13
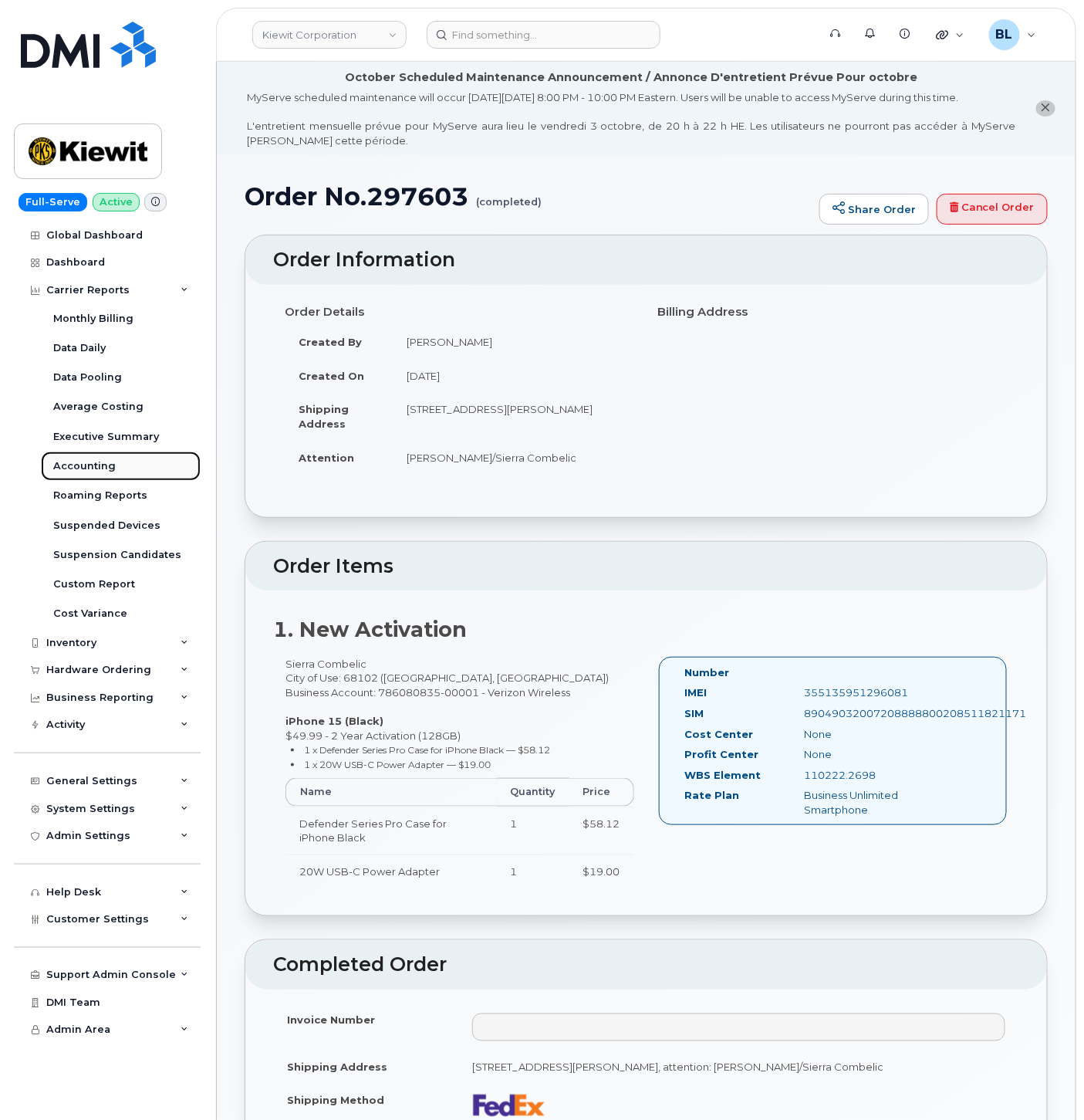
click at [106, 472] on div "Accounting" at bounding box center [84, 465] width 62 height 14
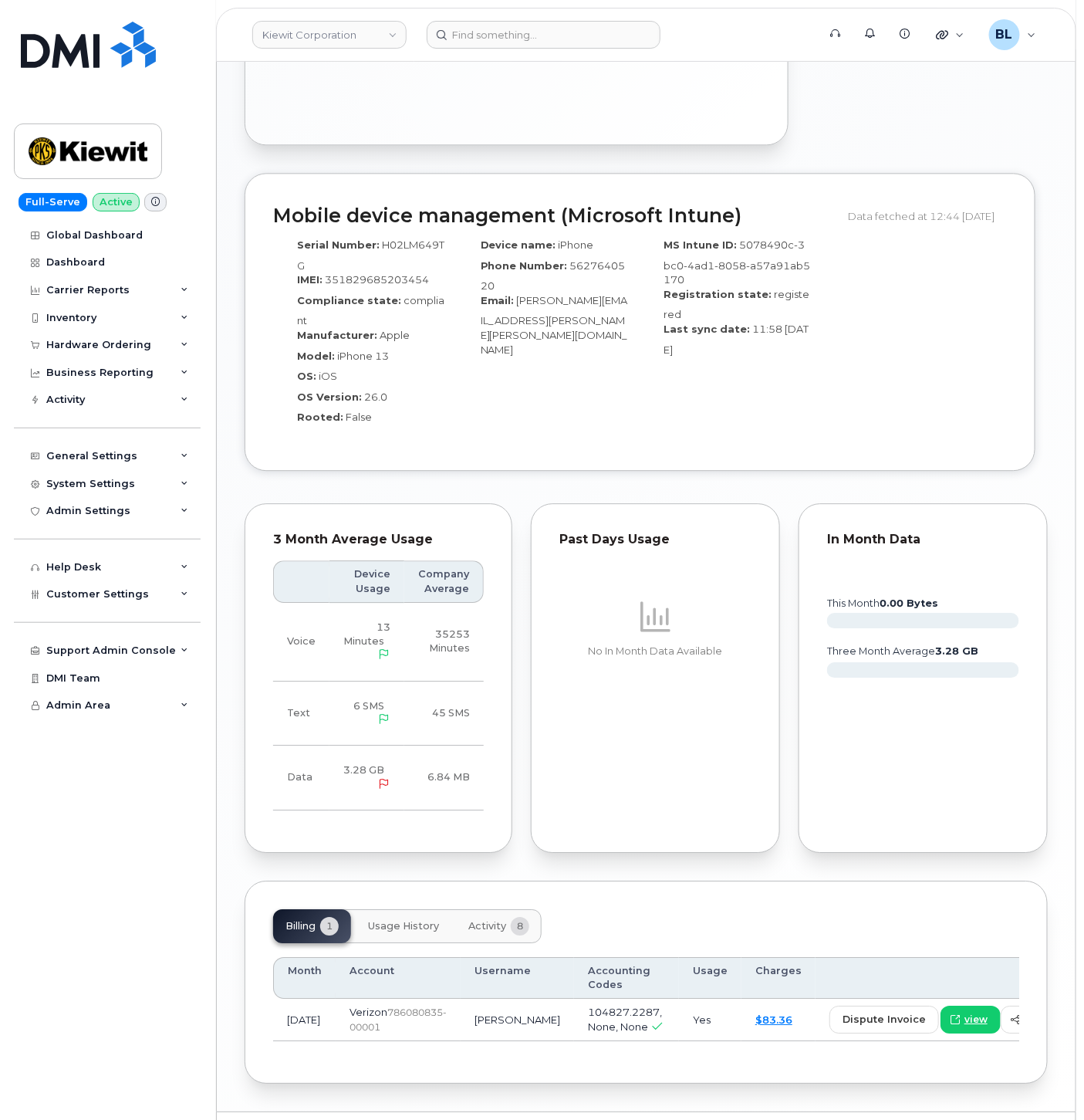
scroll to position [1193, 0]
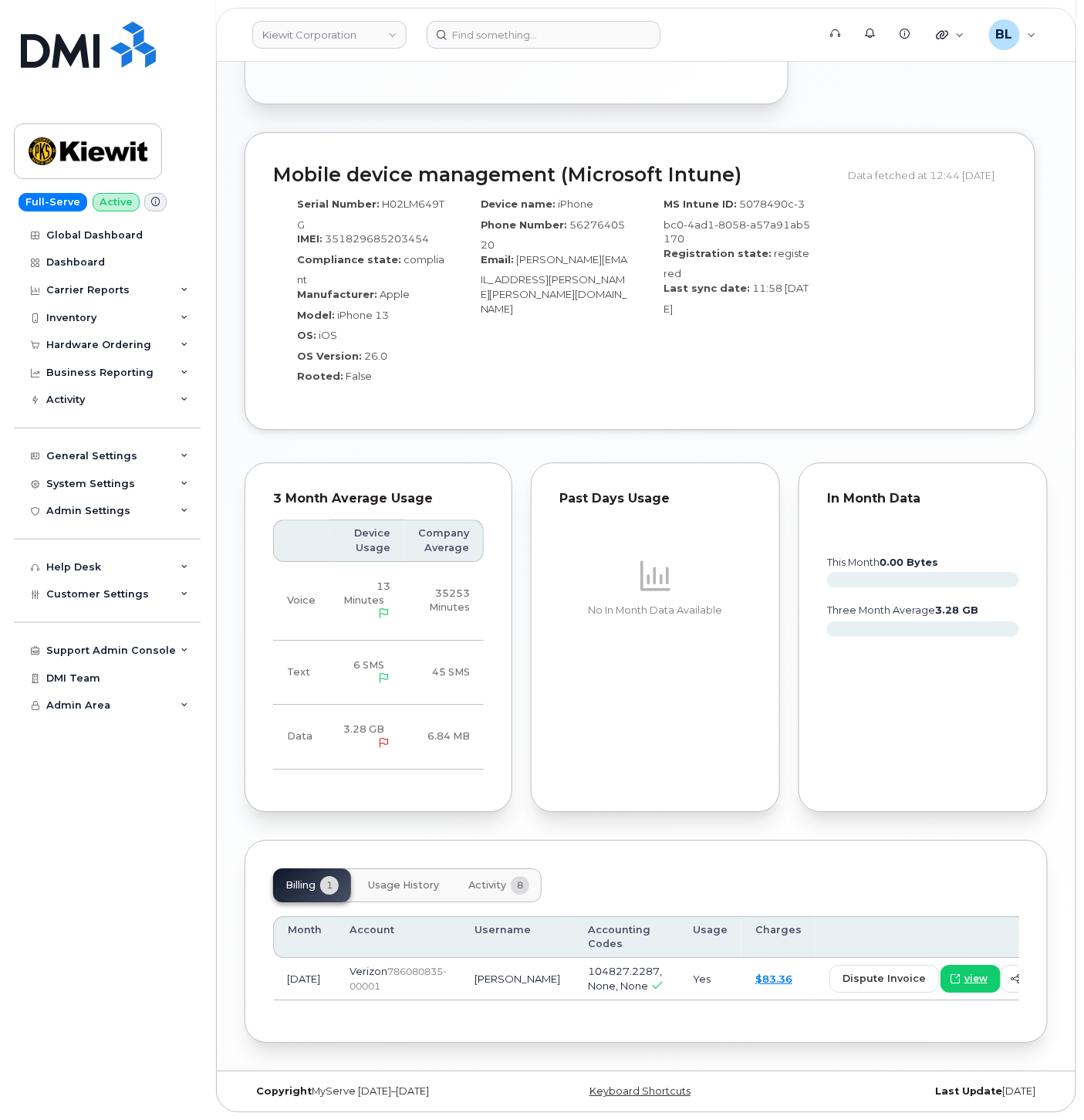
click at [471, 879] on span "Activity" at bounding box center [486, 885] width 37 height 13
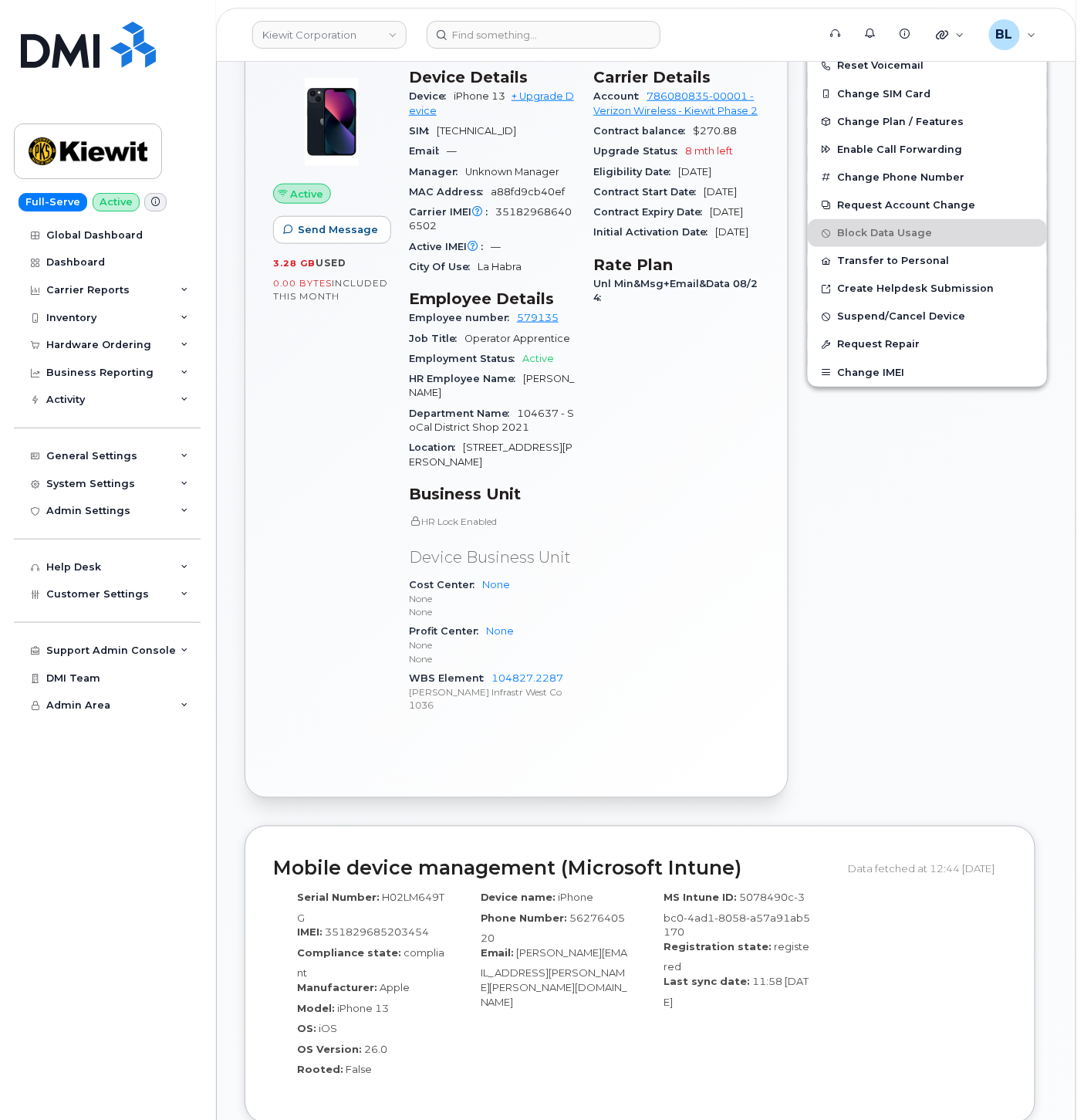
scroll to position [50, 0]
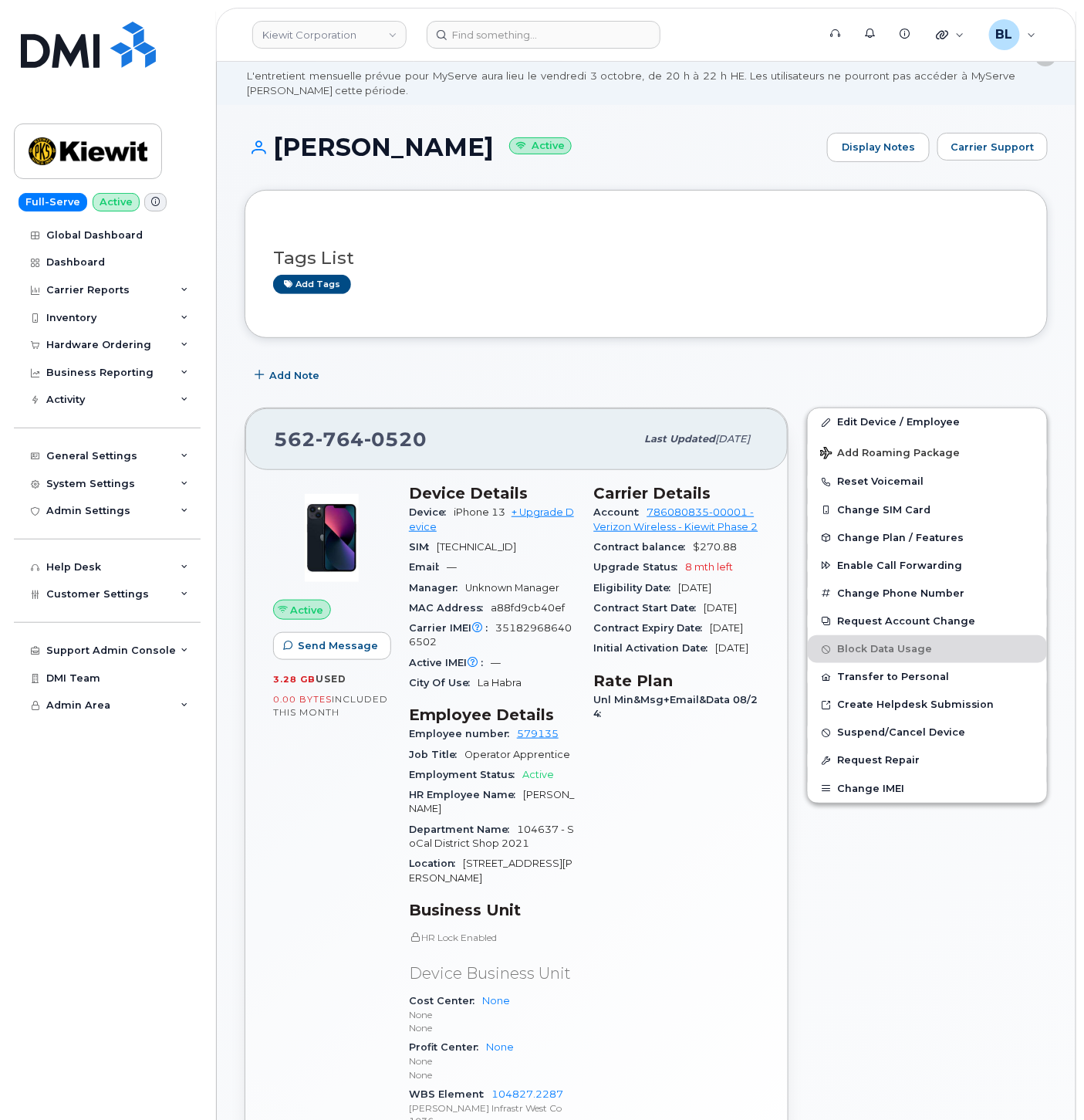
click at [542, 645] on span "351829686406502" at bounding box center [490, 635] width 163 height 26
click at [541, 645] on span "351829686406502" at bounding box center [490, 635] width 163 height 26
copy span "351829686406502"
click at [654, 186] on div "UDAY SHETH Active Display Notes Carrier Support" at bounding box center [646, 161] width 803 height 57
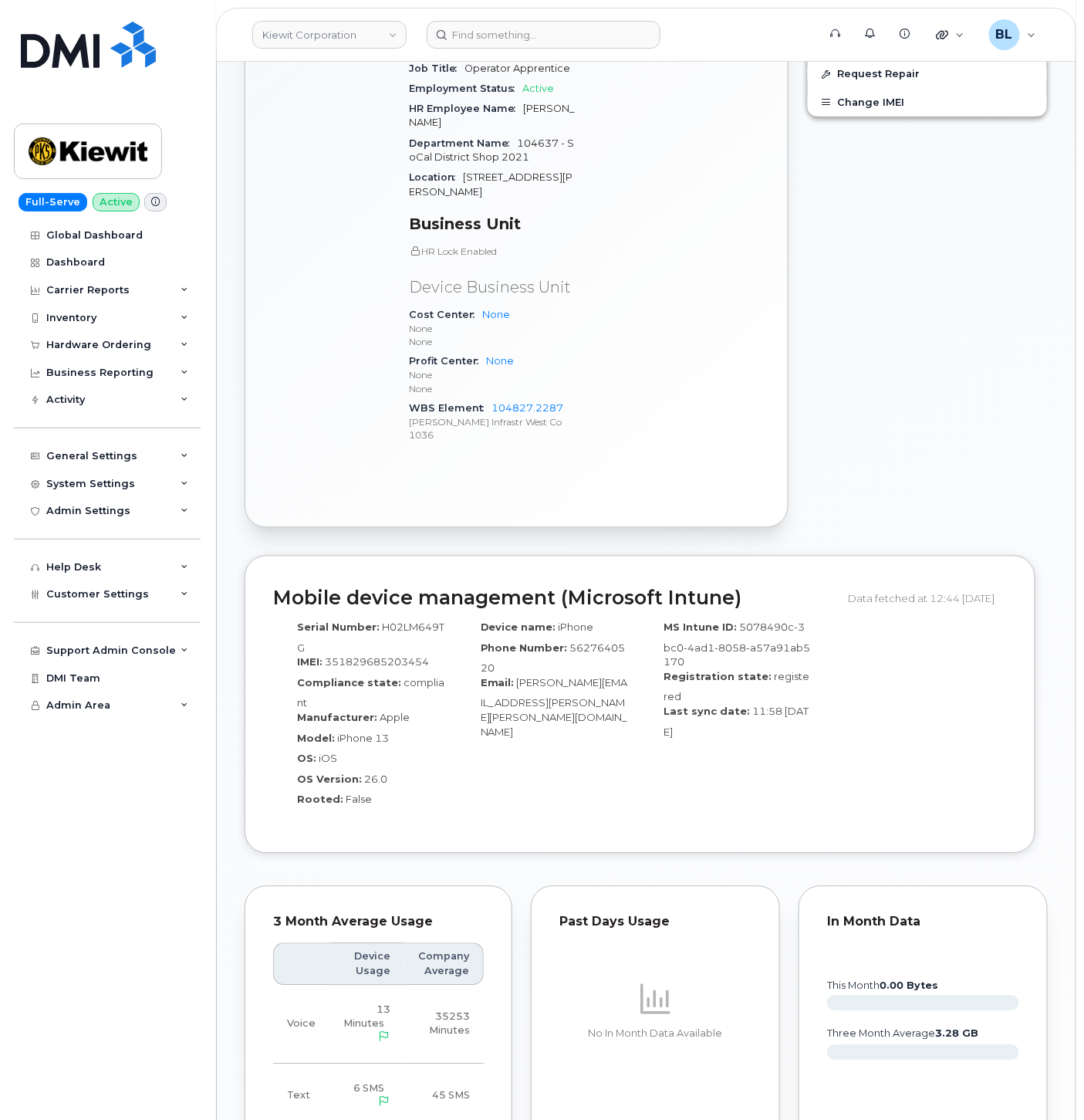
scroll to position [0, 0]
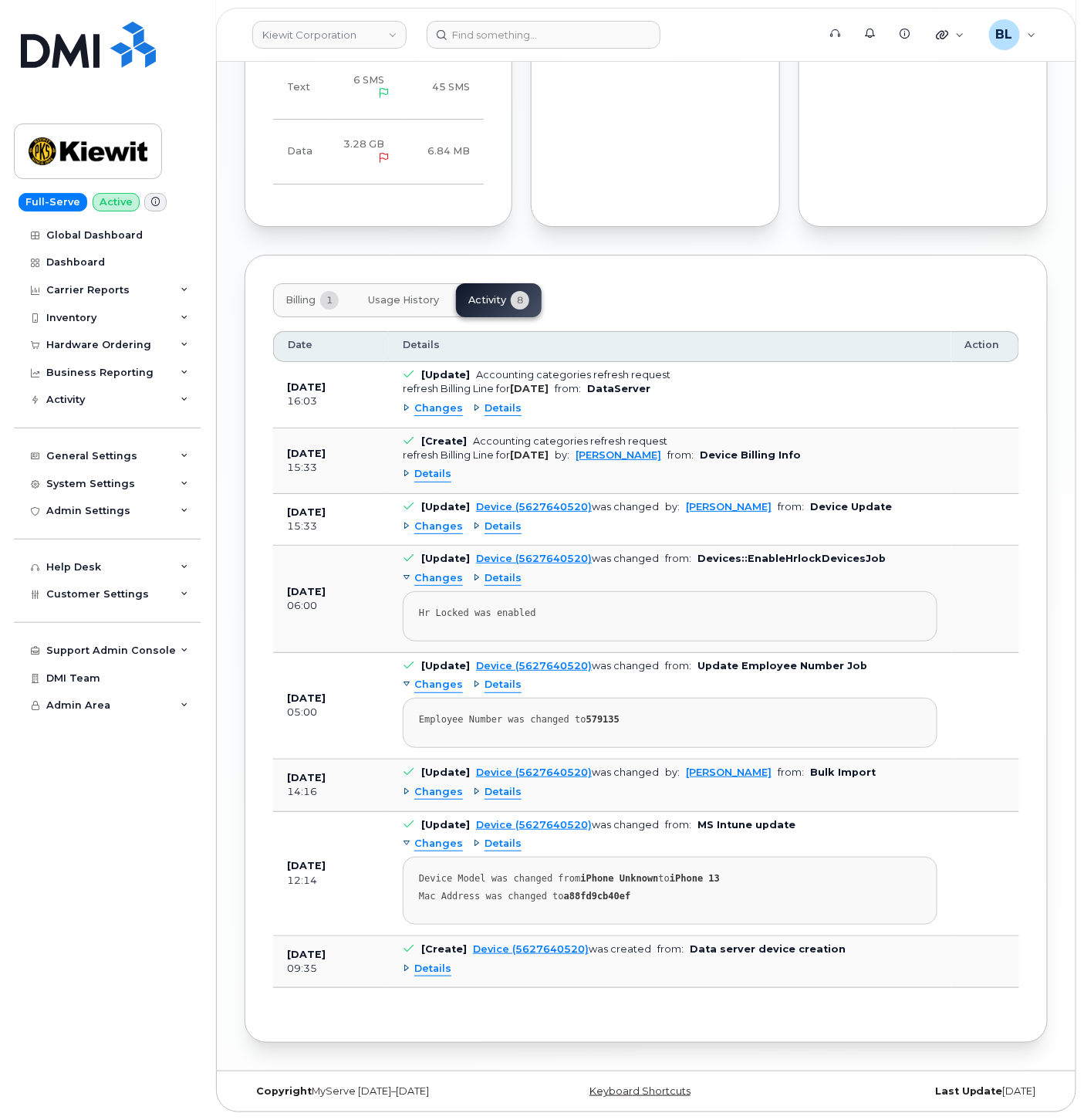
click at [306, 284] on button "Billing 1" at bounding box center [312, 300] width 78 height 34
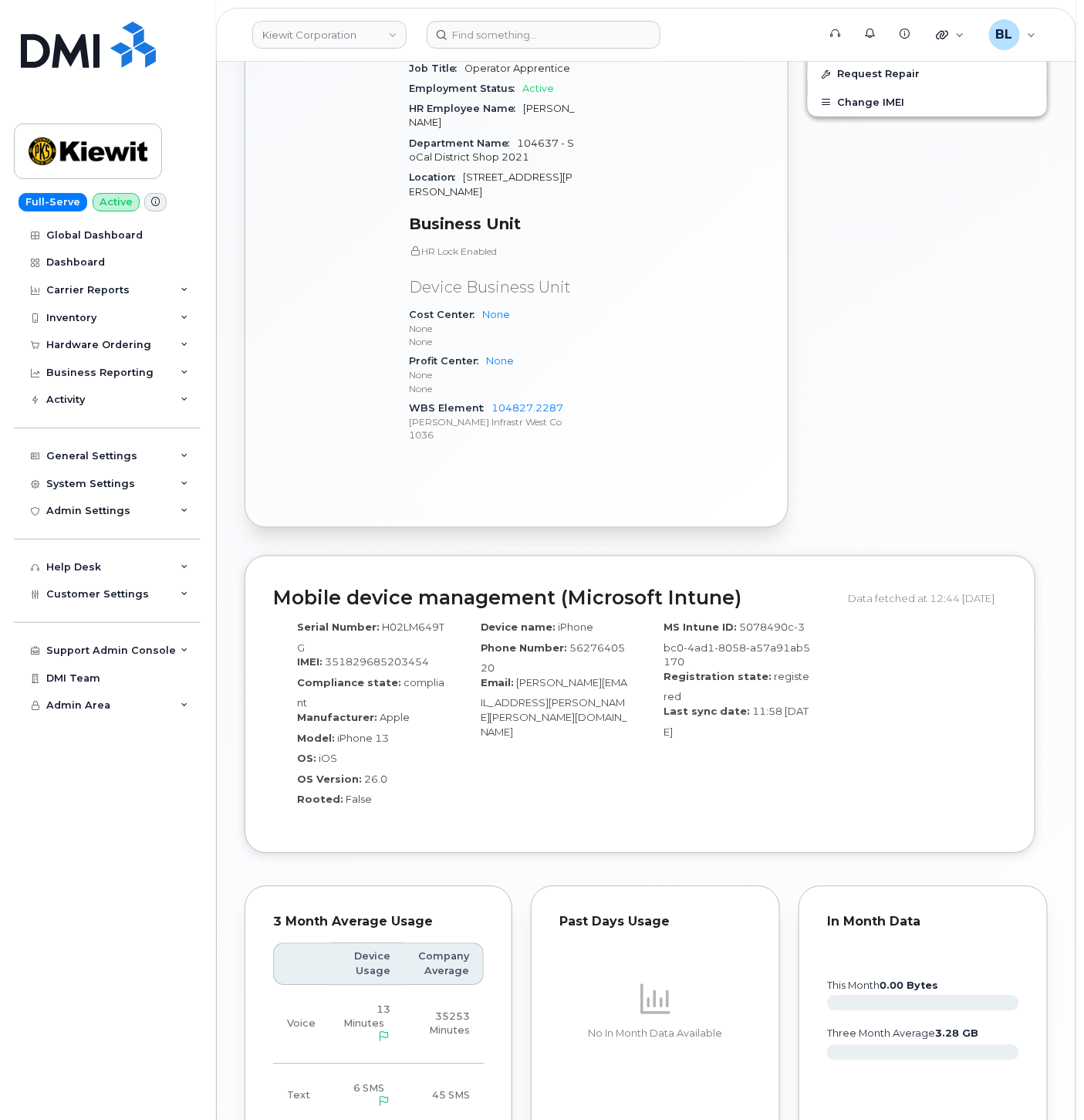
scroll to position [507, 0]
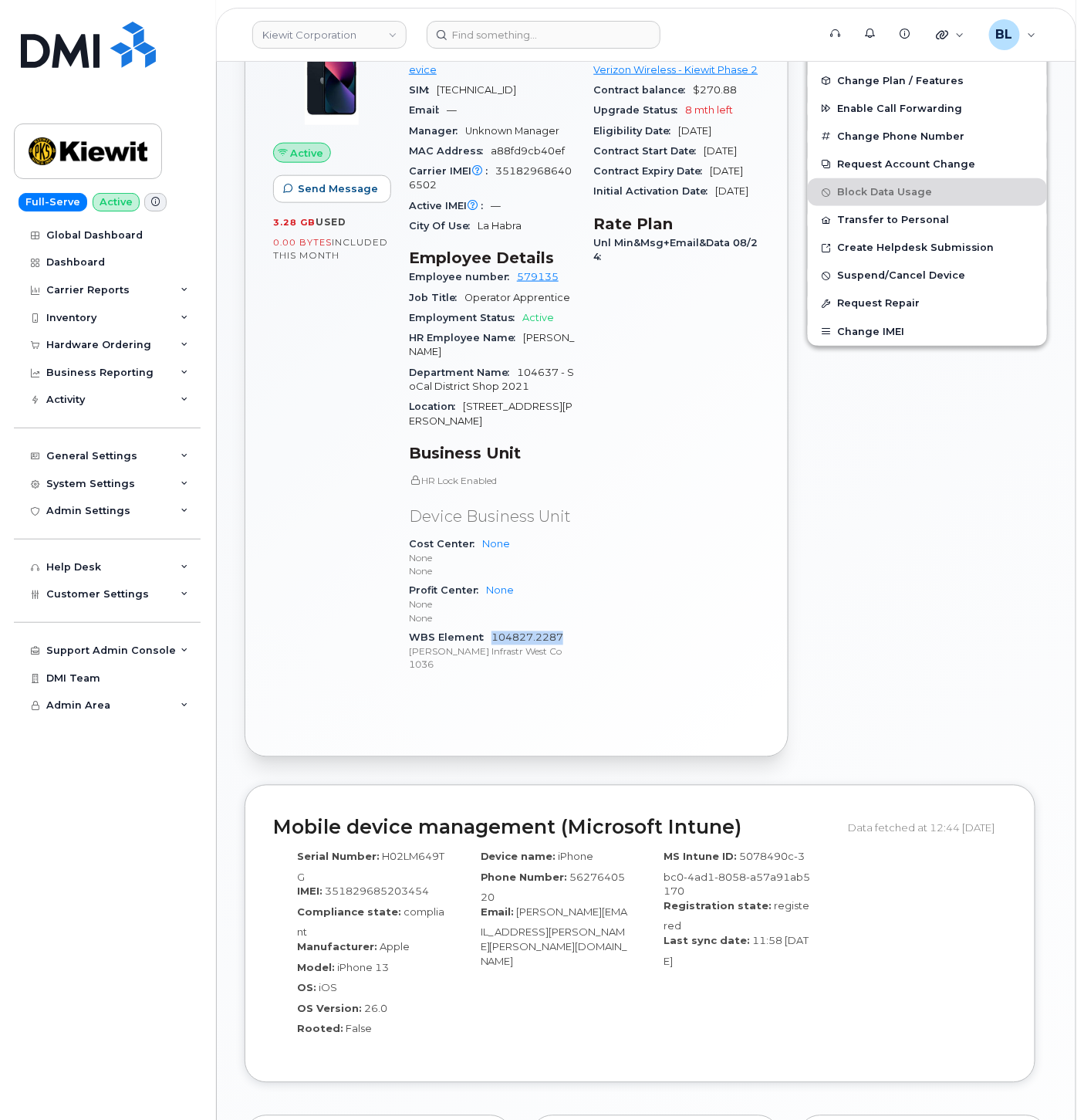
drag, startPoint x: 577, startPoint y: 648, endPoint x: 492, endPoint y: 655, distance: 85.3
click at [492, 655] on div "Device Details Device iPhone 13 + Upgrade Device SIM 89148000011993929007 Email…" at bounding box center [492, 357] width 186 height 678
copy link "104827.2287"
click at [573, 41] on input at bounding box center [544, 35] width 234 height 27
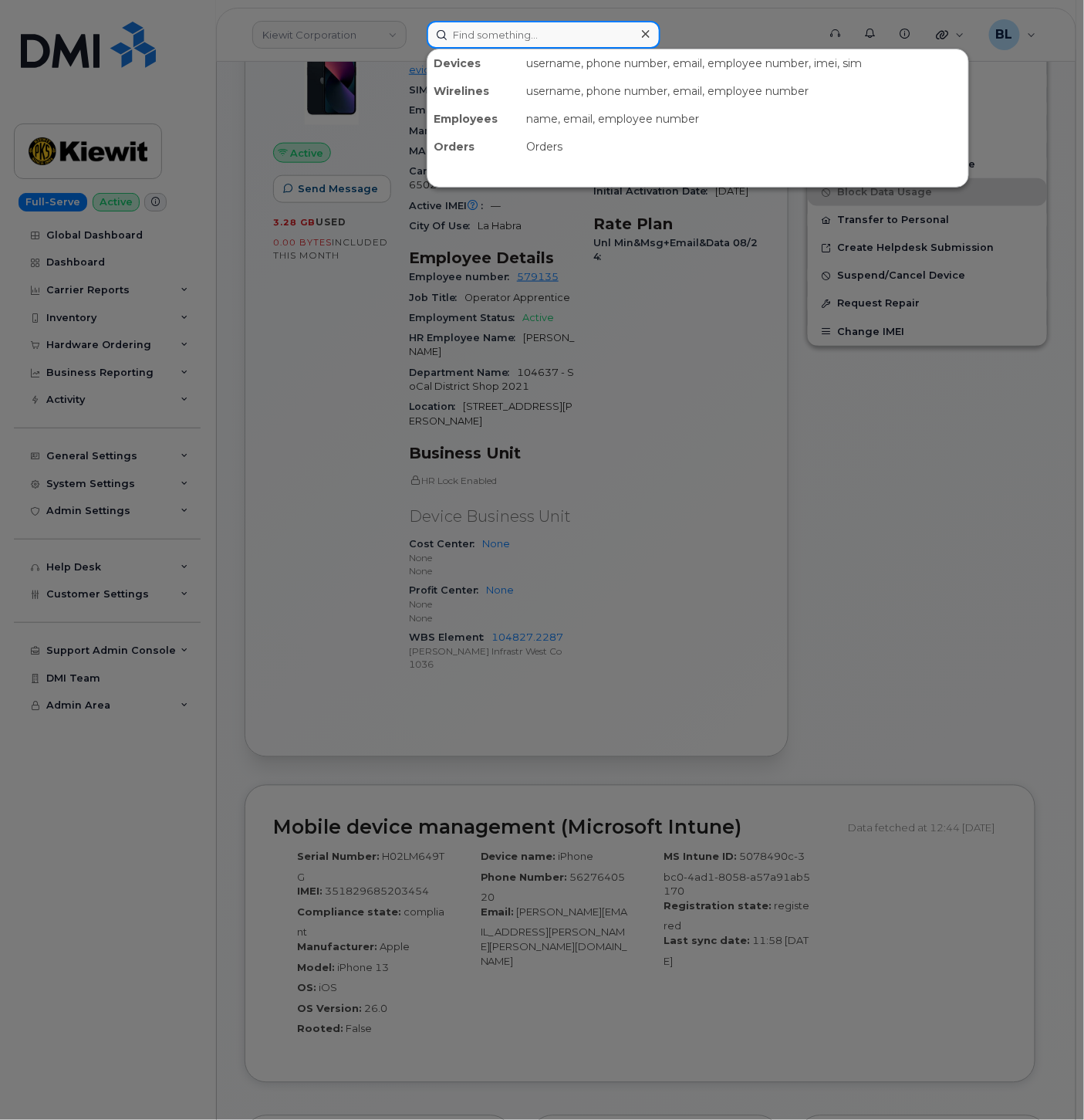
click at [573, 41] on input at bounding box center [544, 35] width 234 height 27
paste input "4093641159"
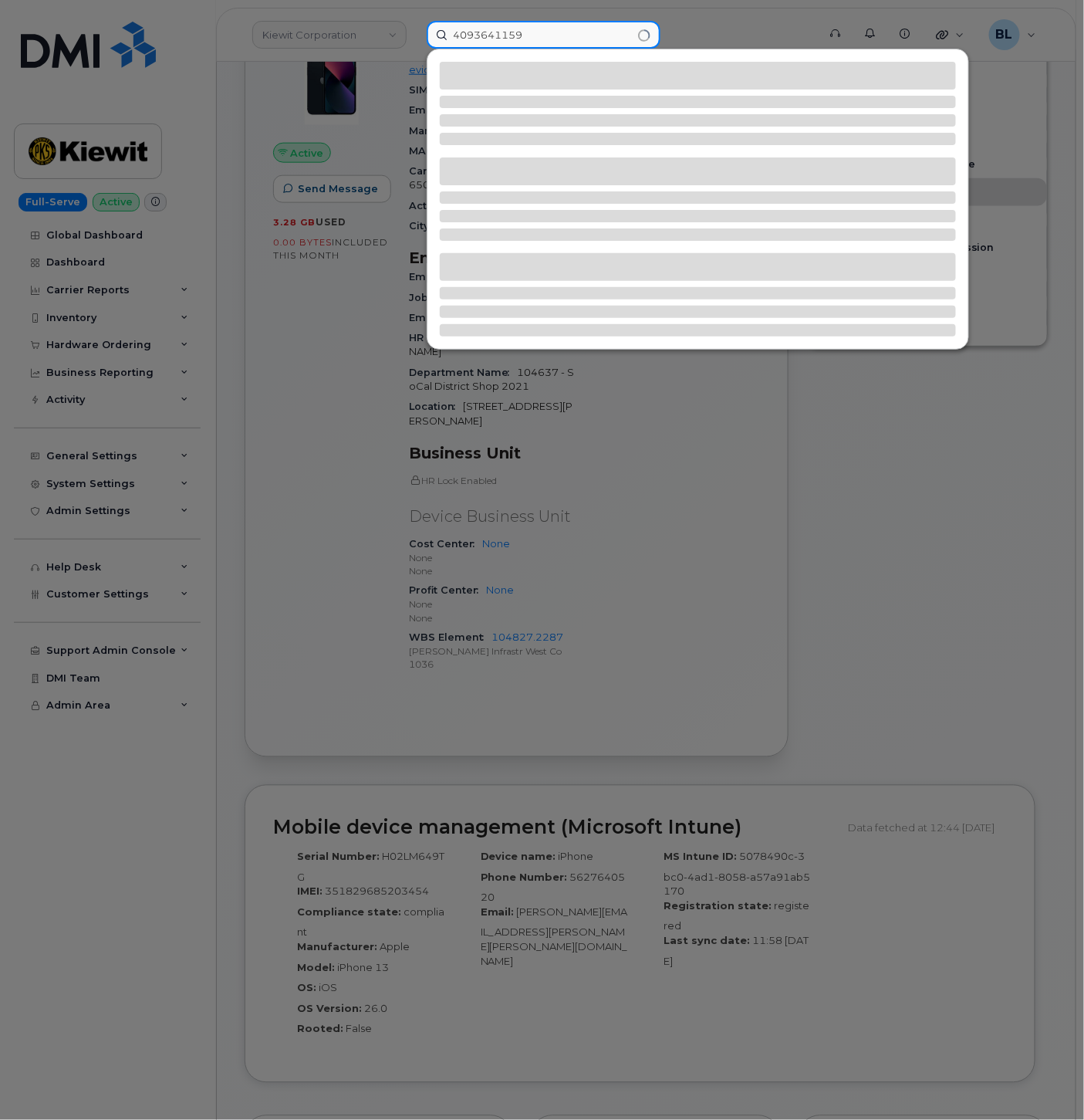
type input "4093641159"
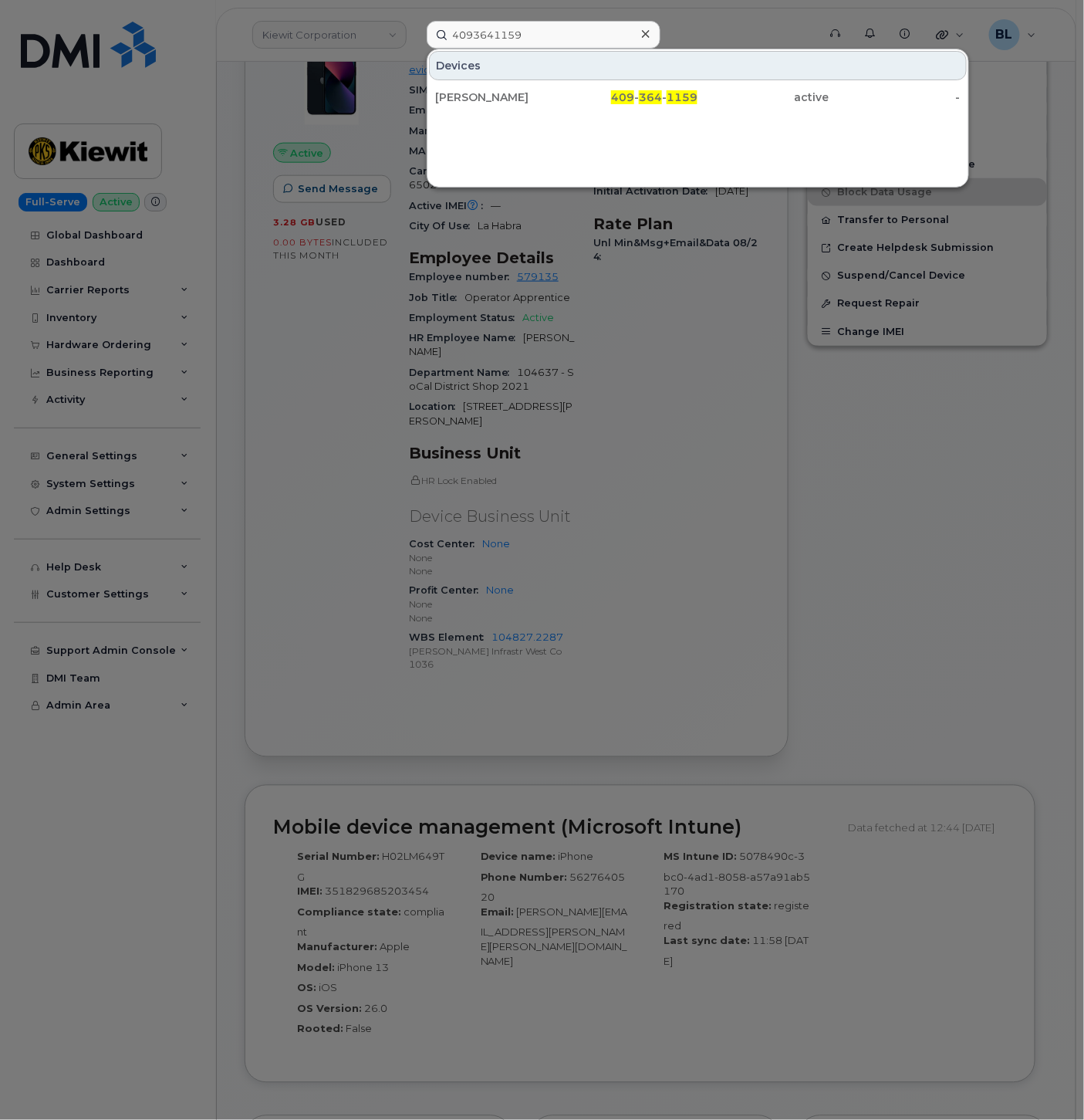
click at [587, 691] on div at bounding box center [542, 560] width 1084 height 1120
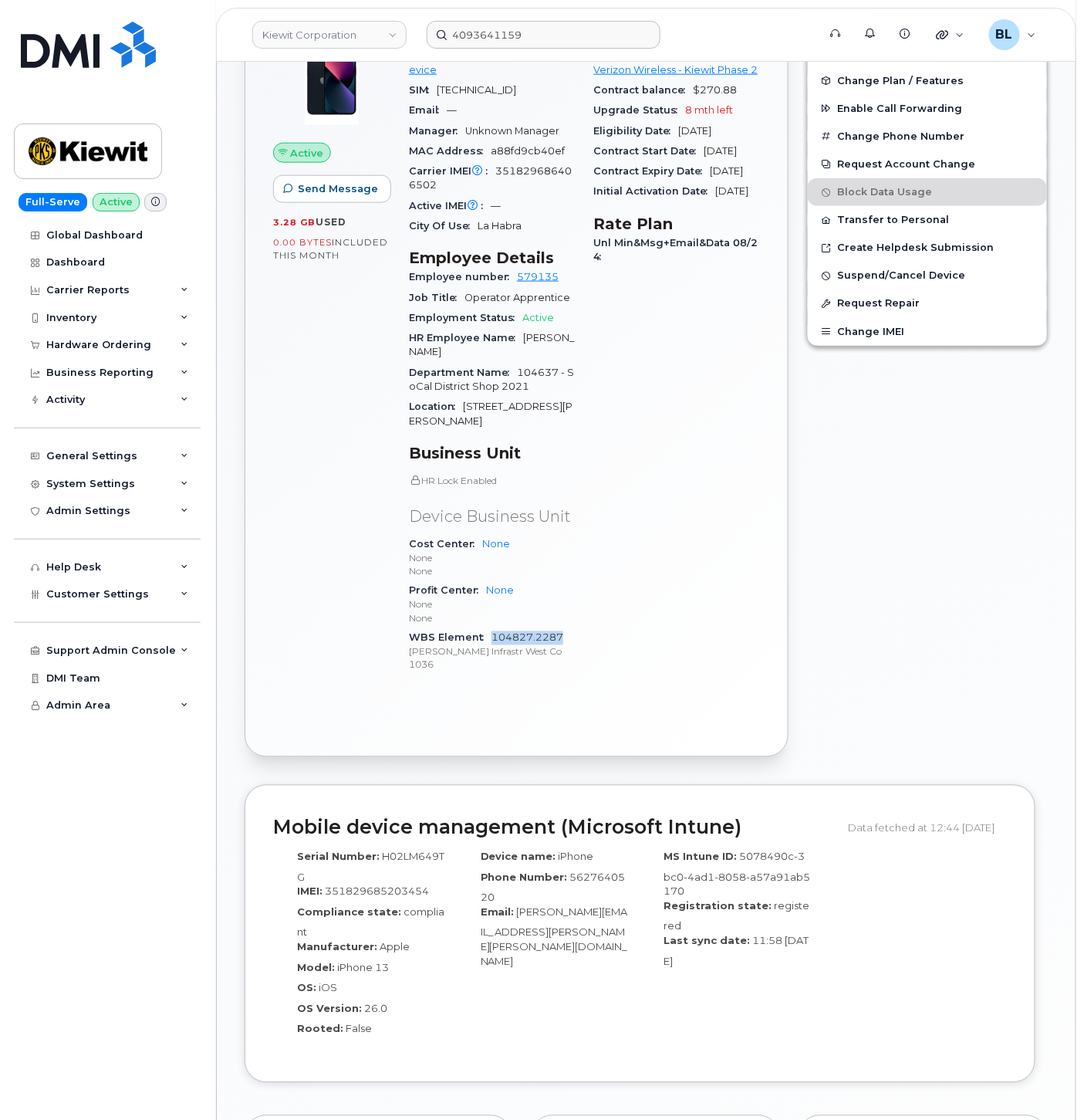
drag, startPoint x: 569, startPoint y: 651, endPoint x: 491, endPoint y: 648, distance: 78.1
click at [491, 648] on div "WBS Element 104827.2287 Kiewit Infrastr West Co 1036" at bounding box center [492, 651] width 166 height 47
copy link "104827.2287"
click at [139, 318] on div "Inventory" at bounding box center [107, 318] width 186 height 27
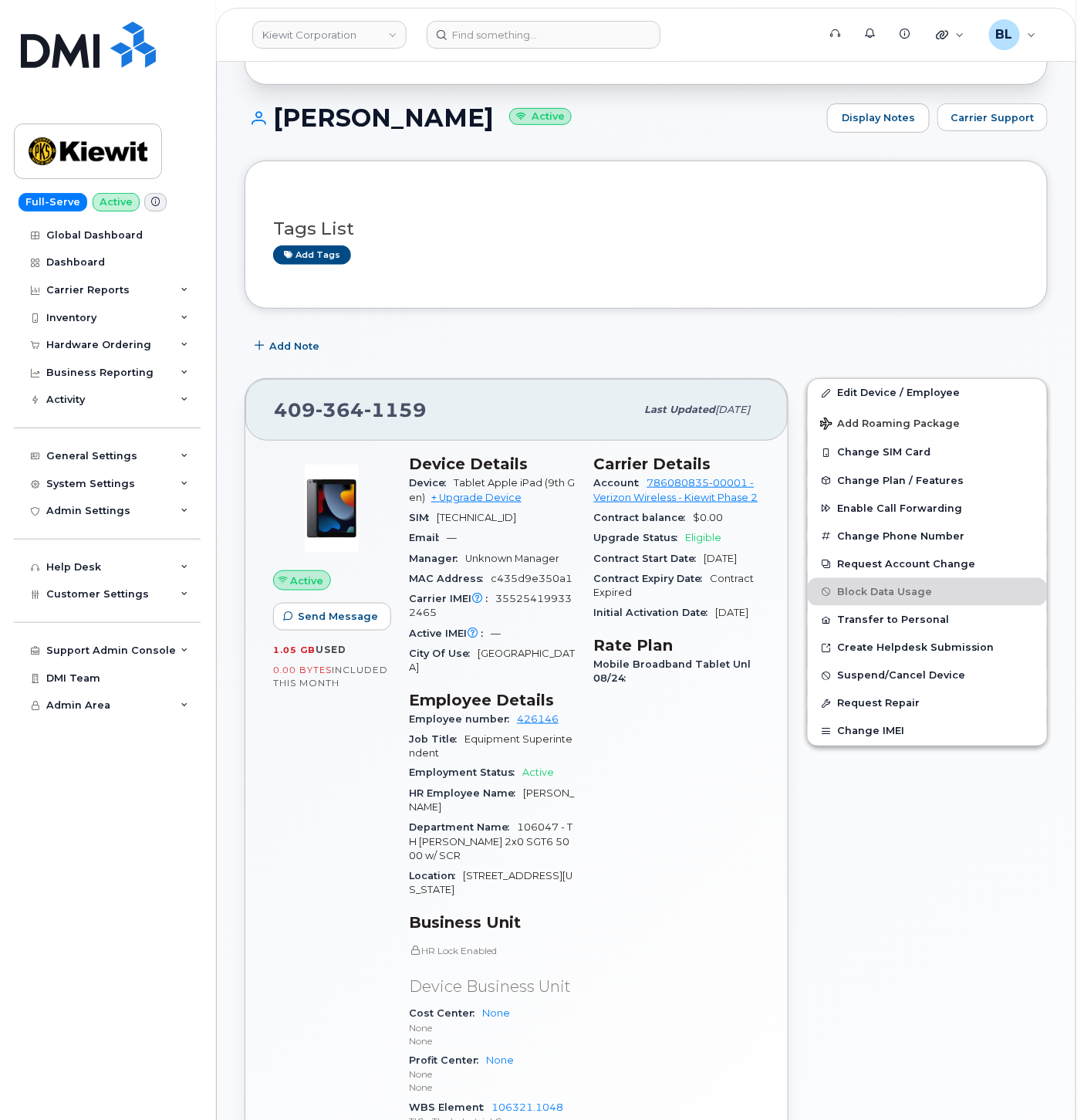
scroll to position [457, 0]
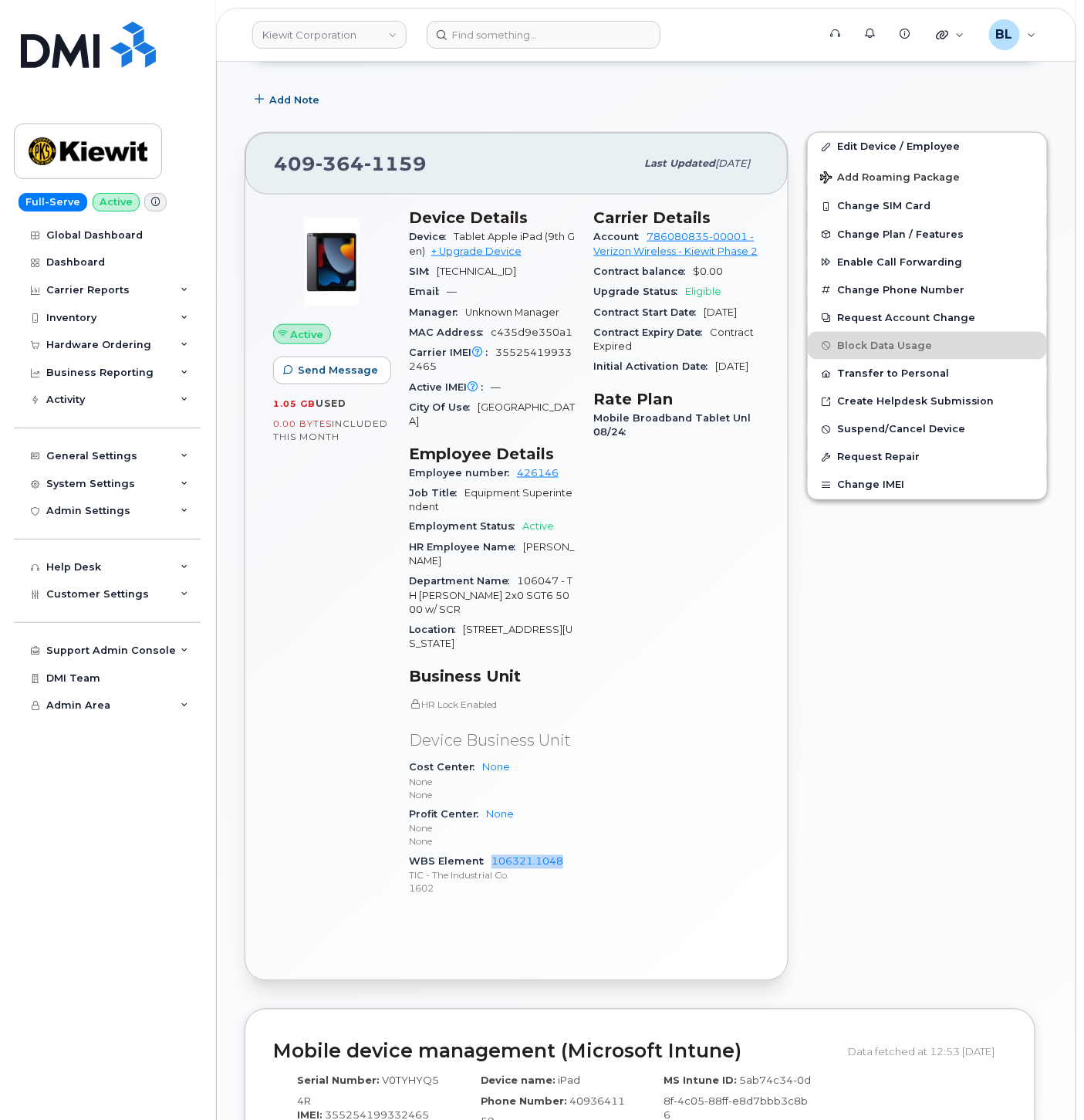
drag, startPoint x: 572, startPoint y: 865, endPoint x: 491, endPoint y: 852, distance: 82.0
click at [491, 852] on div "WBS Element 106321.1048 TIC - The Industrial Co. 1602" at bounding box center [492, 875] width 166 height 47
click at [126, 597] on span "Customer Settings" at bounding box center [98, 593] width 102 height 12
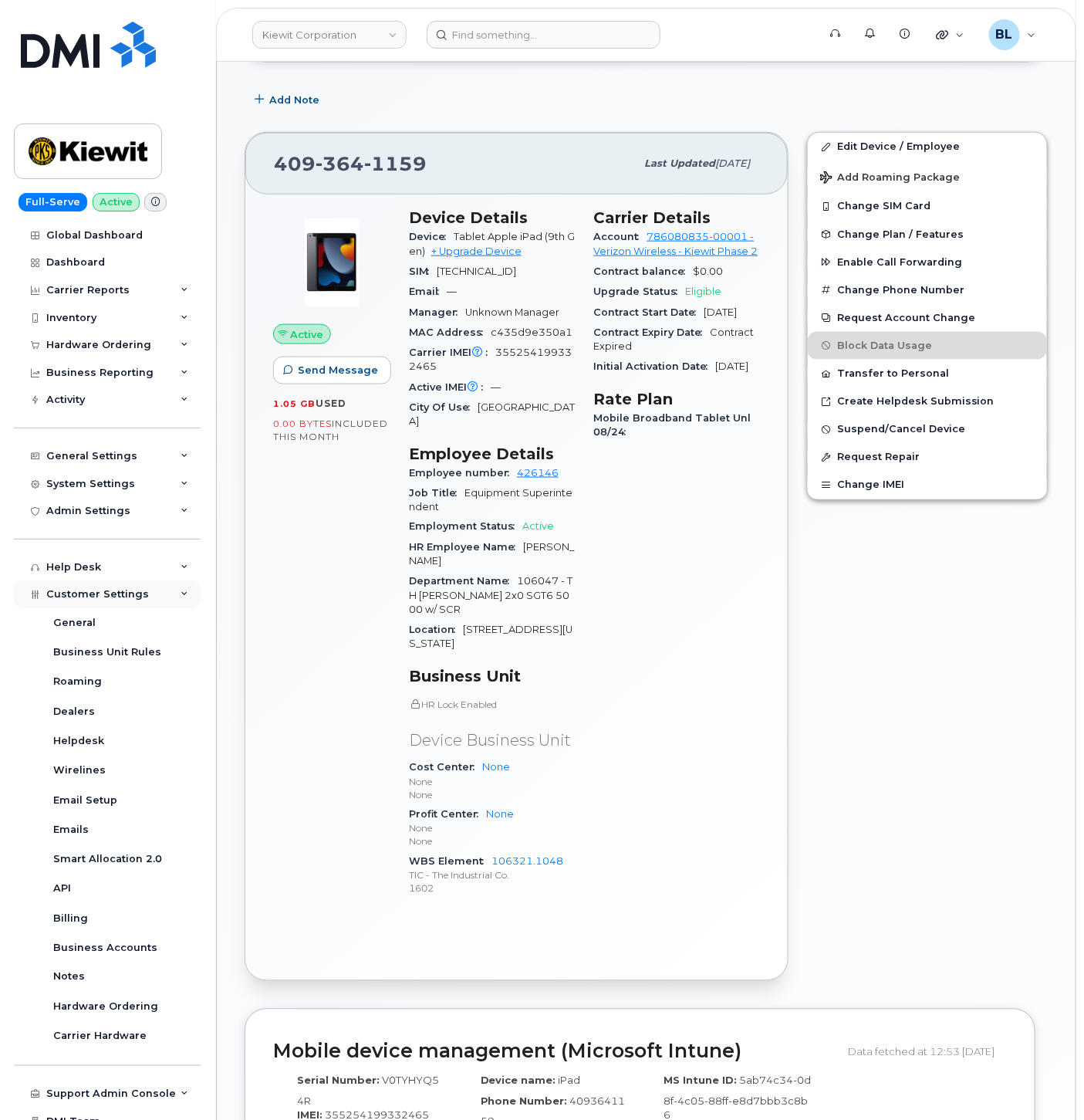
click at [121, 585] on div "Customer Settings" at bounding box center [107, 594] width 186 height 27
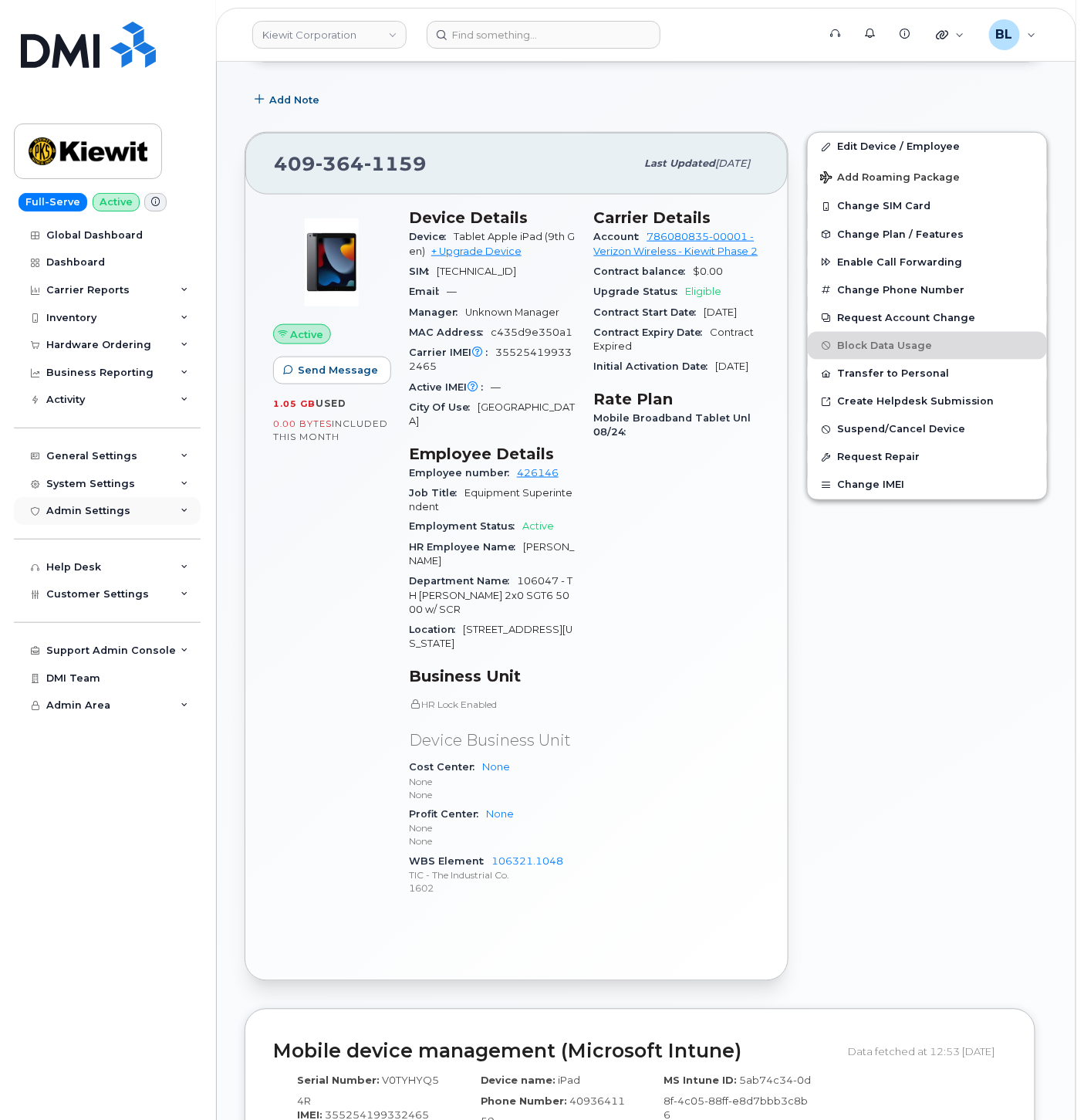
click at [134, 504] on div "Admin Settings" at bounding box center [107, 511] width 186 height 27
click at [141, 487] on div "System Settings" at bounding box center [107, 484] width 186 height 27
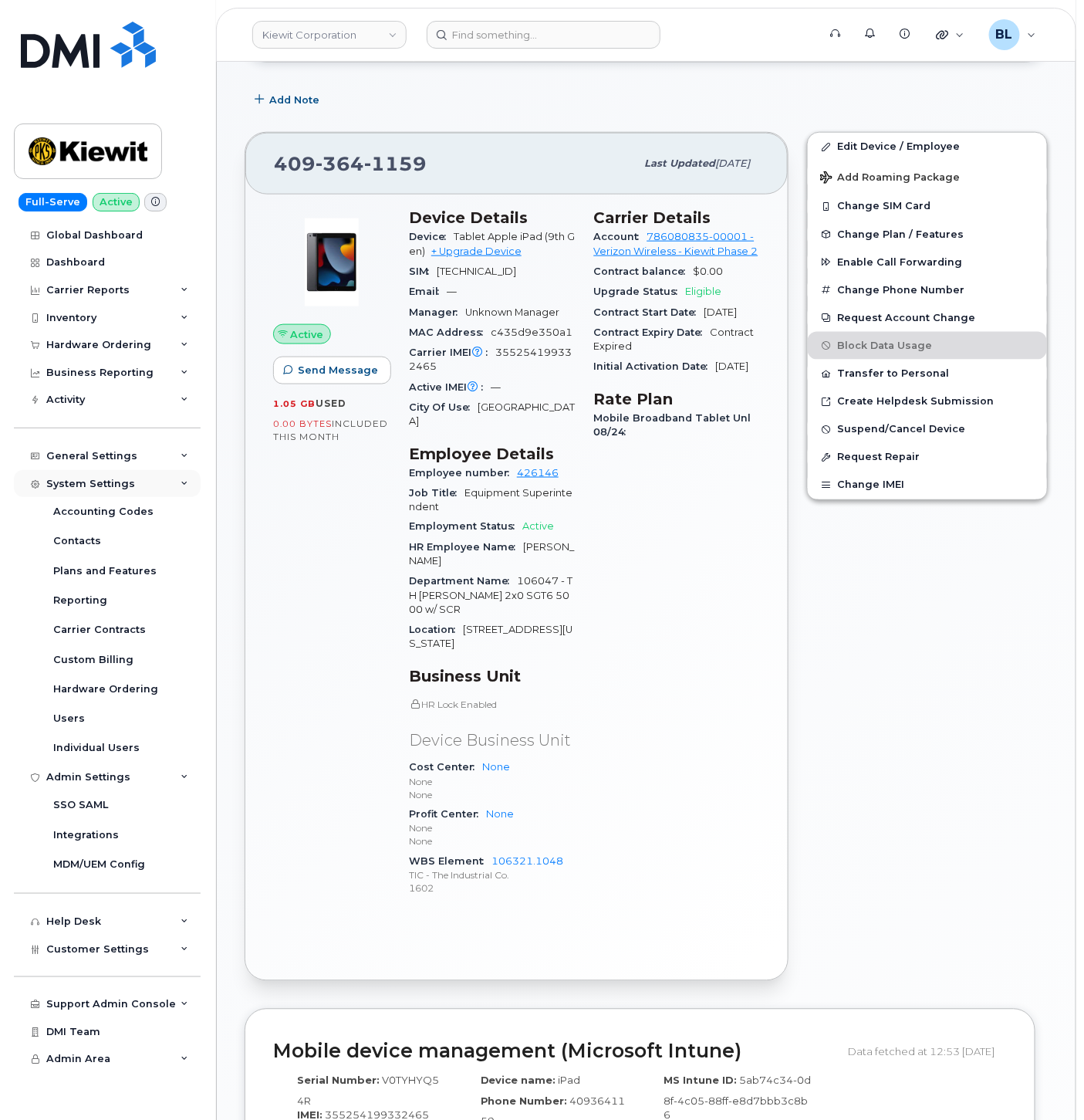
click at [141, 487] on div "System Settings" at bounding box center [107, 484] width 186 height 27
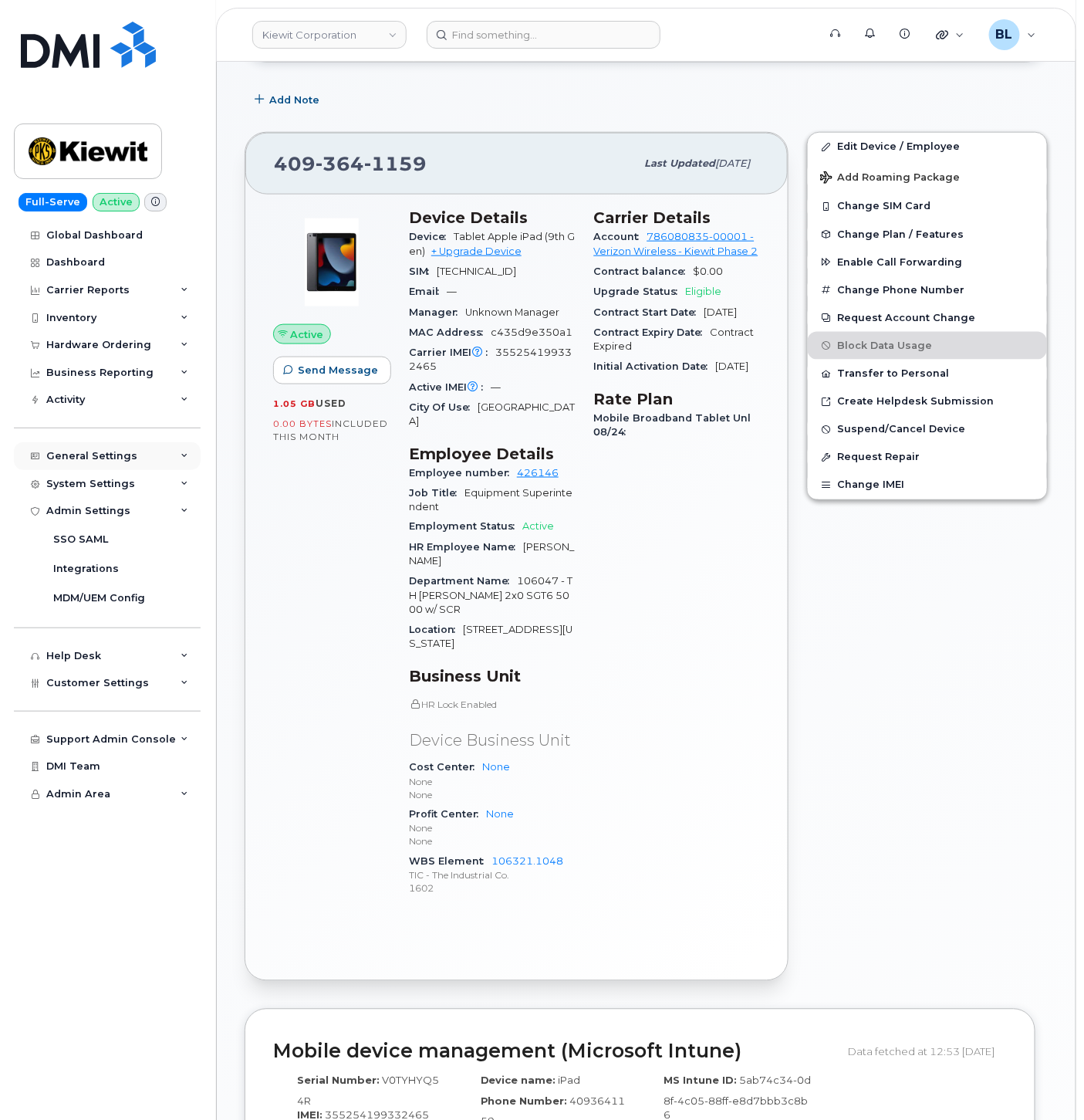
click at [140, 453] on div "General Settings" at bounding box center [107, 456] width 186 height 27
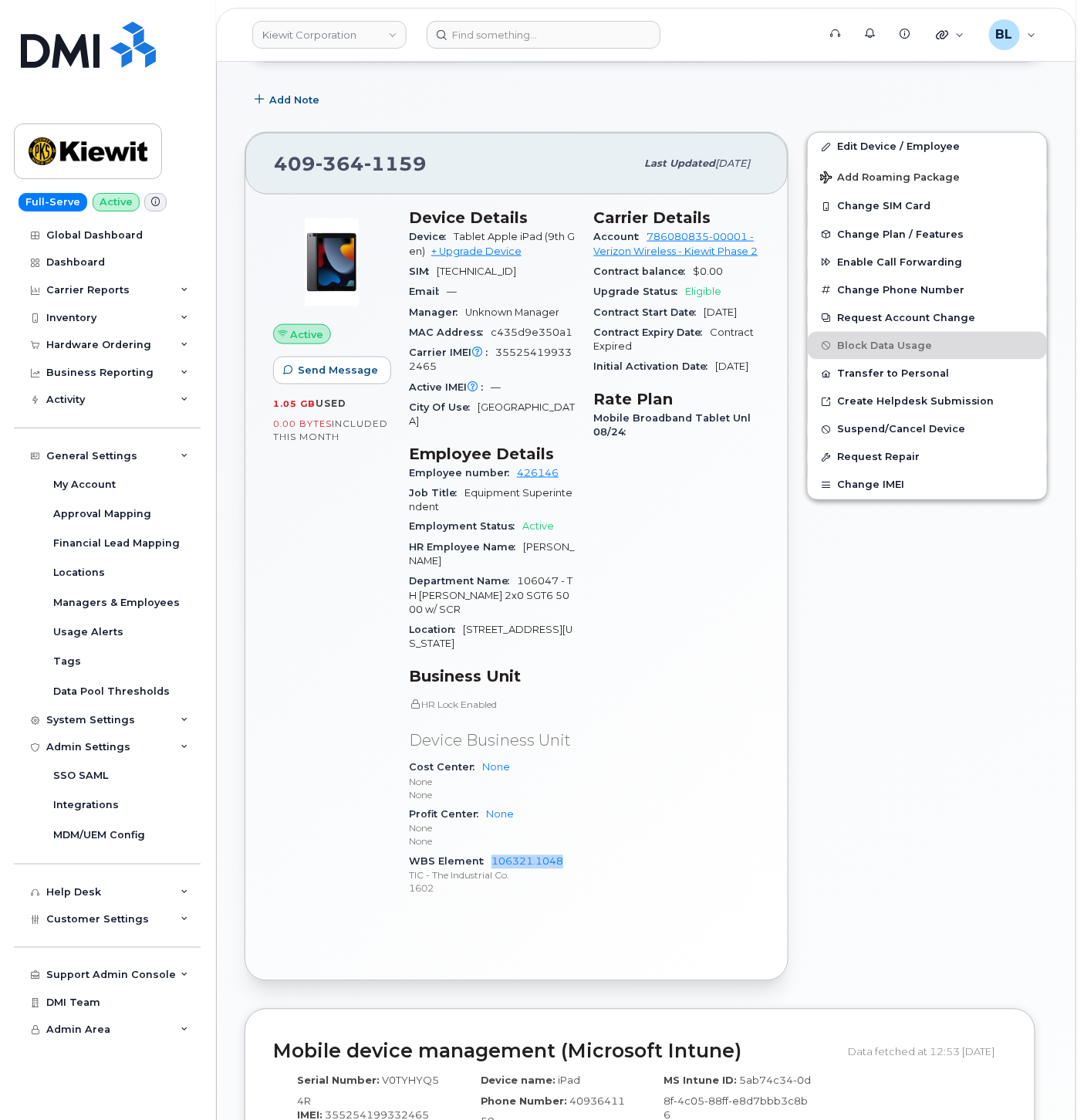
drag, startPoint x: 579, startPoint y: 863, endPoint x: 489, endPoint y: 859, distance: 90.1
click at [489, 859] on div "Device Details Device Tablet Apple iPad (9th Gen) + Upgrade Device SIM 89148000…" at bounding box center [492, 560] width 186 height 720
copy link "106321.1048"
click at [534, 358] on span "Active IMEI is refreshed daily with a delay of up to 48 hours following network…" at bounding box center [474, 338] width 154 height 77
click at [576, 364] on div "Device Details Device Tablet Apple iPad (9th Gen) + Upgrade Device SIM 89148000…" at bounding box center [492, 560] width 186 height 720
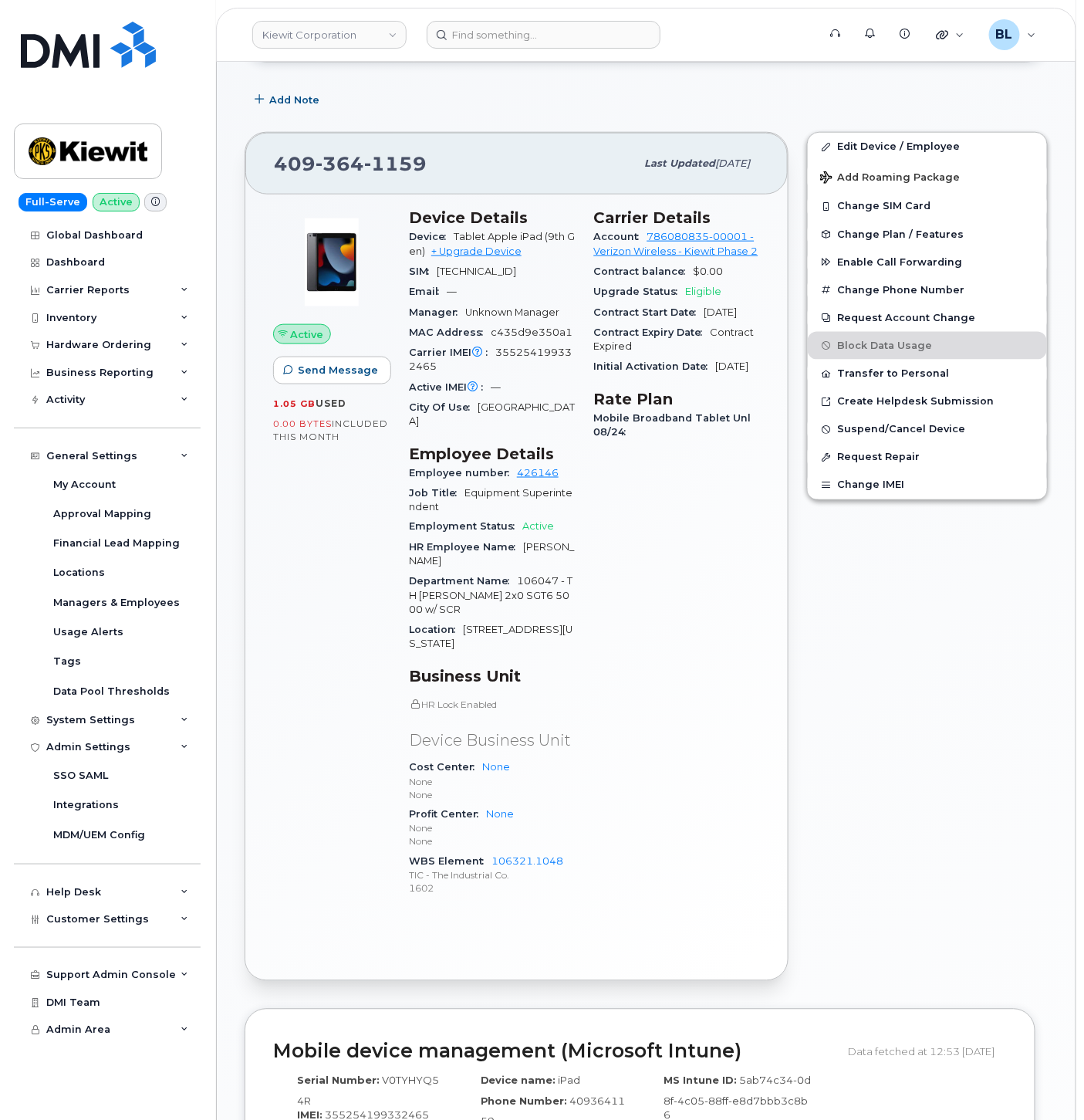
click at [523, 373] on div "Carrier IMEI Carrier IMEI is reported during the last billing cycle or change o…" at bounding box center [492, 360] width 166 height 35
copy span "355254199332465"
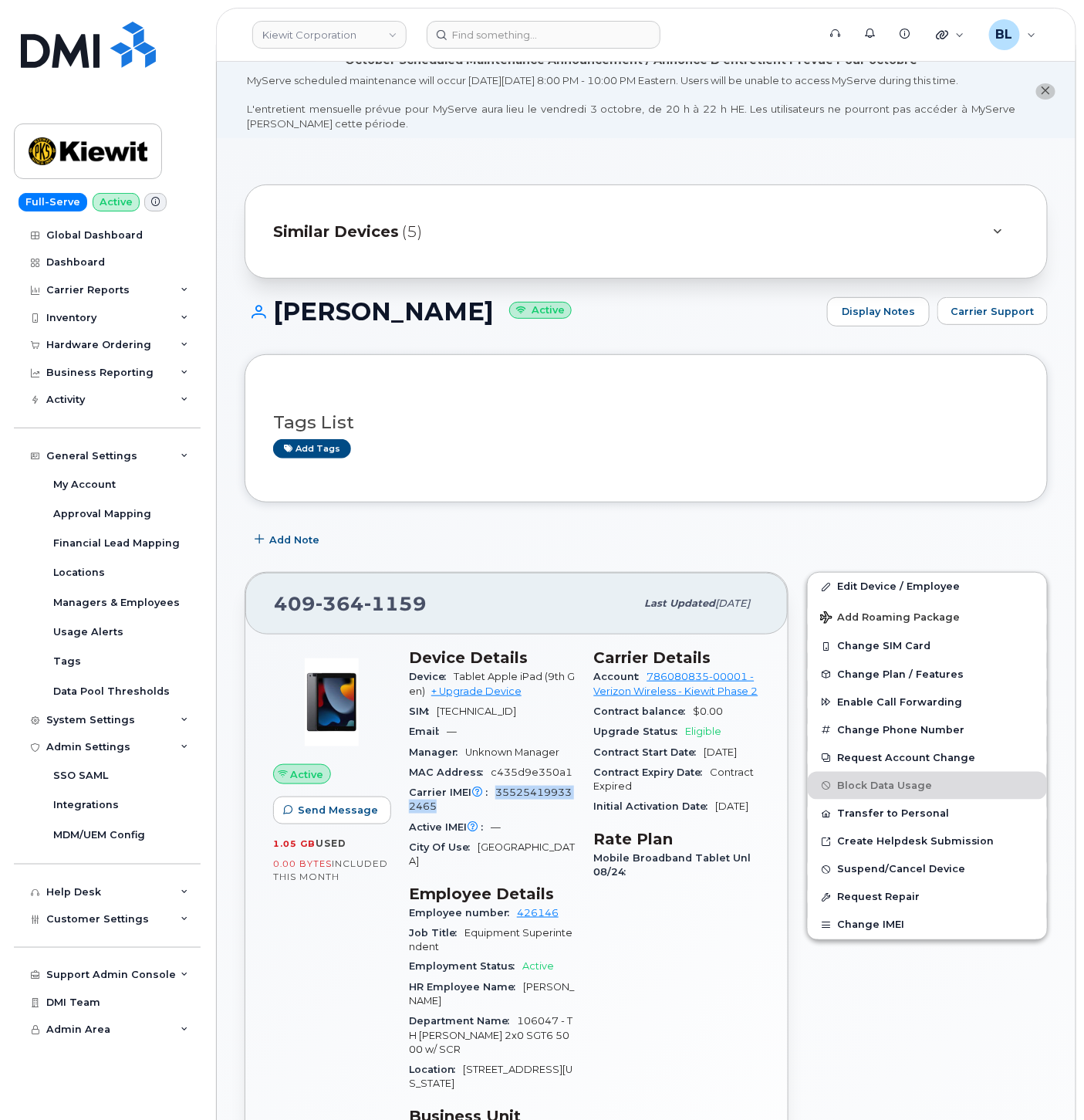
scroll to position [0, 0]
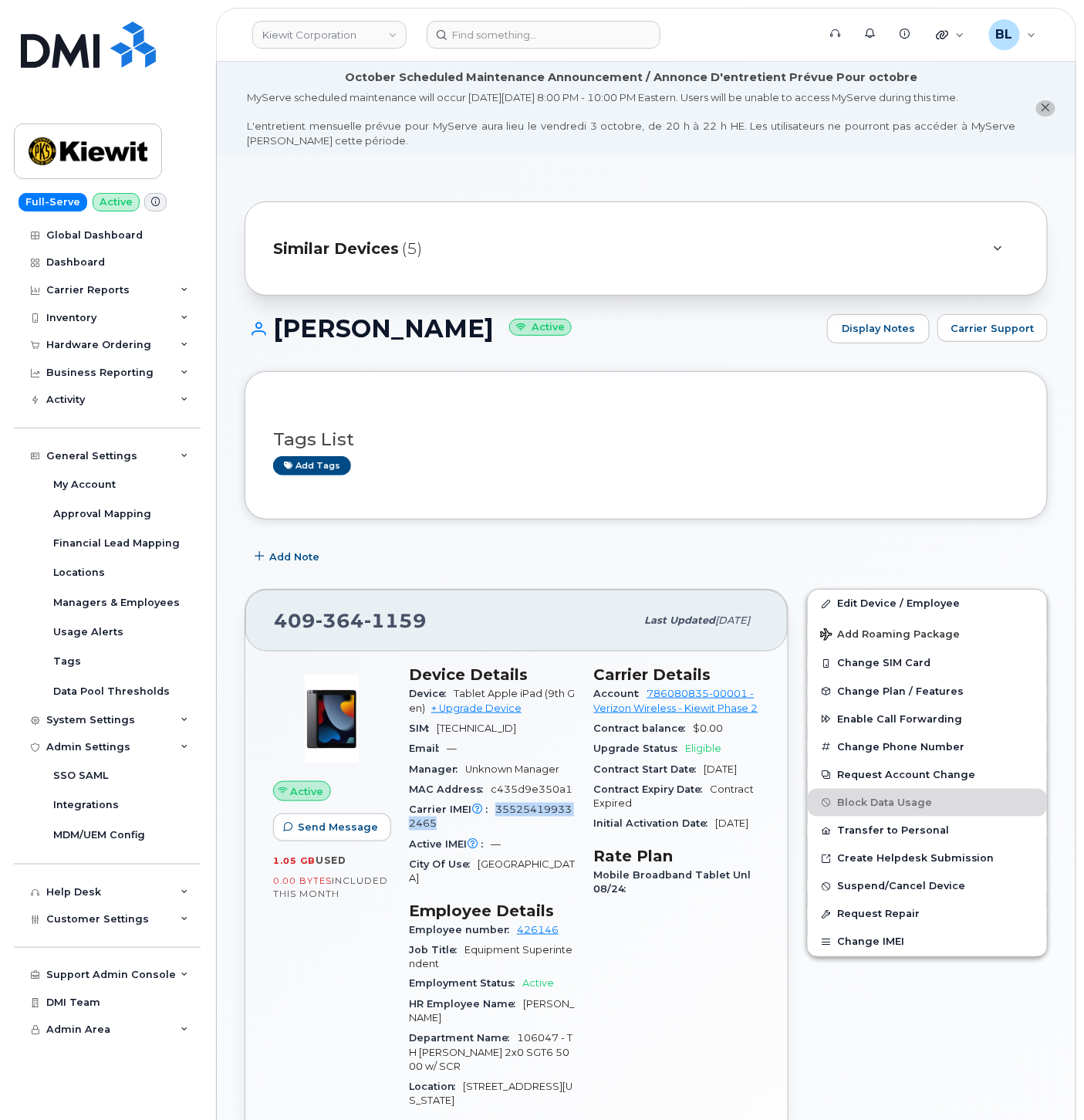
drag, startPoint x: 275, startPoint y: 325, endPoint x: 487, endPoint y: 329, distance: 212.0
click at [487, 329] on h1 "TREVOR GRIFFIN Active" at bounding box center [532, 328] width 575 height 27
copy h1 "TREVOR GRIFFIN"
drag, startPoint x: 487, startPoint y: 329, endPoint x: 468, endPoint y: 208, distance: 122.5
click at [468, 208] on div "Similar Devices (5)" at bounding box center [646, 248] width 803 height 94
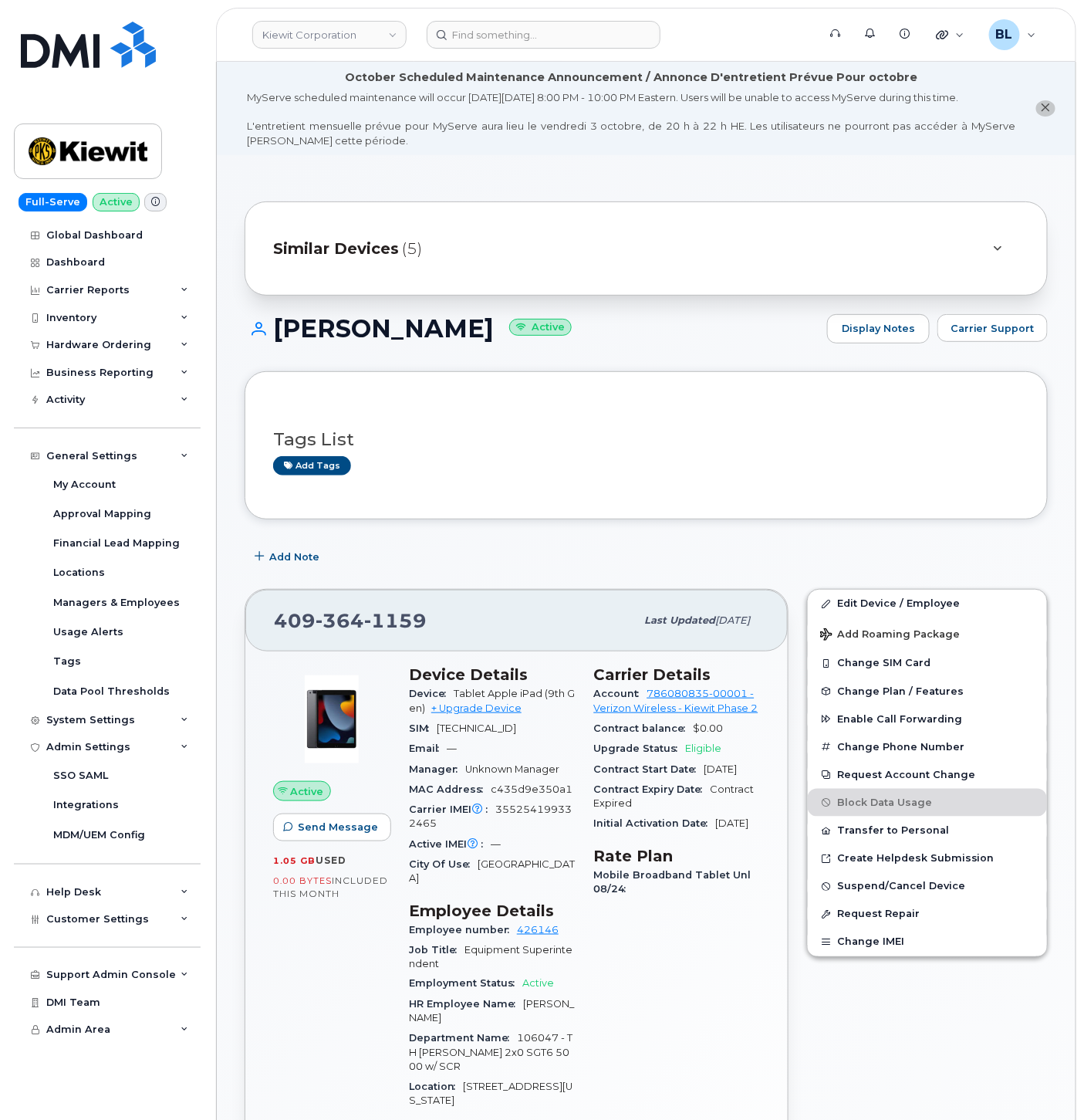
click at [418, 242] on span "(5)" at bounding box center [412, 249] width 20 height 22
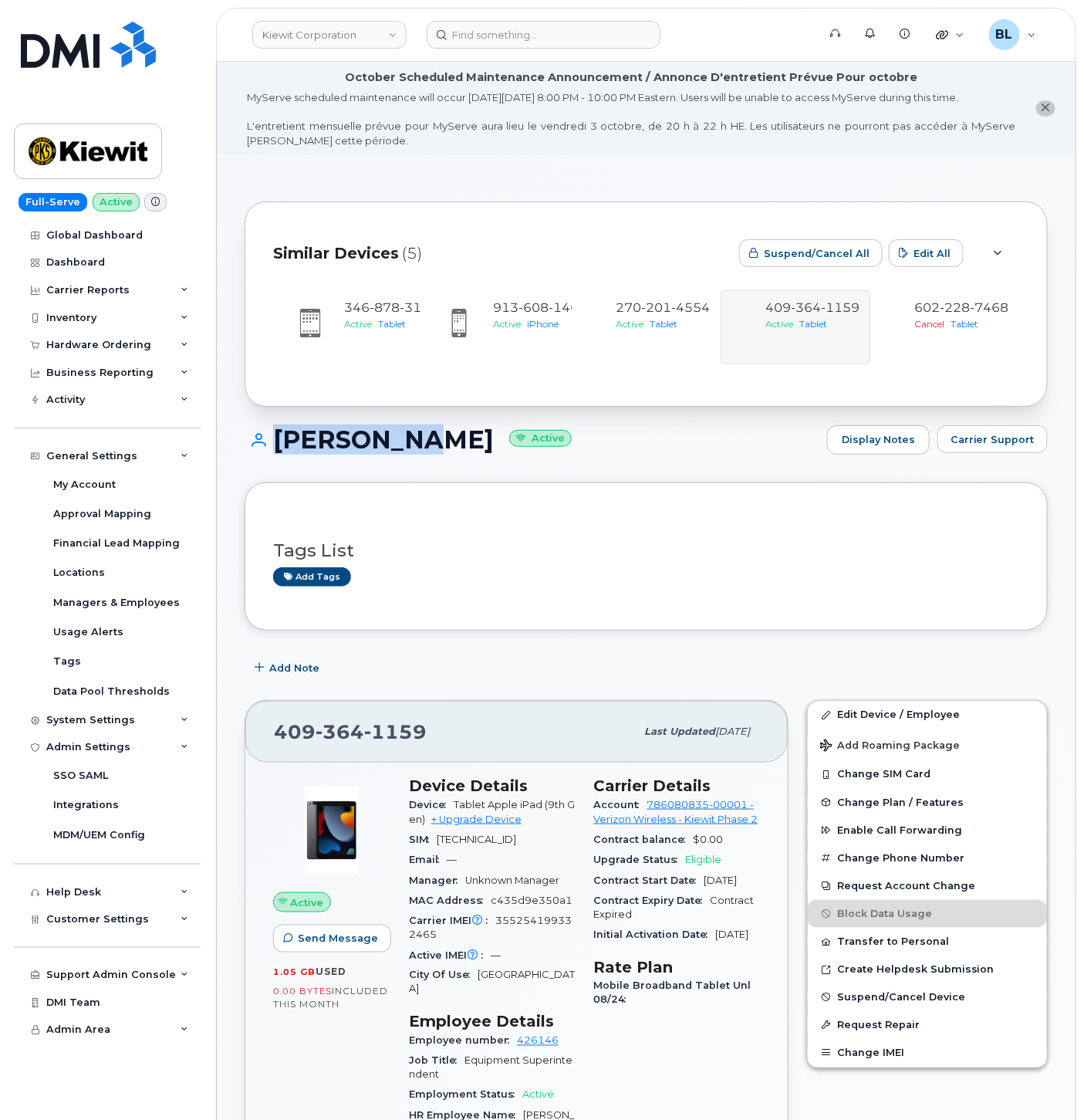
drag, startPoint x: 471, startPoint y: 458, endPoint x: 487, endPoint y: 451, distance: 17.5
click at [486, 450] on h1 "TREVOR GRIFFIN Active" at bounding box center [532, 440] width 575 height 27
drag, startPoint x: 491, startPoint y: 444, endPoint x: 280, endPoint y: 441, distance: 211.0
click at [280, 441] on h1 "TREVOR GRIFFIN Active" at bounding box center [532, 440] width 575 height 27
copy h1 "TREVOR GRIFFIN"
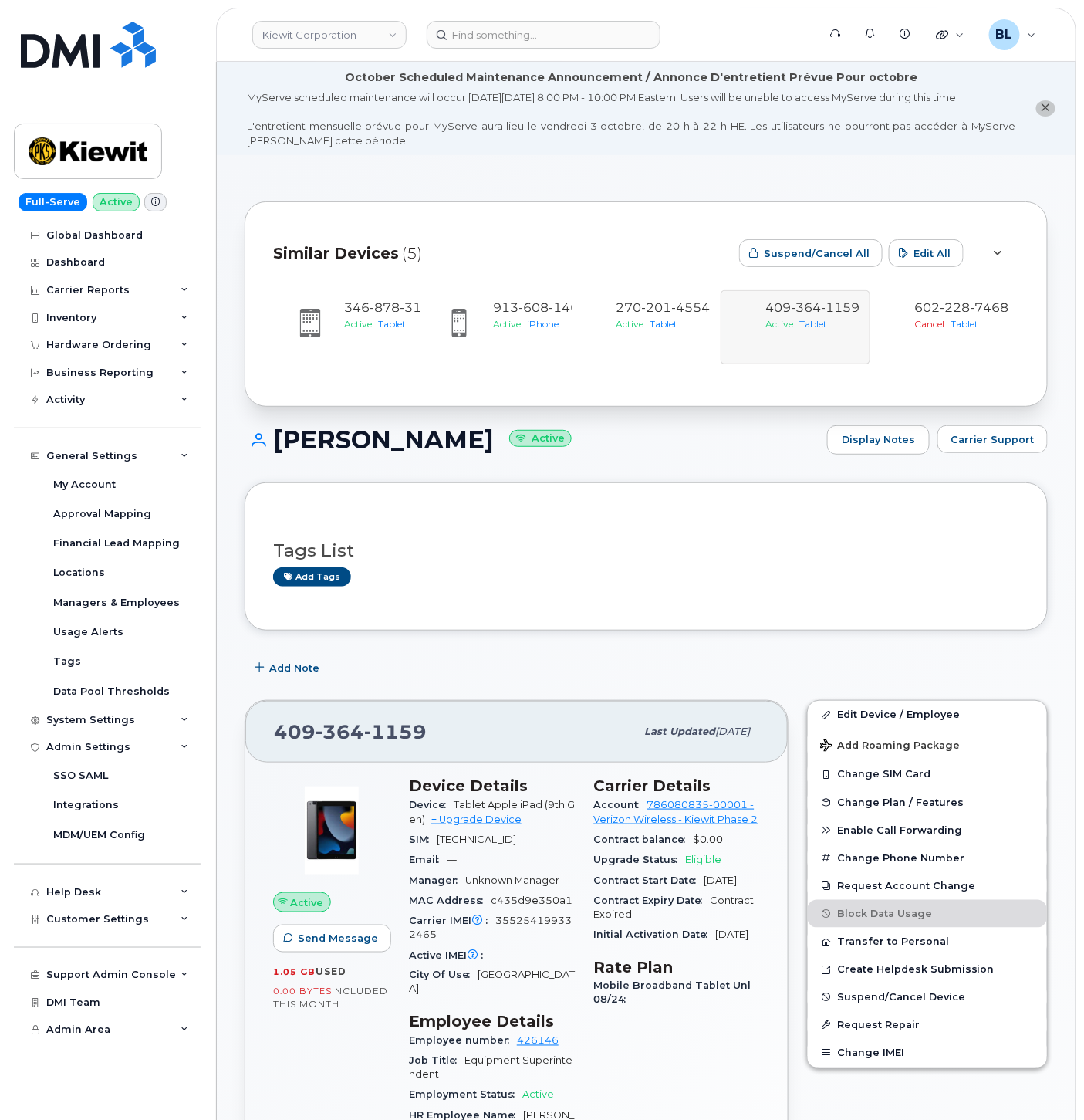
click at [651, 565] on div "Tags List Add tags" at bounding box center [646, 556] width 746 height 59
click at [534, 35] on input at bounding box center [544, 35] width 234 height 27
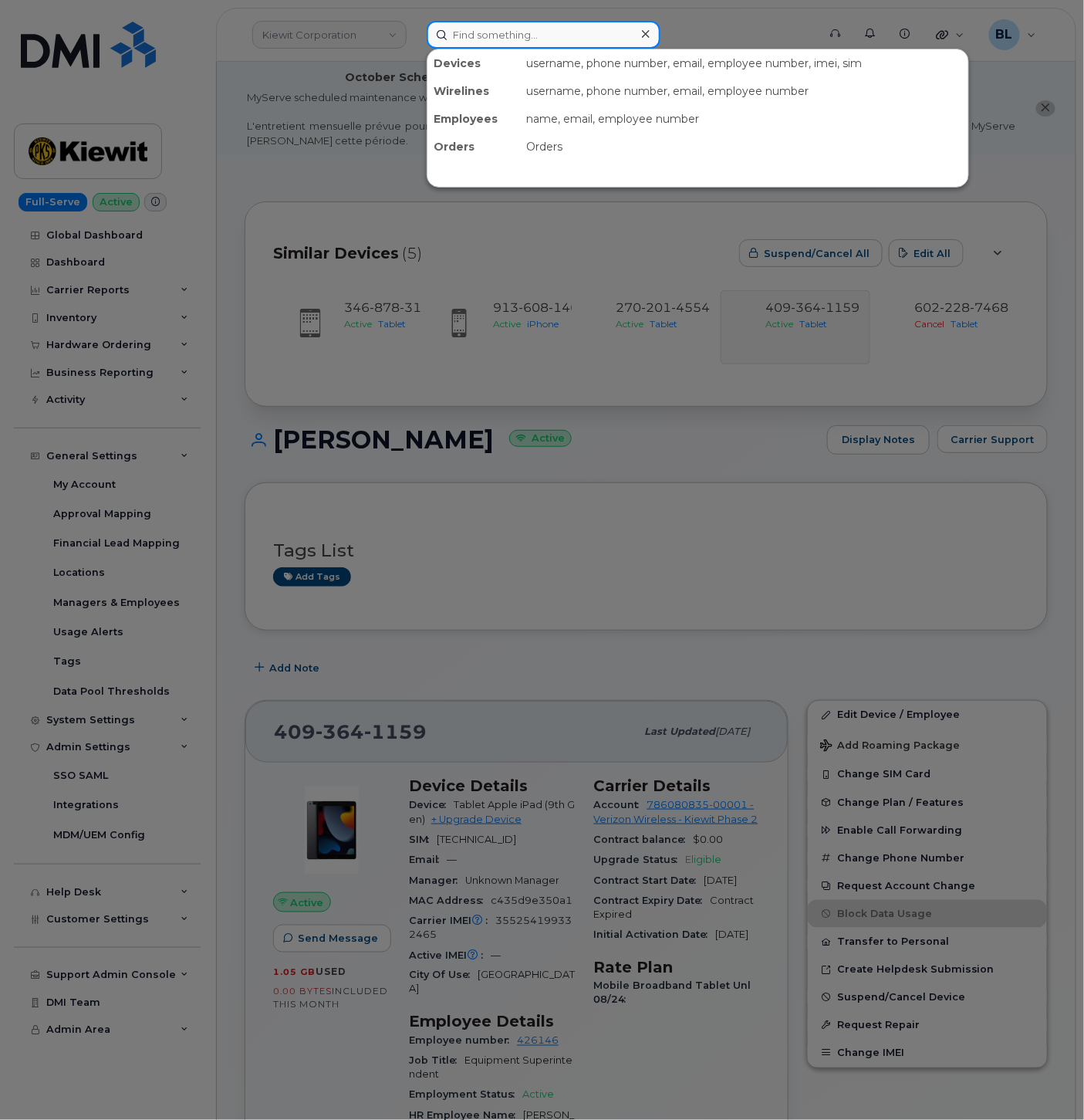
paste input "4806537685"
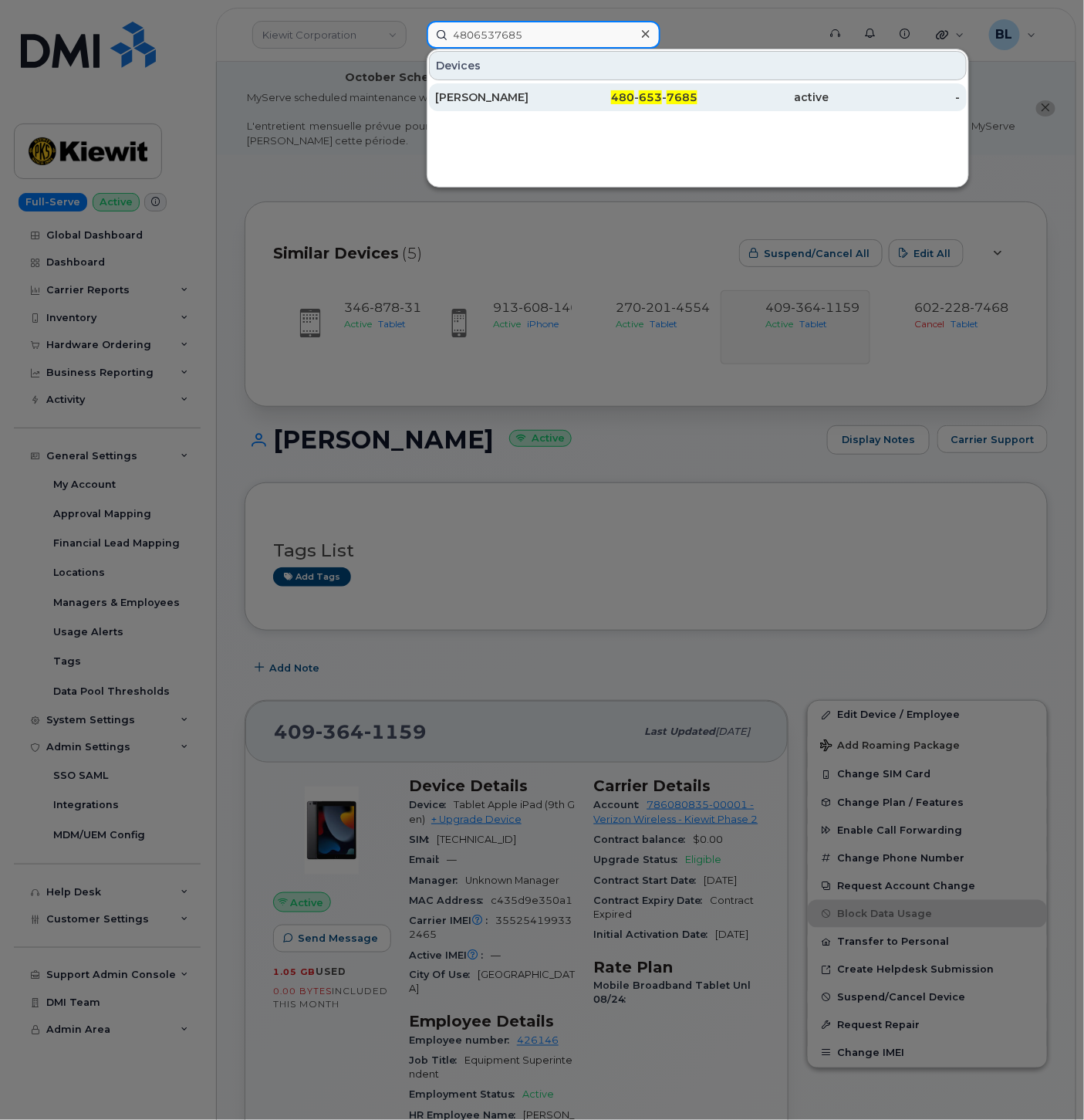
type input "4806537685"
drag, startPoint x: 648, startPoint y: 106, endPoint x: 641, endPoint y: 106, distance: 7.0
click at [648, 106] on div "480 - 653 - 7685" at bounding box center [632, 97] width 131 height 27
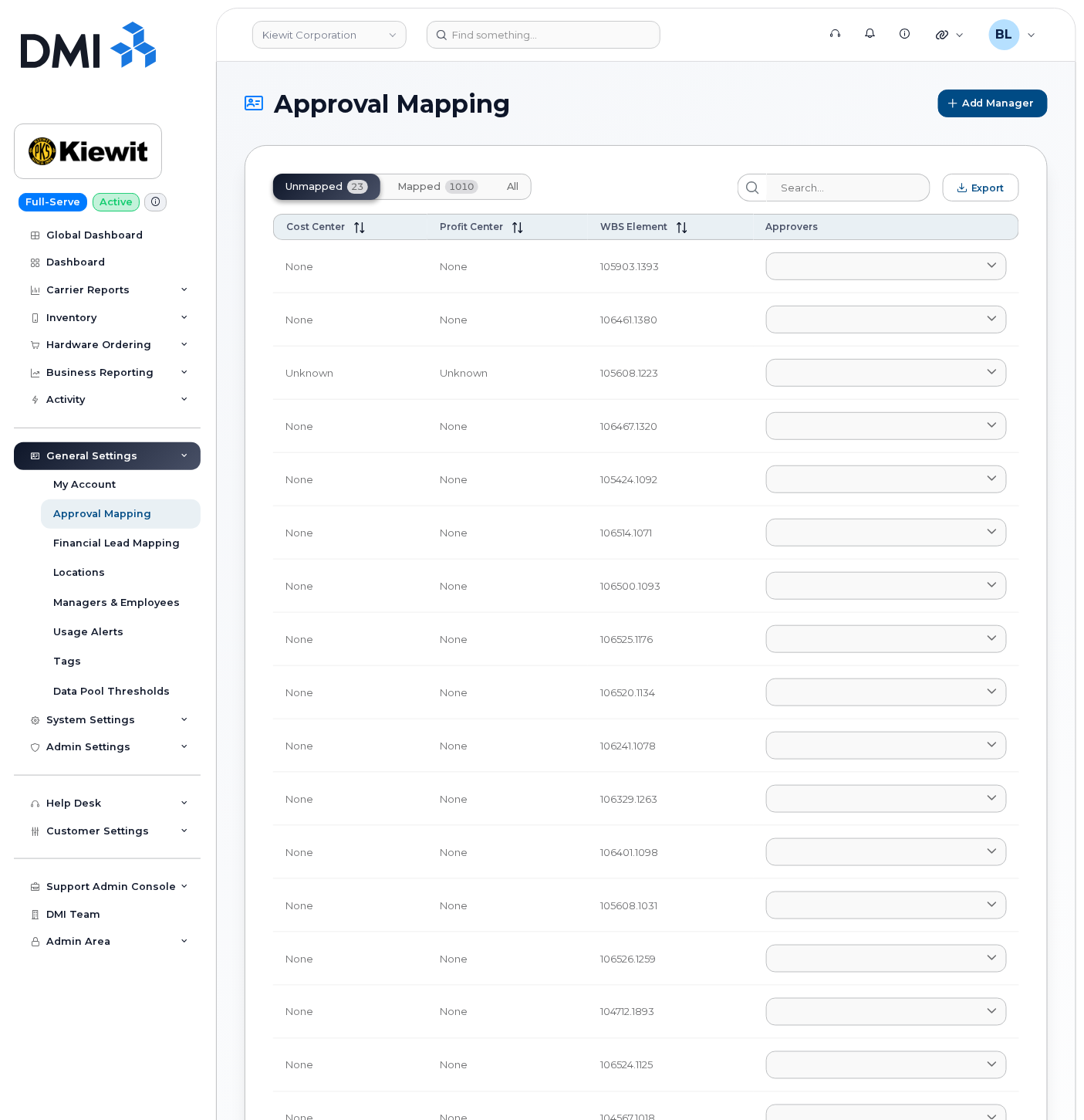
click at [430, 187] on span "Mapped" at bounding box center [419, 187] width 43 height 13
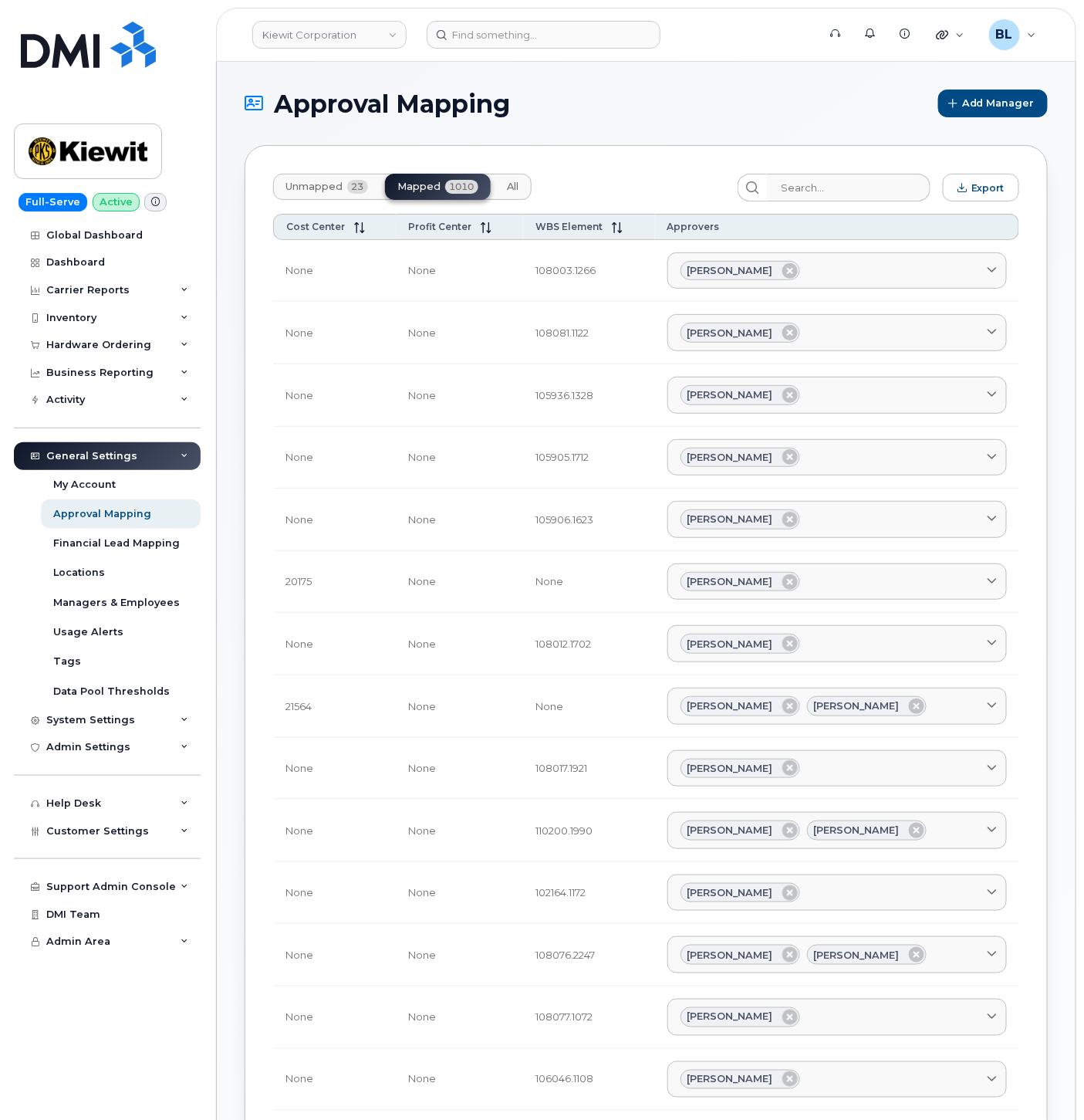
click at [841, 206] on div "Unmapped 23 Mapped 1010 All Export Cost Center Profit Center WBS Element Approv…" at bounding box center [646, 1004] width 803 height 1717
click at [853, 190] on input "search" at bounding box center [848, 187] width 165 height 27
paste input "[PERSON_NAME]"
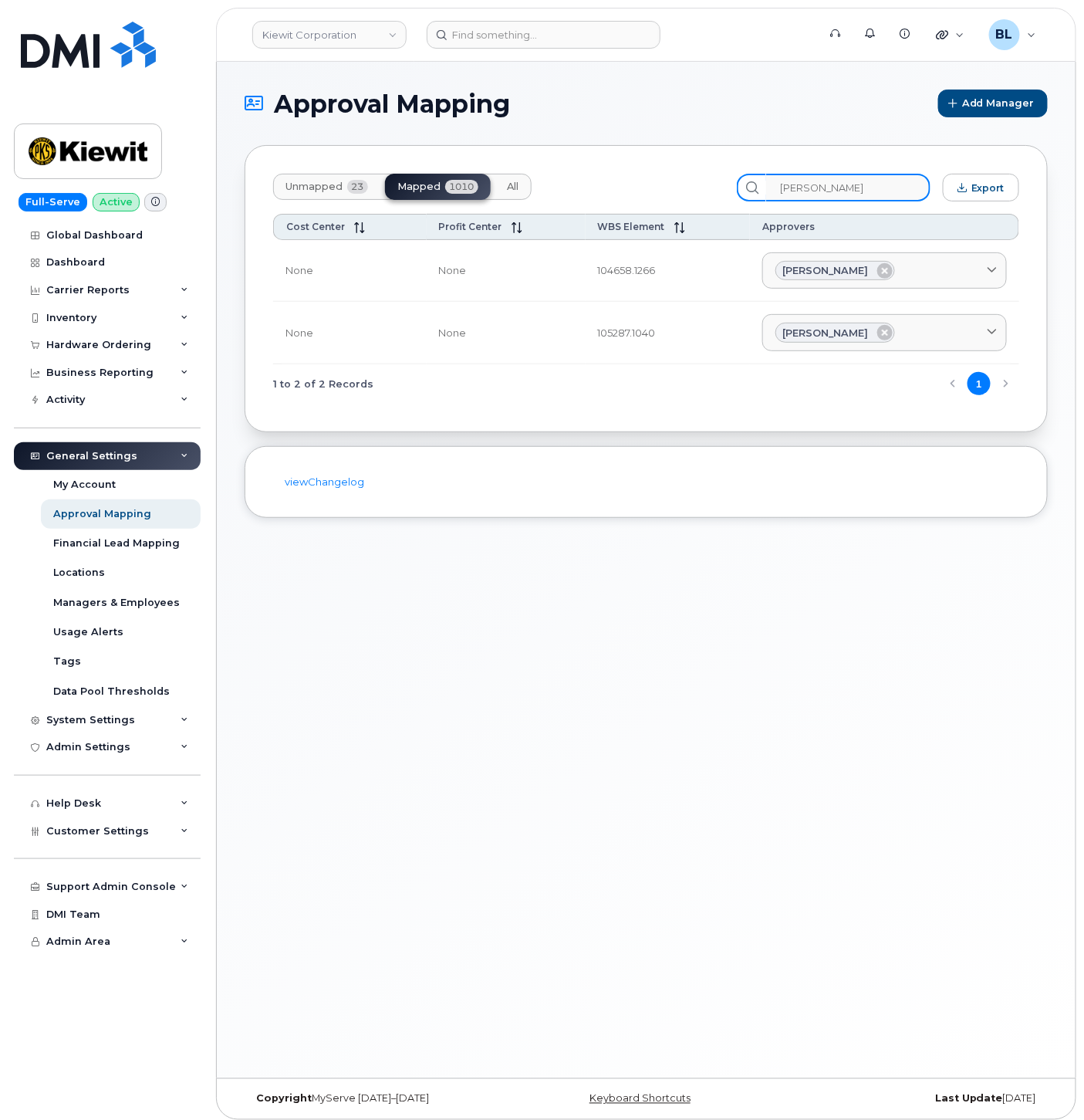
type input "[PERSON_NAME]"
click at [859, 181] on input "[PERSON_NAME]" at bounding box center [848, 187] width 165 height 27
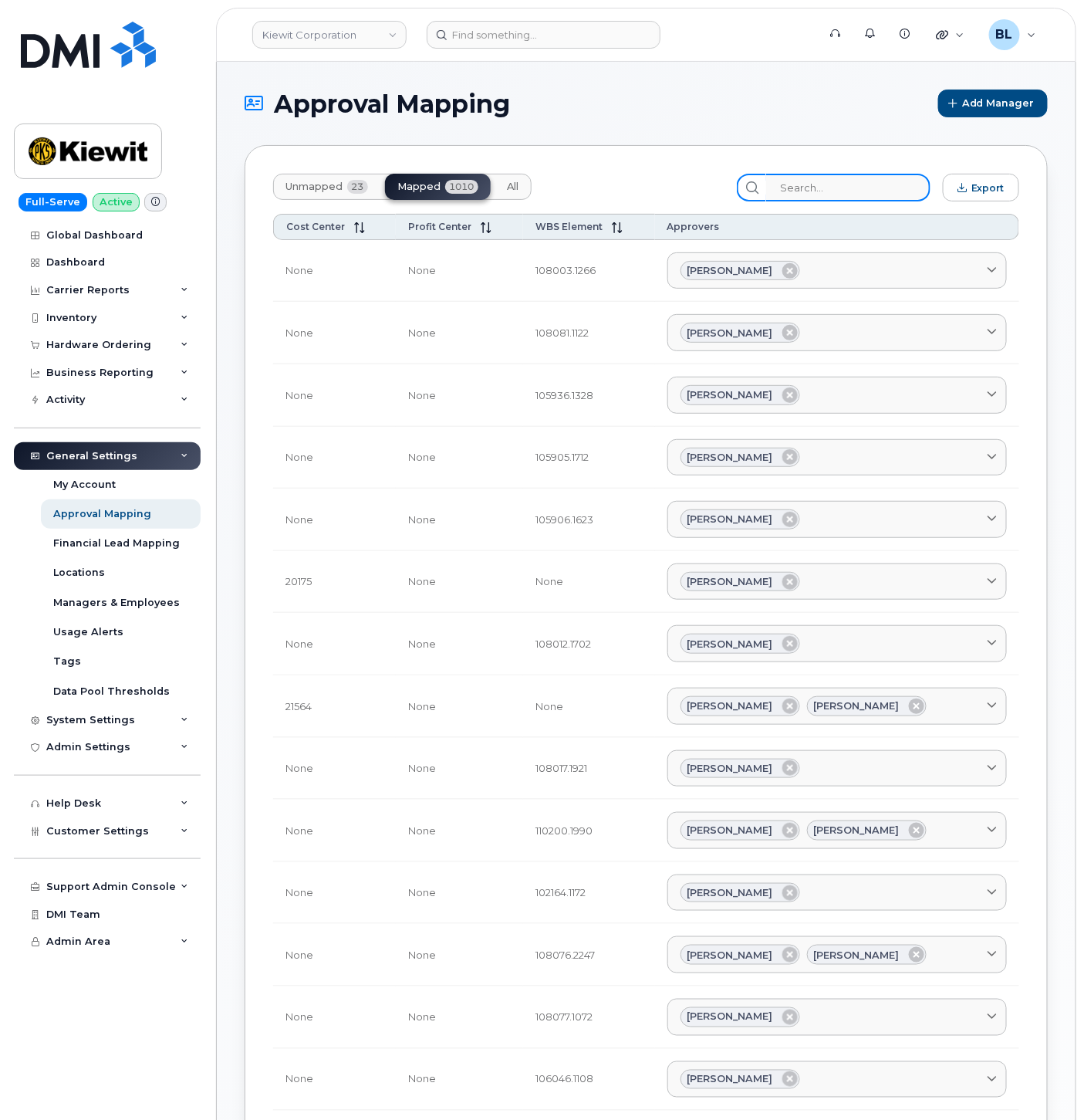
click at [865, 176] on input "search" at bounding box center [848, 187] width 165 height 27
paste input "104827.2287"
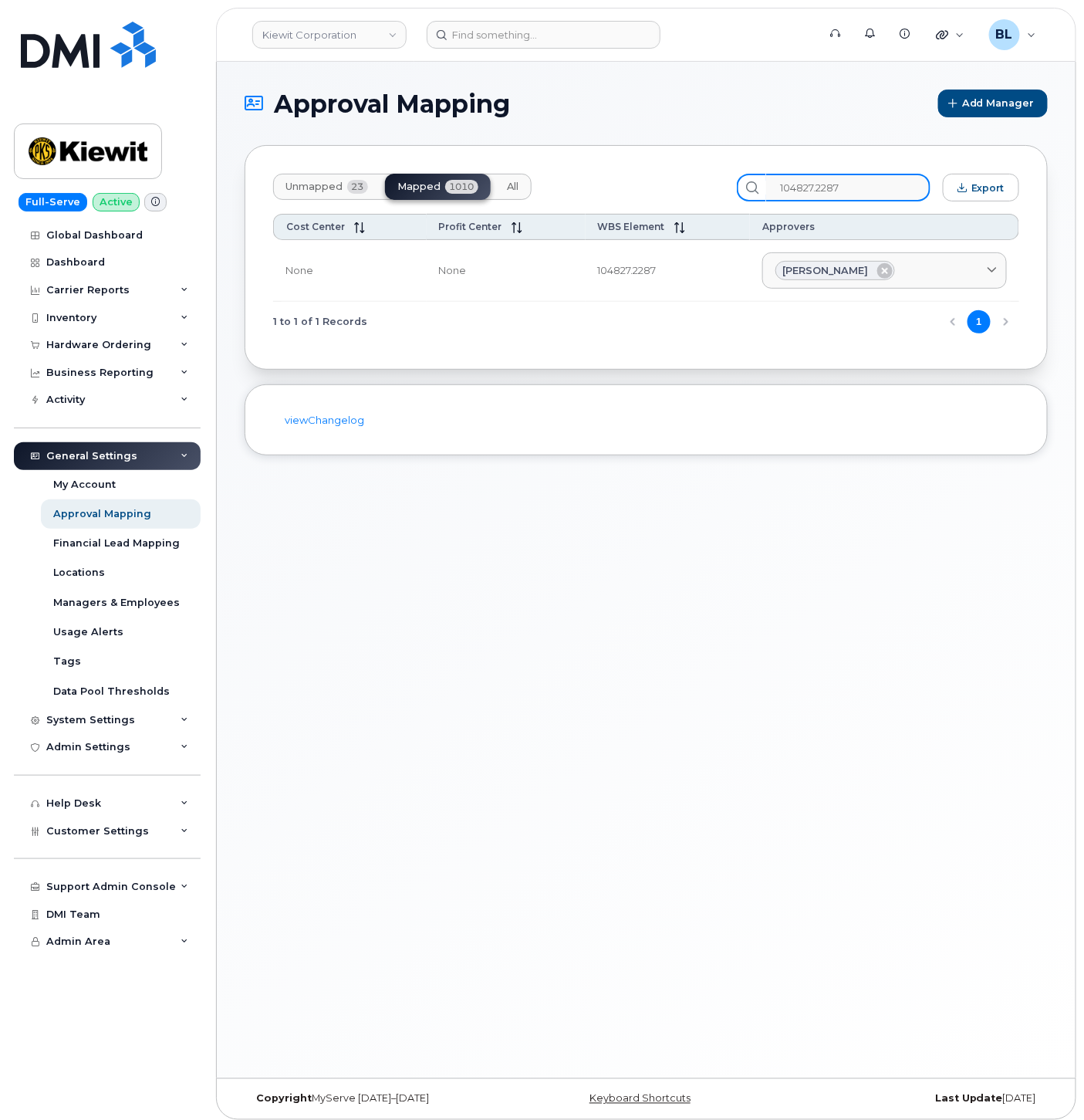
type input "104827.2287"
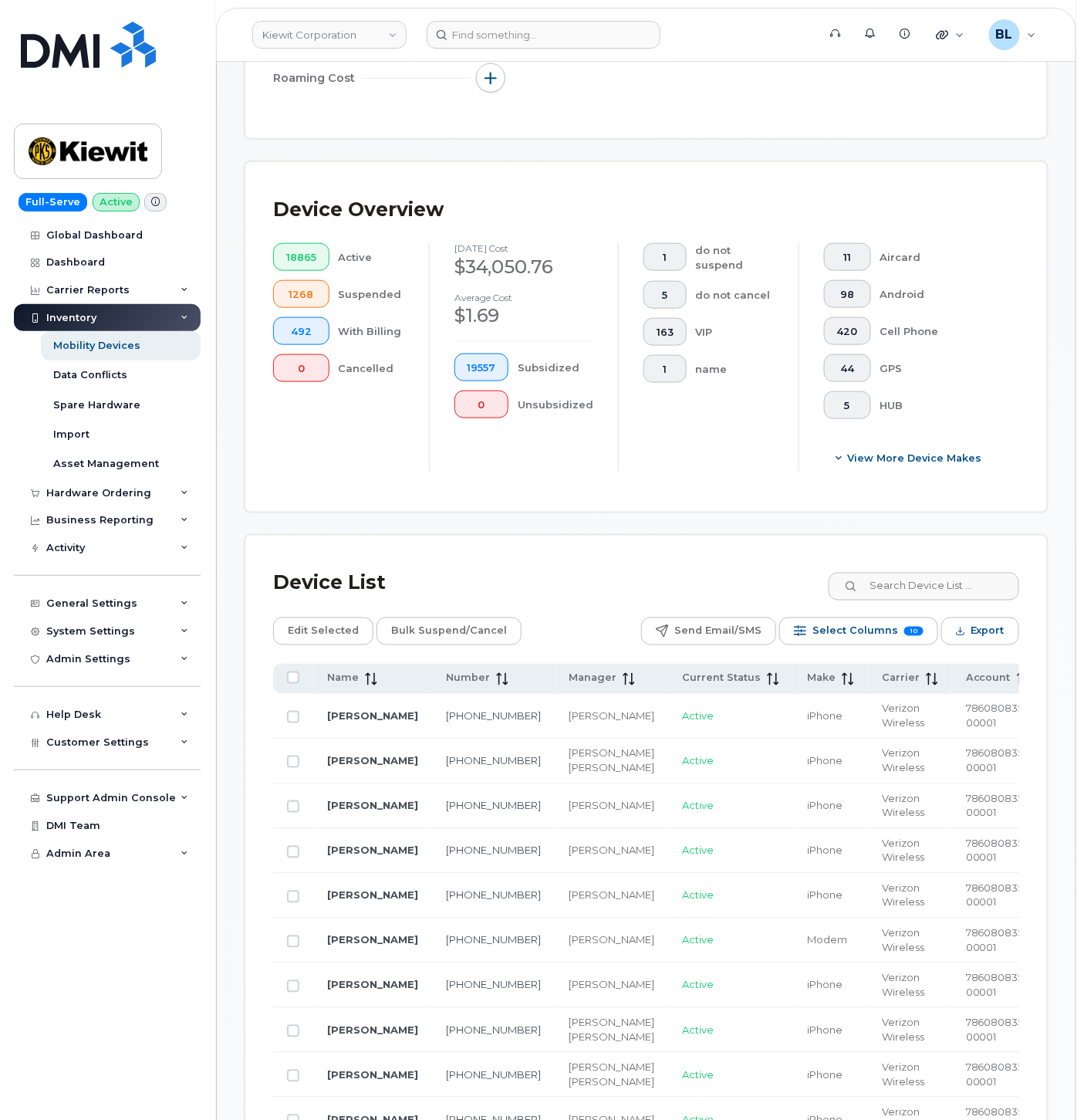
scroll to position [457, 0]
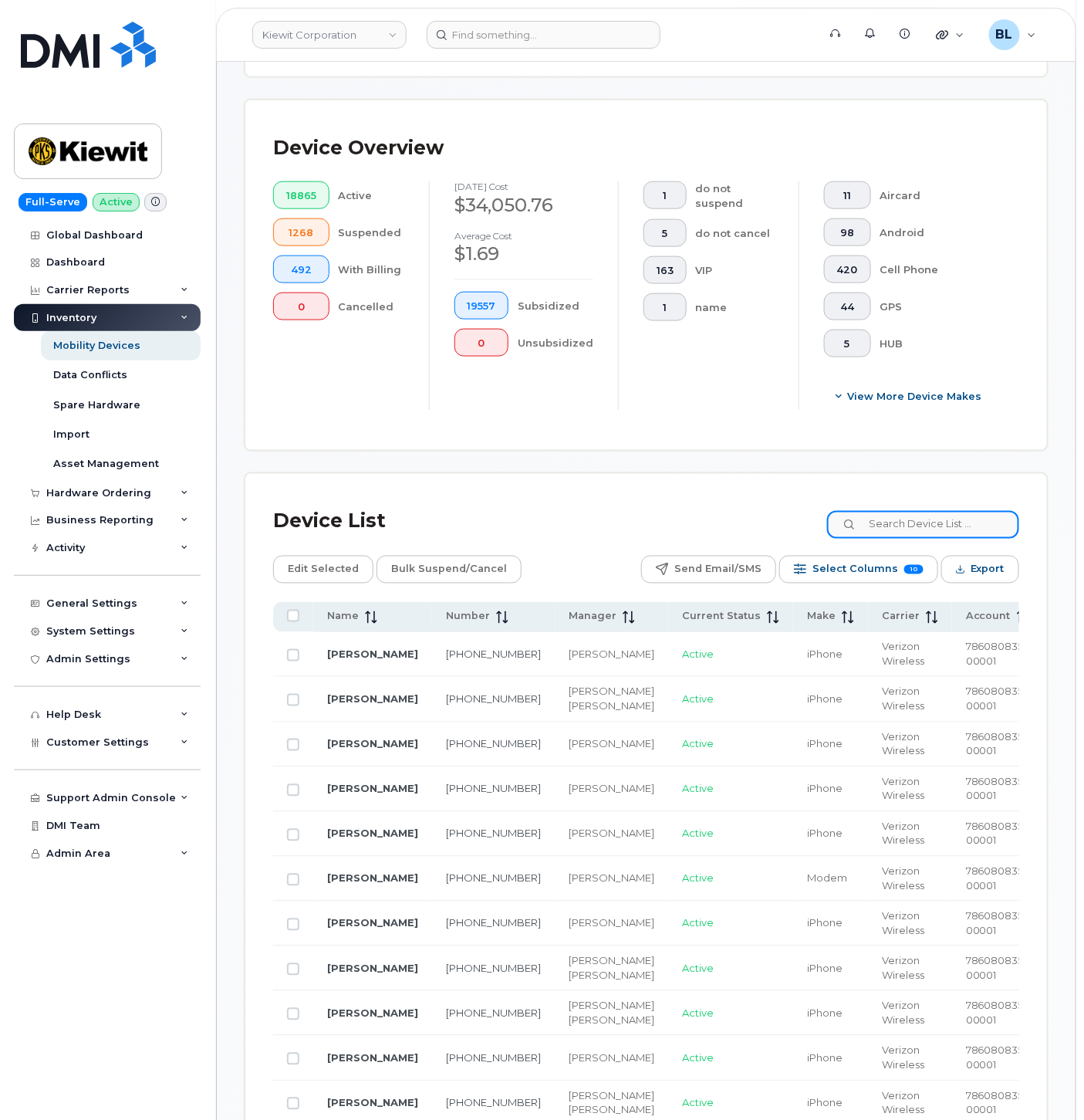
click at [927, 515] on input at bounding box center [923, 525] width 192 height 27
paste input "[PERSON_NAME]"
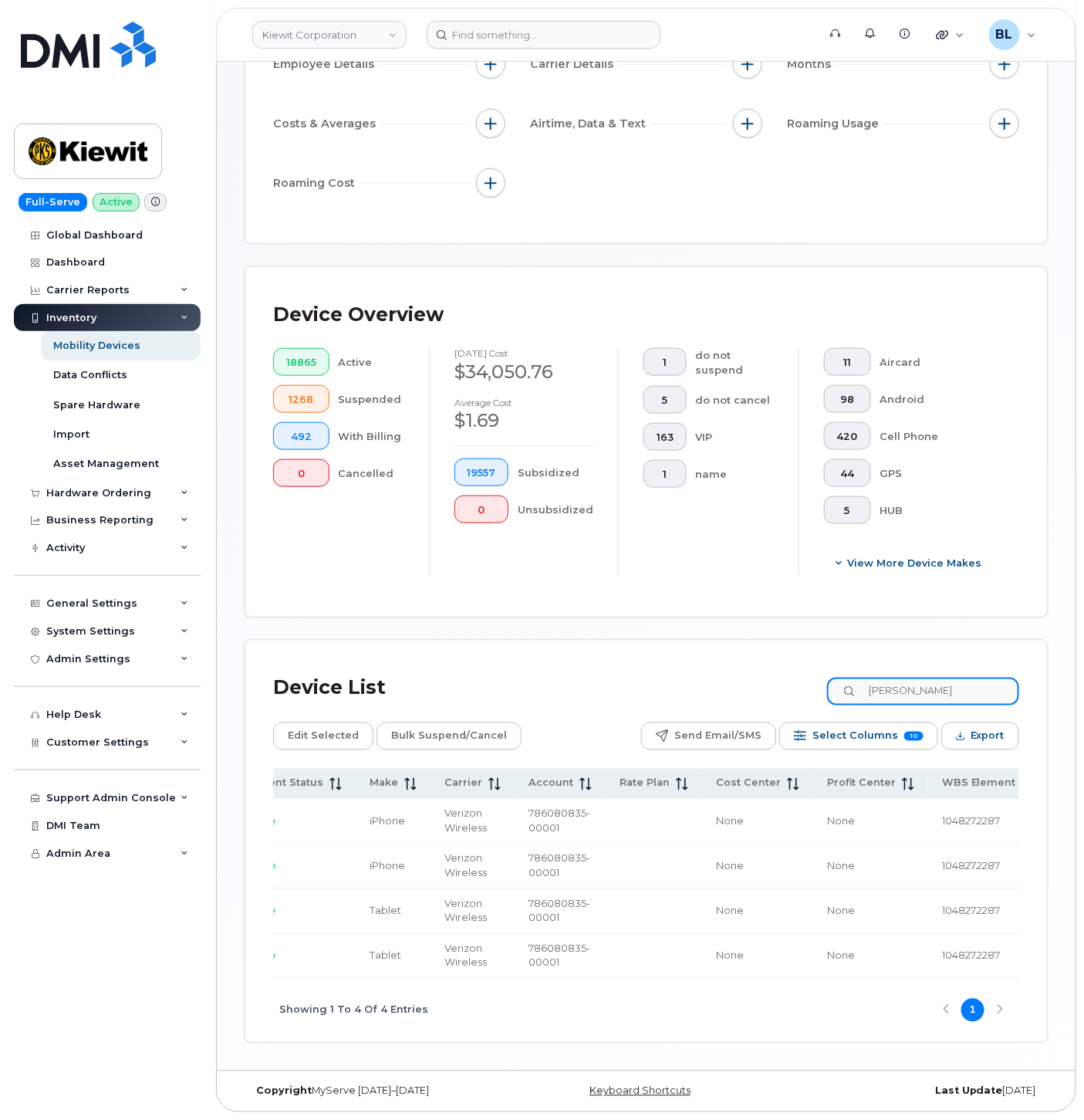
scroll to position [0, 449]
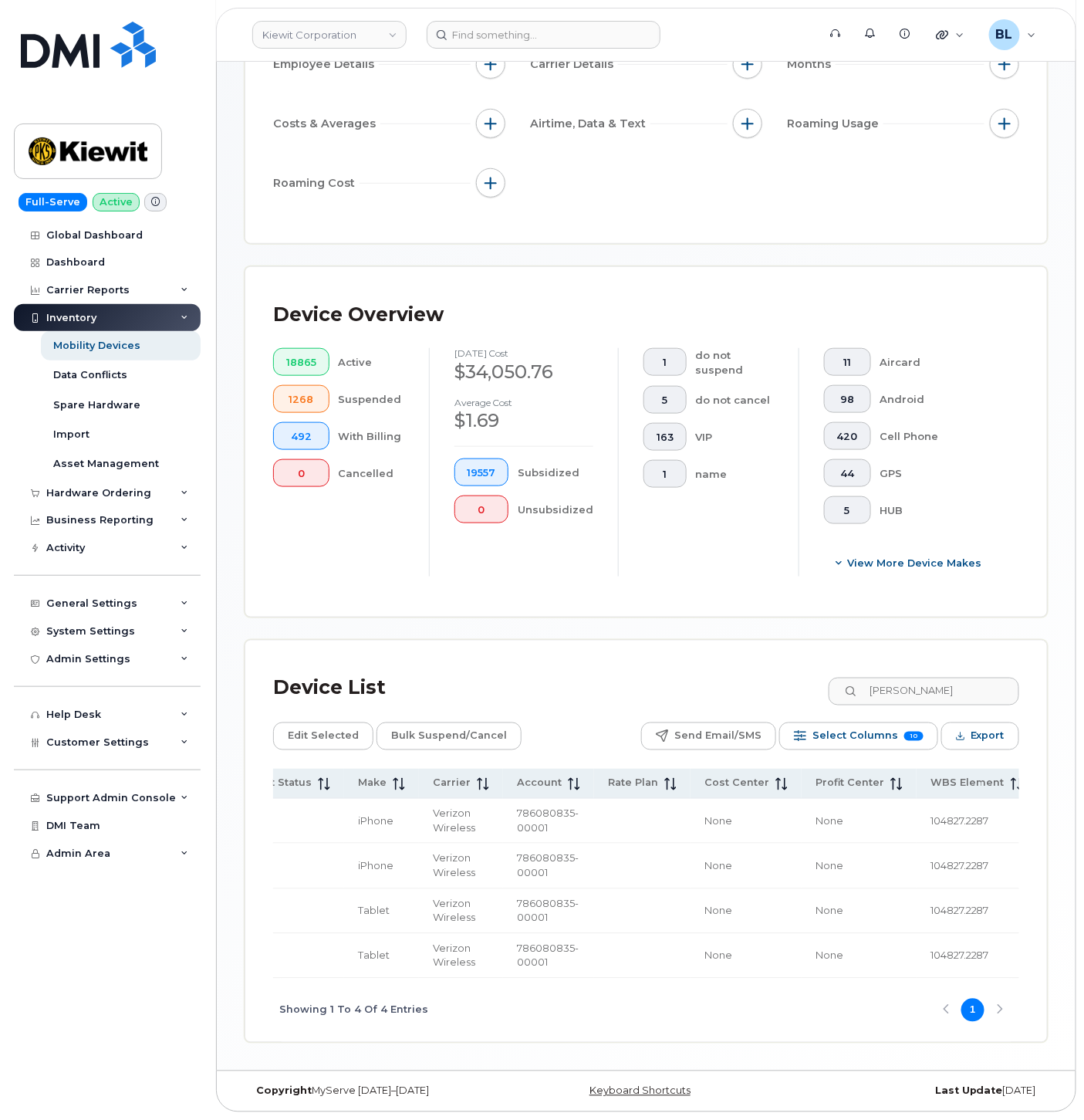
drag, startPoint x: 383, startPoint y: 211, endPoint x: 380, endPoint y: 204, distance: 7.6
click at [383, 211] on div "Filter Device Device Status Current Status is active suspended Device Details B…" at bounding box center [645, 62] width 802 height 361
drag, startPoint x: 973, startPoint y: 688, endPoint x: 636, endPoint y: 651, distance: 339.0
click at [721, 668] on div "Device List Uday Sheth" at bounding box center [646, 688] width 746 height 40
paste input "TREVOR GRIFFIN"
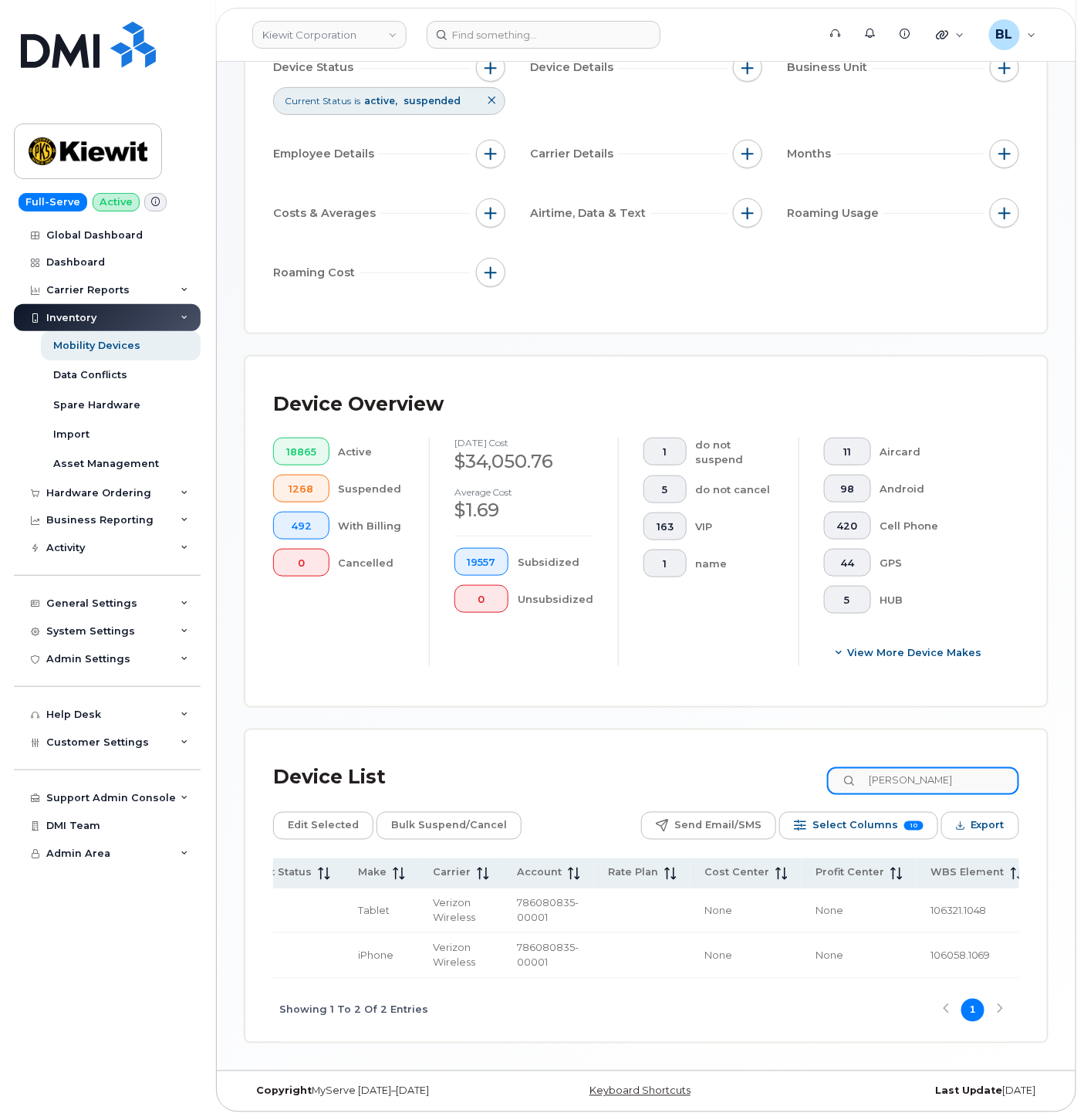
scroll to position [206, 0]
drag, startPoint x: 712, startPoint y: 985, endPoint x: 744, endPoint y: 987, distance: 32.1
click at [744, 987] on div "Showing 1 To 2 Of 2 Entries 1" at bounding box center [646, 1010] width 746 height 64
click at [634, 673] on div "Device Overview 18865 Active 1268 Suspended 492 With Billing 0 Cancelled Septem…" at bounding box center [646, 531] width 746 height 294
drag, startPoint x: 982, startPoint y: 777, endPoint x: 367, endPoint y: 688, distance: 621.4
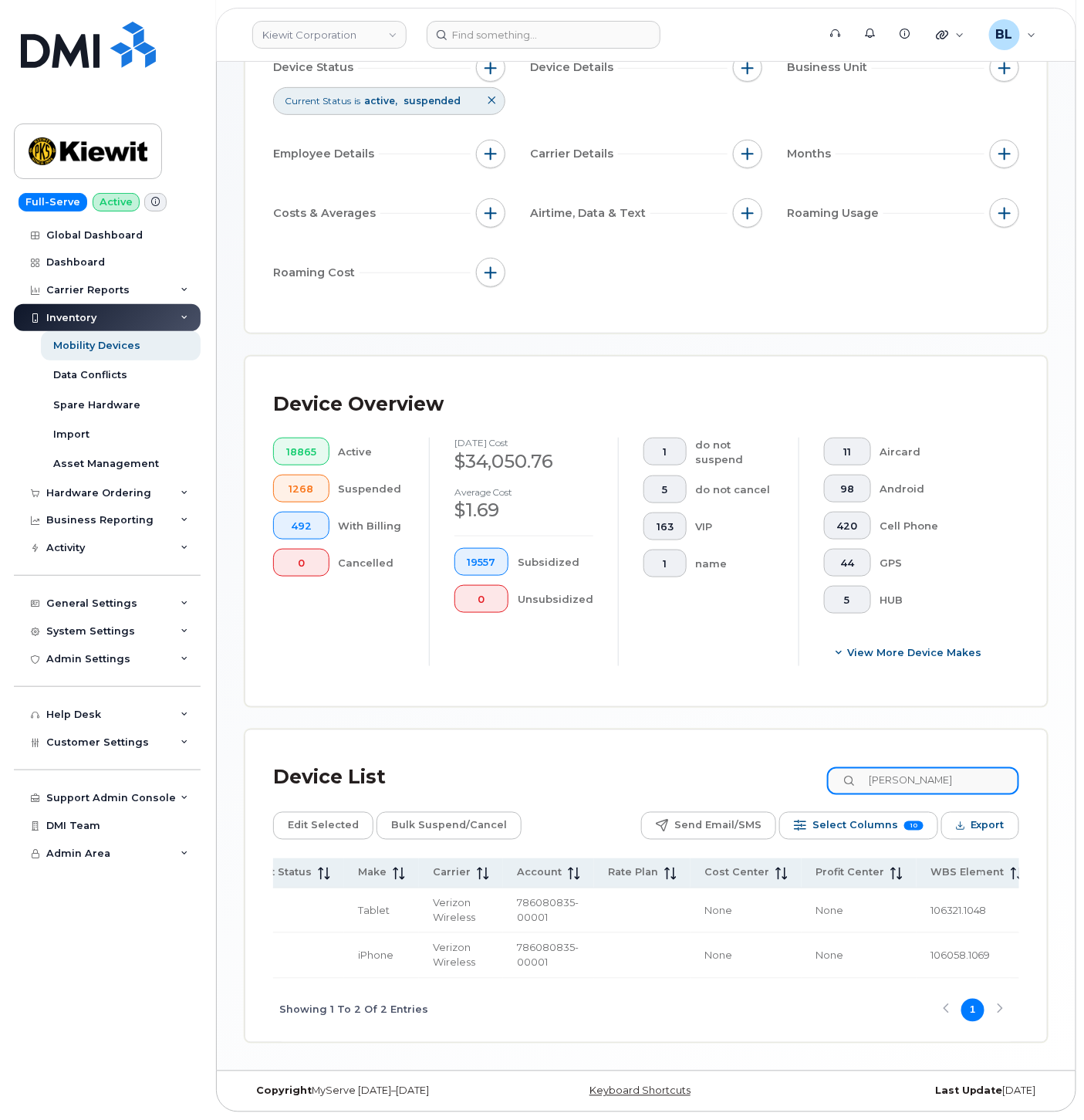
click at [649, 730] on div "Device List TREVOR GRIFFIN Edit Selected Bulk Suspend/Cancel Send Email/SMS Sel…" at bounding box center [645, 885] width 802 height 312
paste input "[PERSON_NAME]"
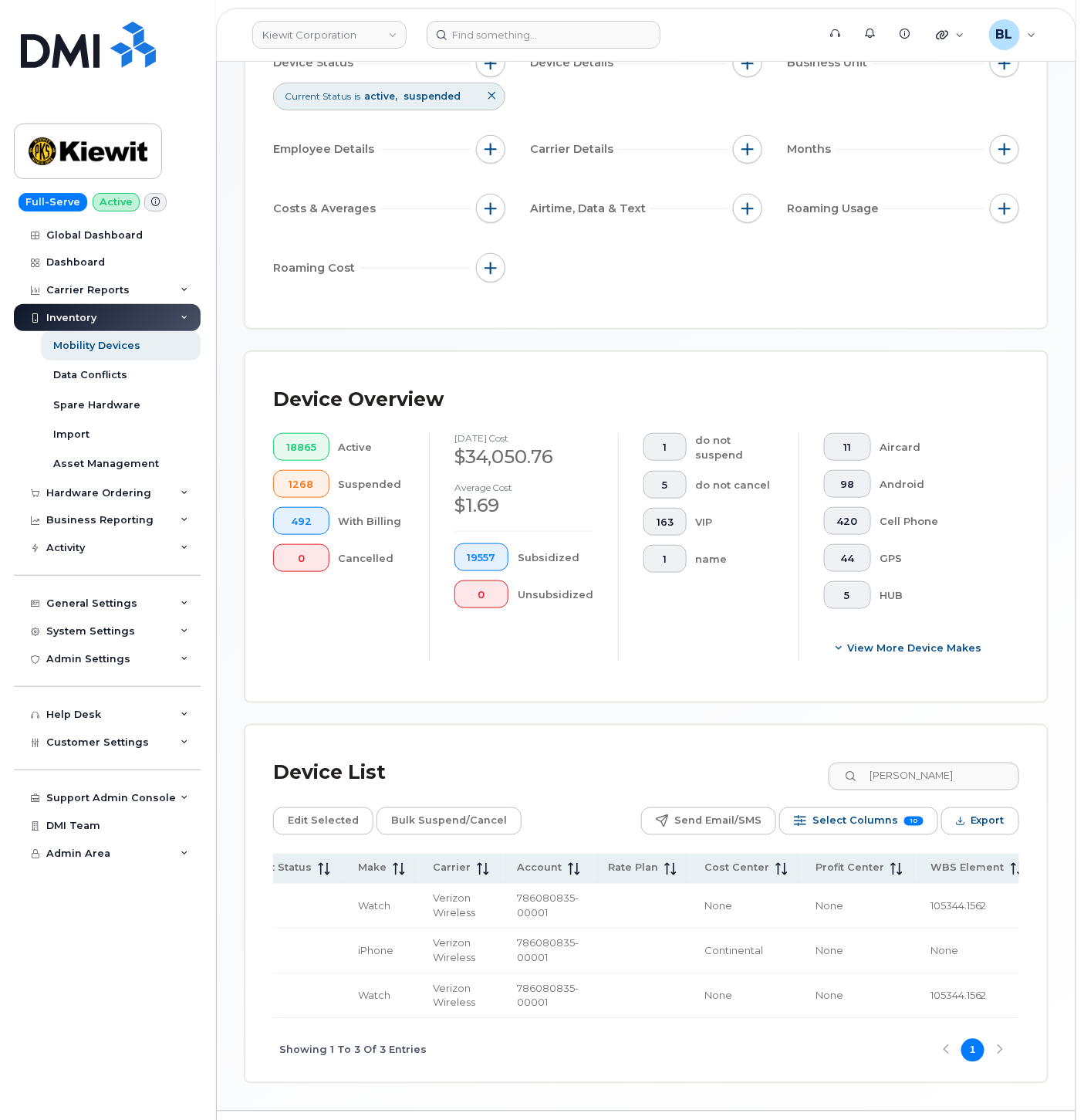
click at [690, 1019] on td "None" at bounding box center [746, 996] width 112 height 45
click at [607, 1019] on div "Name Number Manager Current Status Make Carrier Account Rate Plan Cost Center P…" at bounding box center [646, 936] width 746 height 165
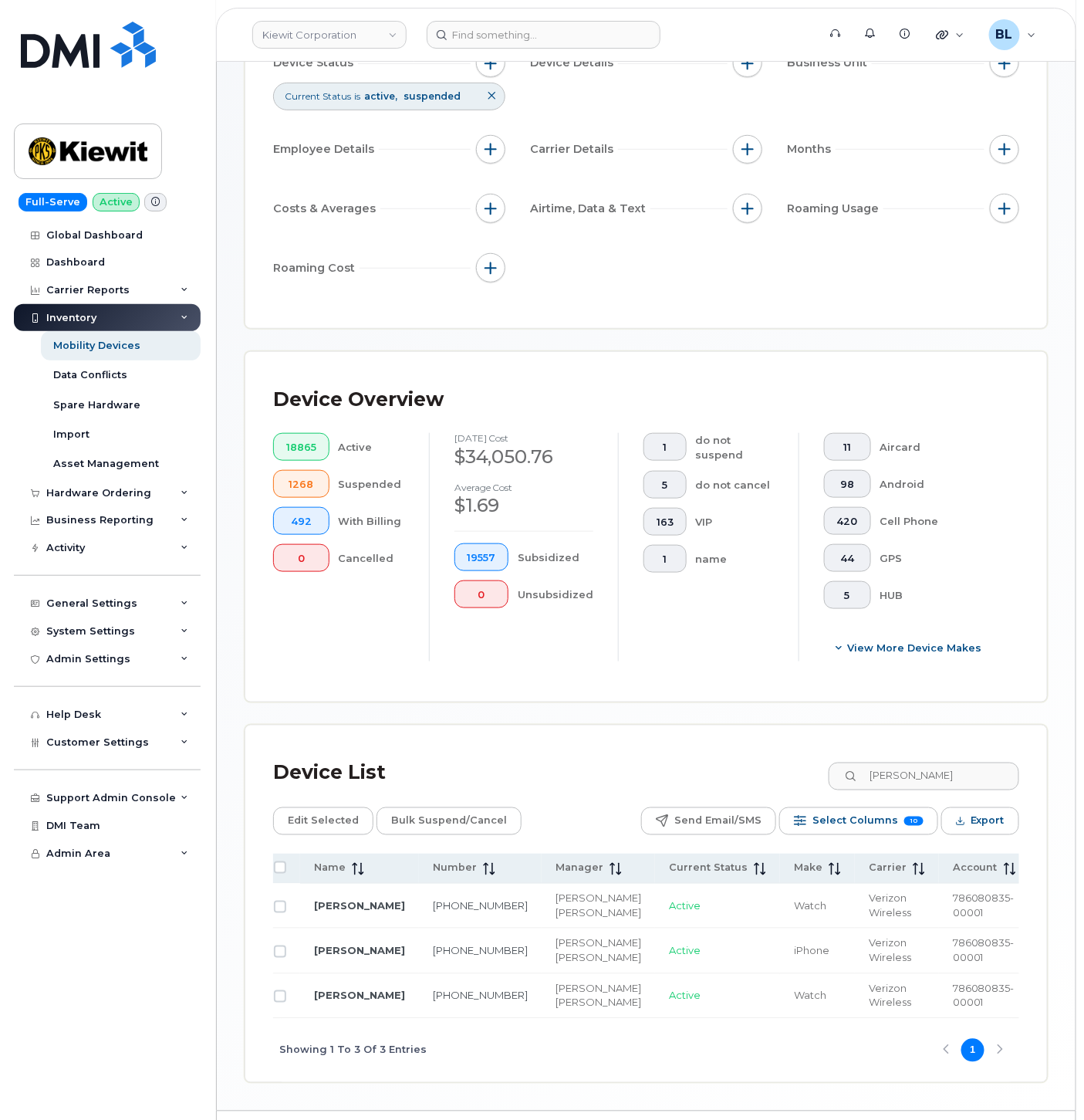
scroll to position [0, 0]
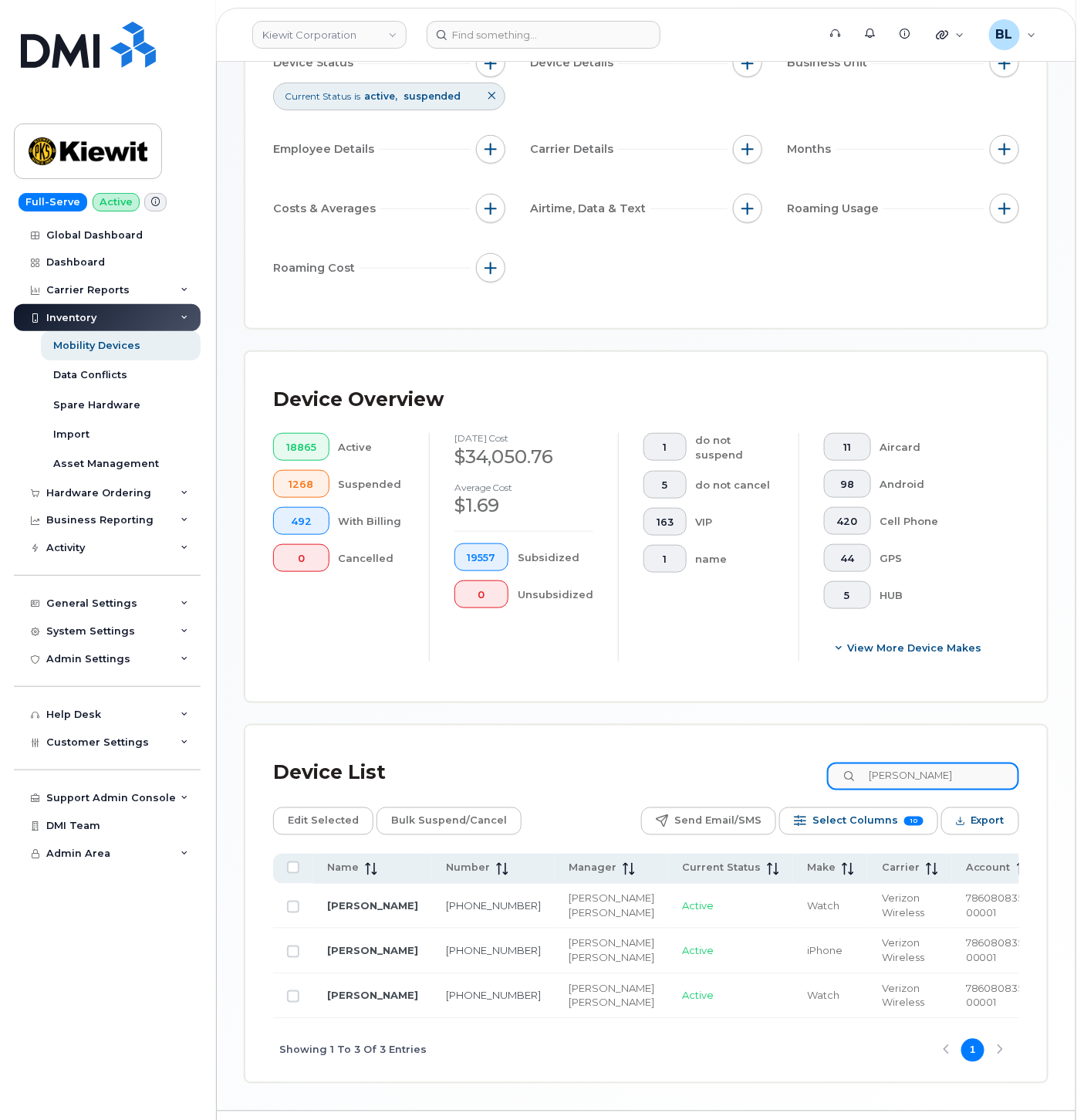
drag, startPoint x: 977, startPoint y: 778, endPoint x: 325, endPoint y: 651, distance: 664.3
click at [682, 745] on div "Device List MORGAN SMITH Edit Selected Bulk Suspend/Cancel Send Email/SMS Selec…" at bounding box center [645, 903] width 802 height 357
paste input "CHAD HEITMEYER"
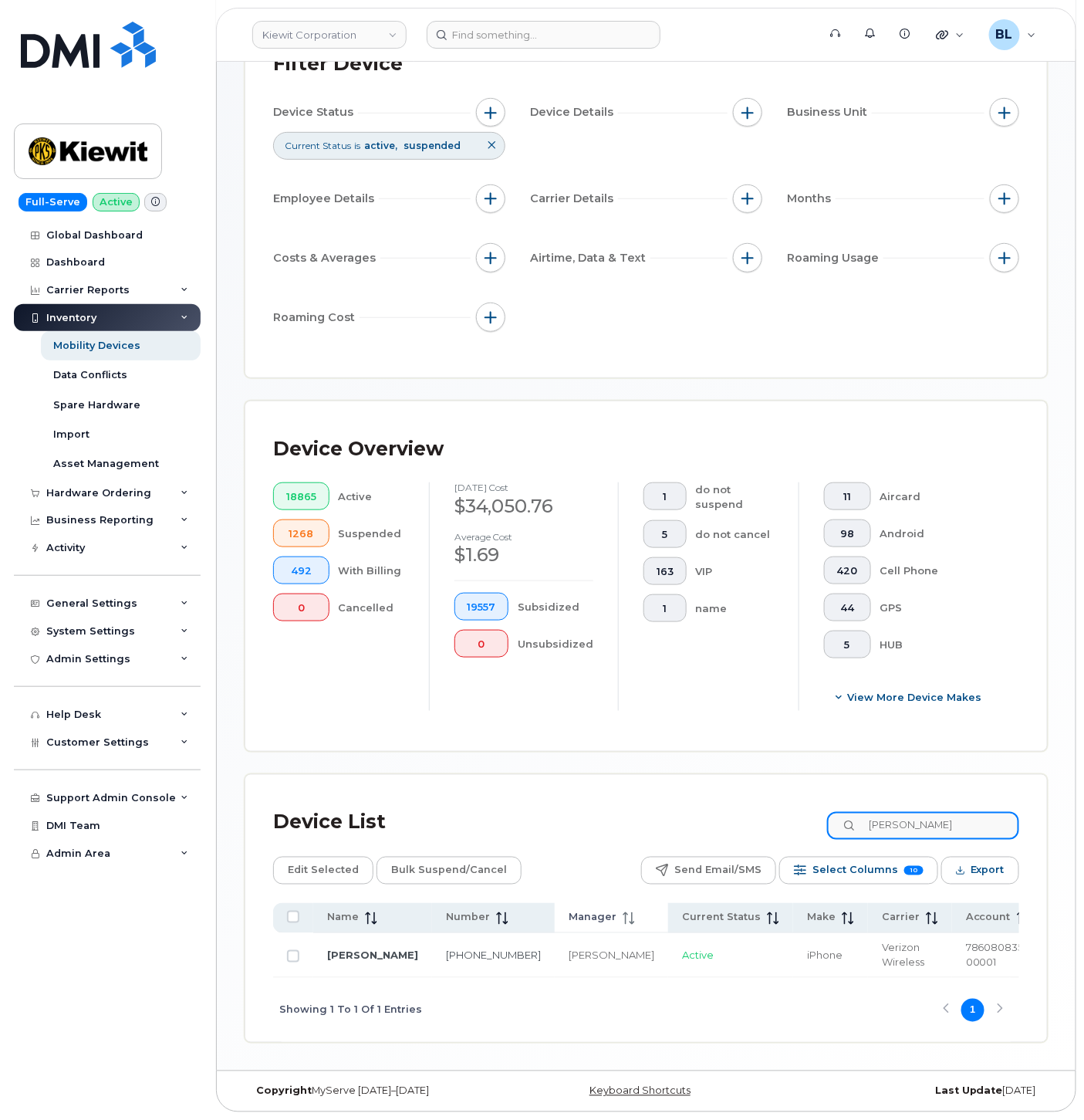
scroll to position [161, 0]
type input "CHAD HEITMEYER"
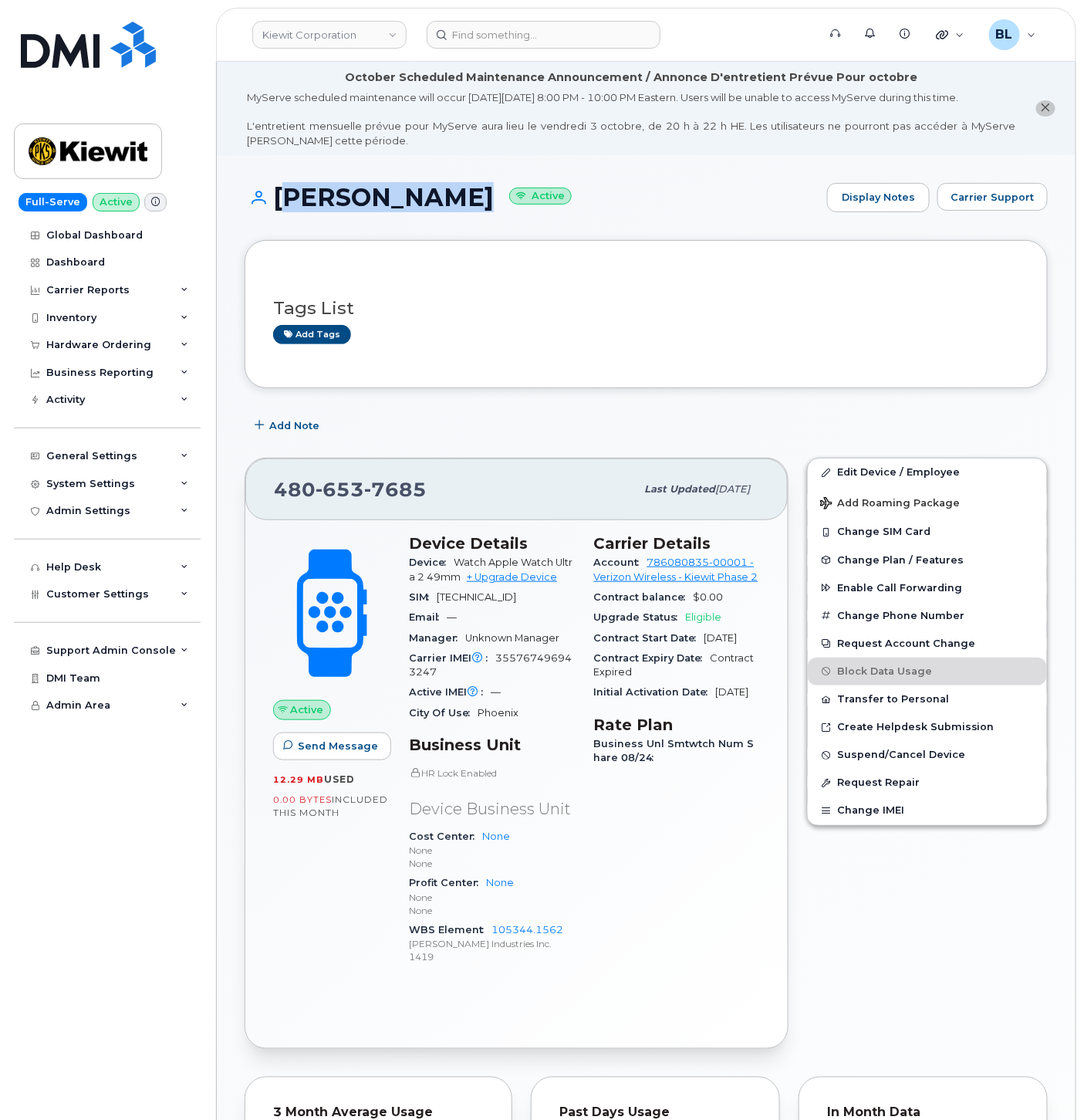
drag, startPoint x: 275, startPoint y: 206, endPoint x: 486, endPoint y: 207, distance: 211.0
click at [486, 207] on h1 "[PERSON_NAME] Active" at bounding box center [532, 197] width 575 height 27
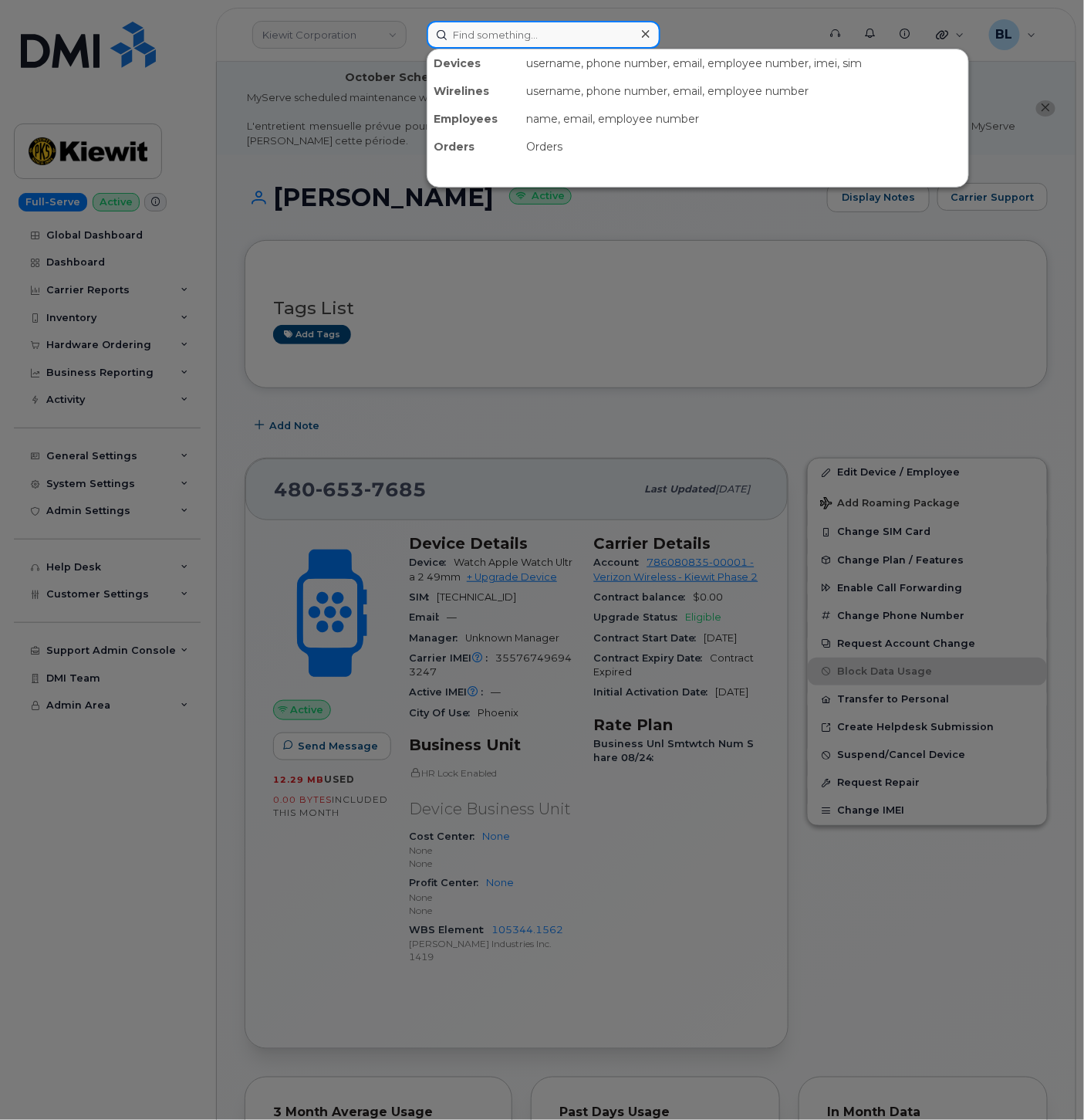
click at [480, 32] on input at bounding box center [544, 35] width 234 height 27
paste input "4058662472"
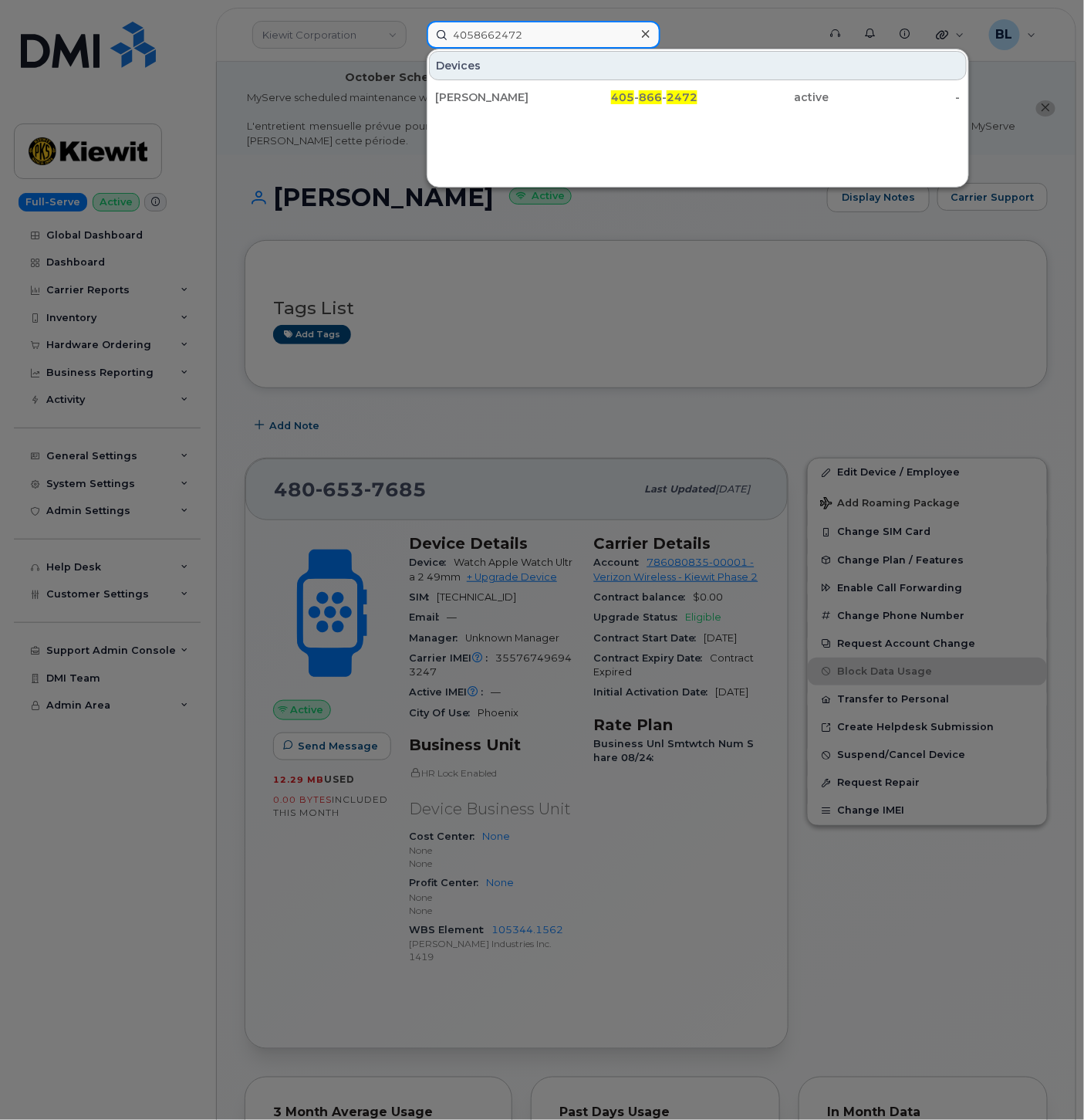
type input "4058662472"
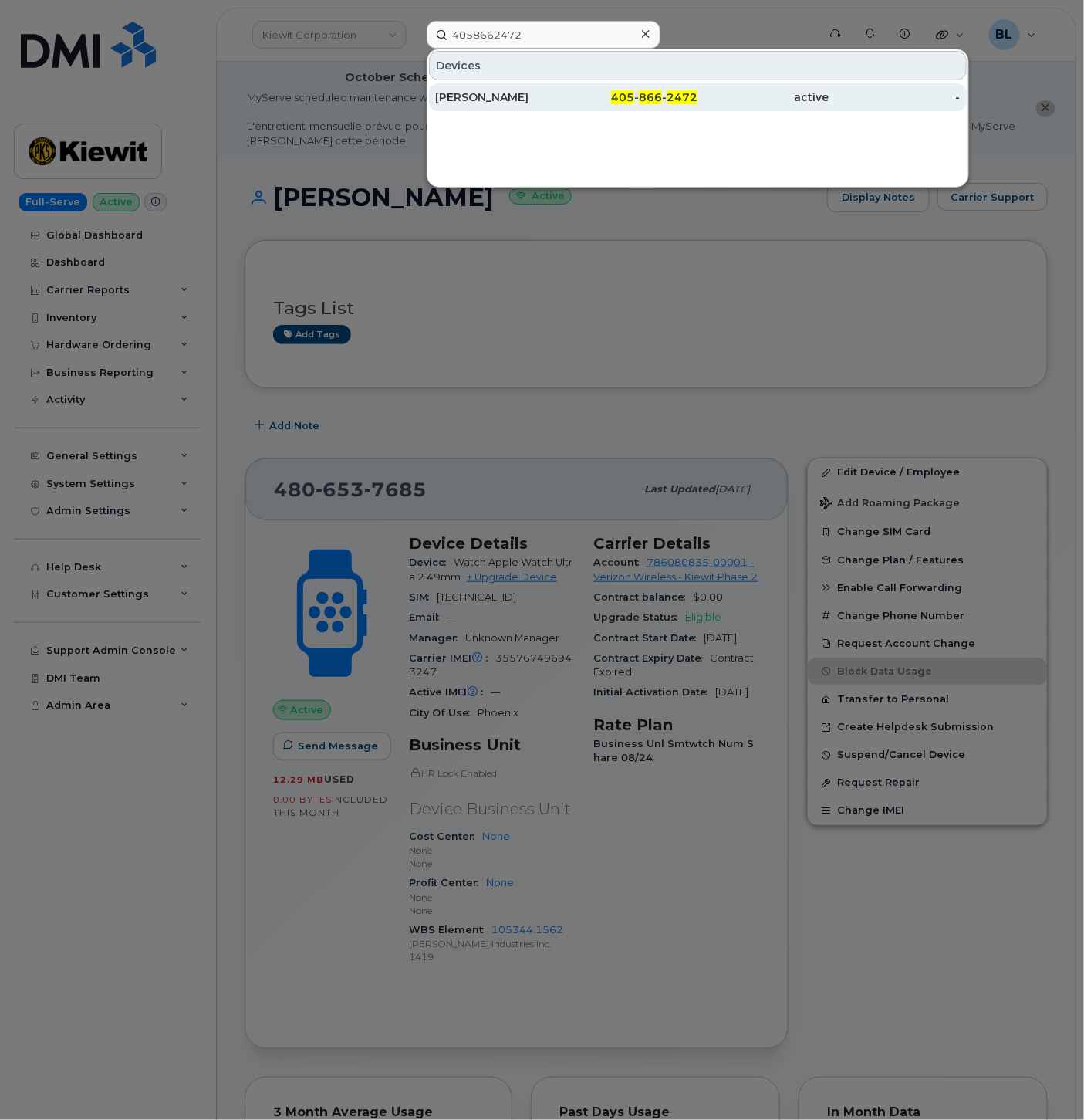
drag, startPoint x: 631, startPoint y: 91, endPoint x: 626, endPoint y: 101, distance: 11.2
click at [631, 91] on span "405" at bounding box center [622, 97] width 23 height 14
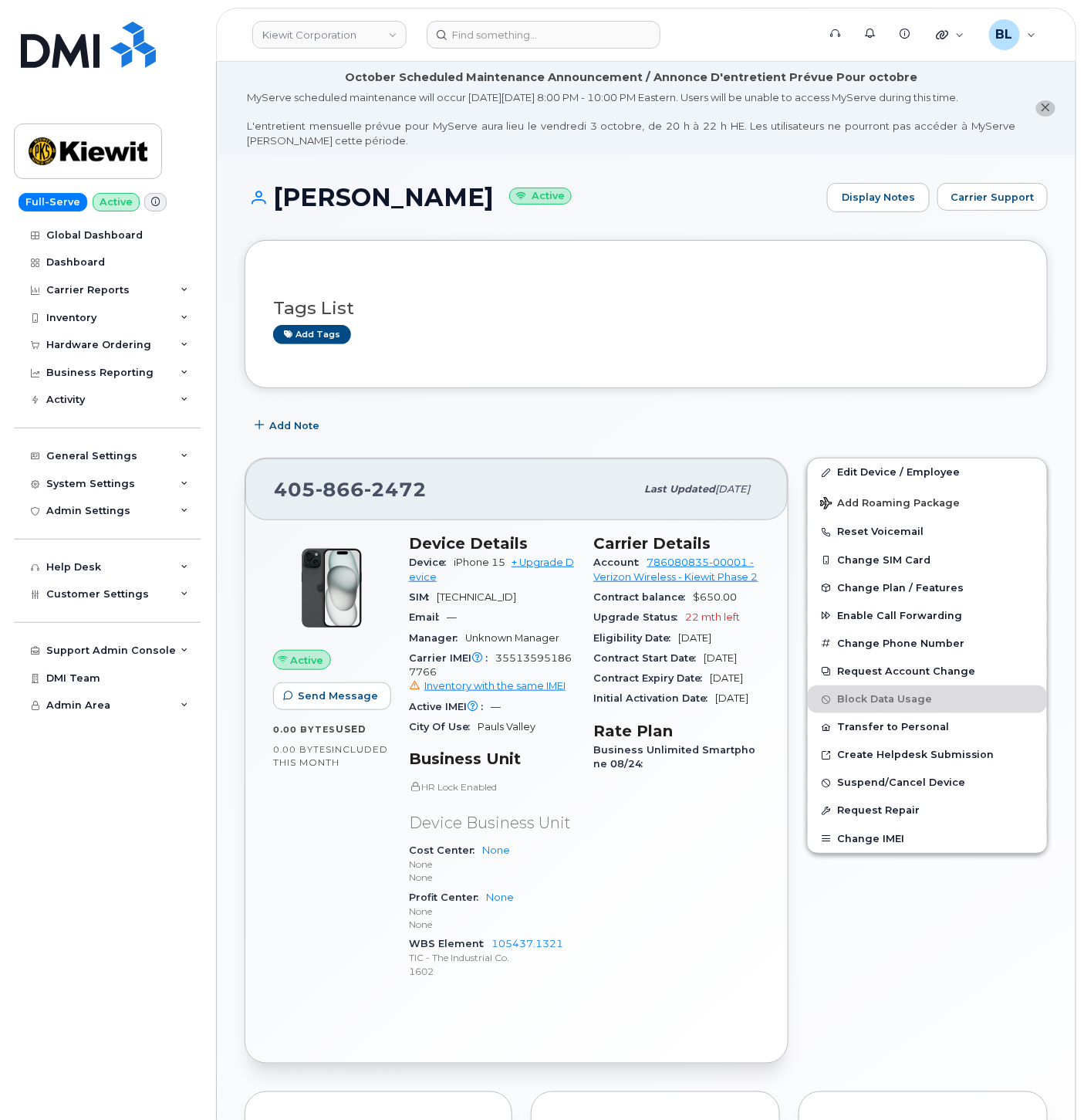
click at [553, 674] on span "355135951867766 Inventory with the same IMEI" at bounding box center [492, 673] width 166 height 42
copy span "355135951867766"
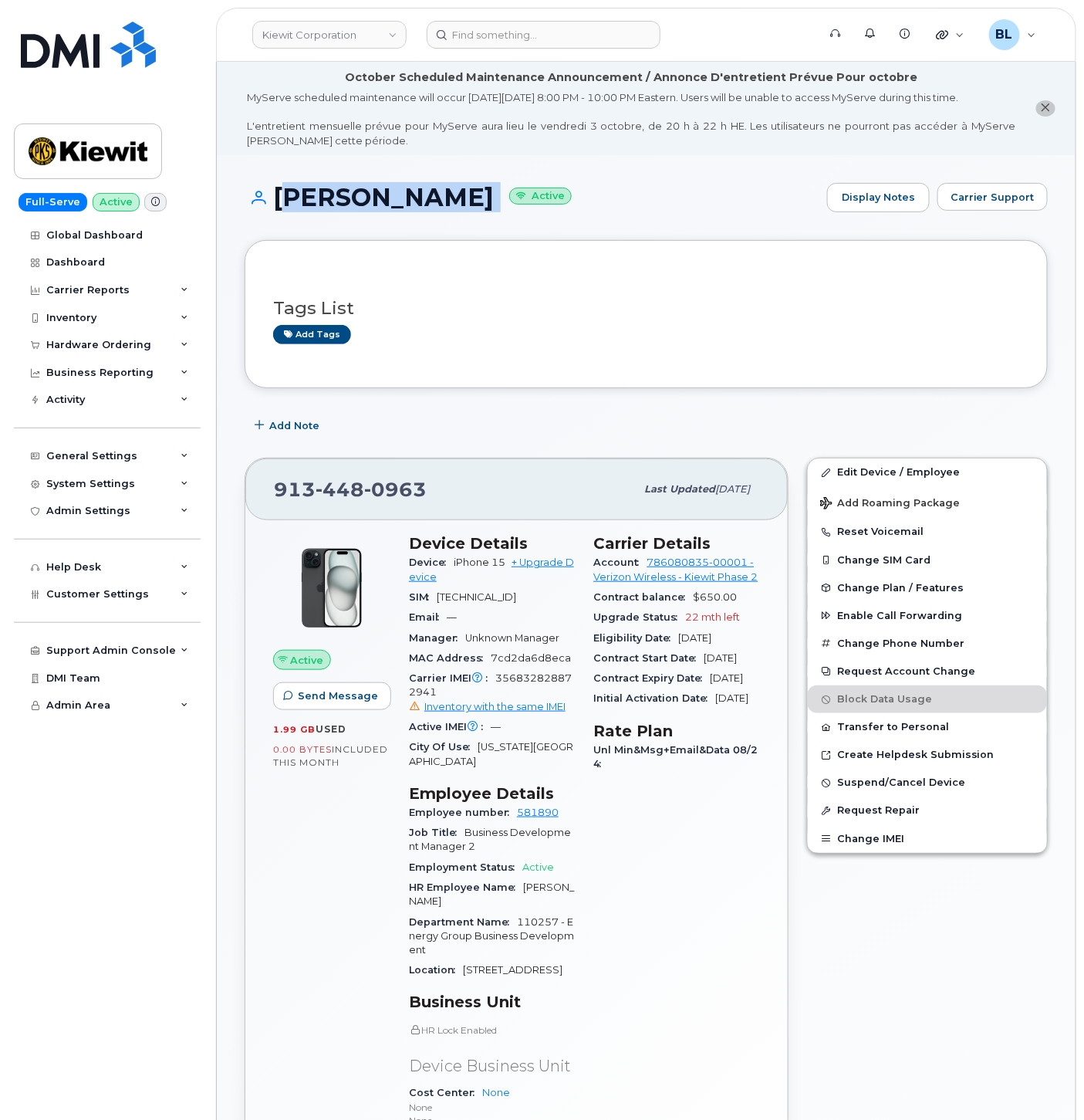
drag, startPoint x: 270, startPoint y: 188, endPoint x: 517, endPoint y: 193, distance: 247.1
click at [517, 193] on h1 "CHAD HEITMEYER Active" at bounding box center [532, 197] width 575 height 27
copy h1 "CHAD HEITMEYER"
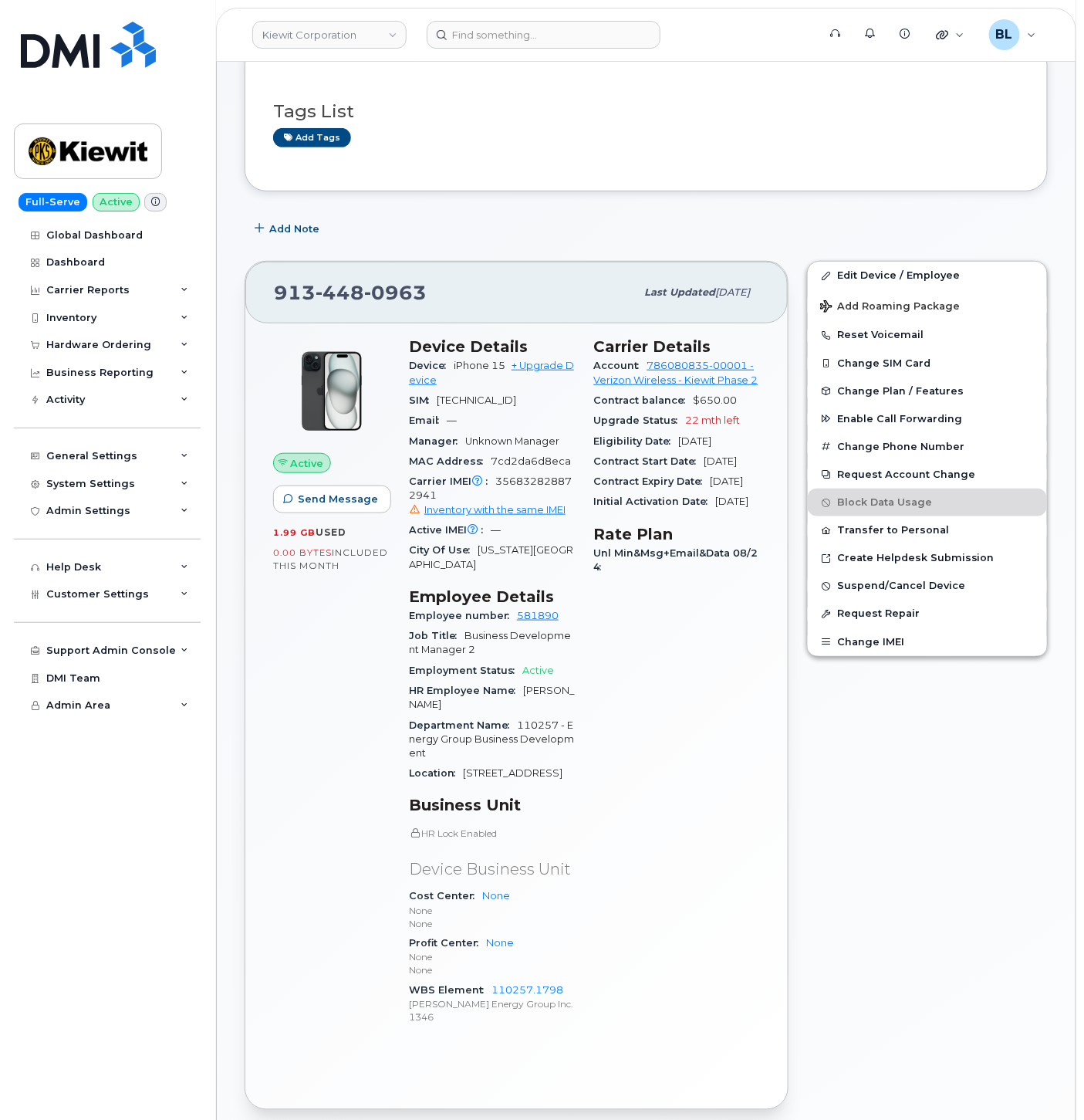
scroll to position [229, 0]
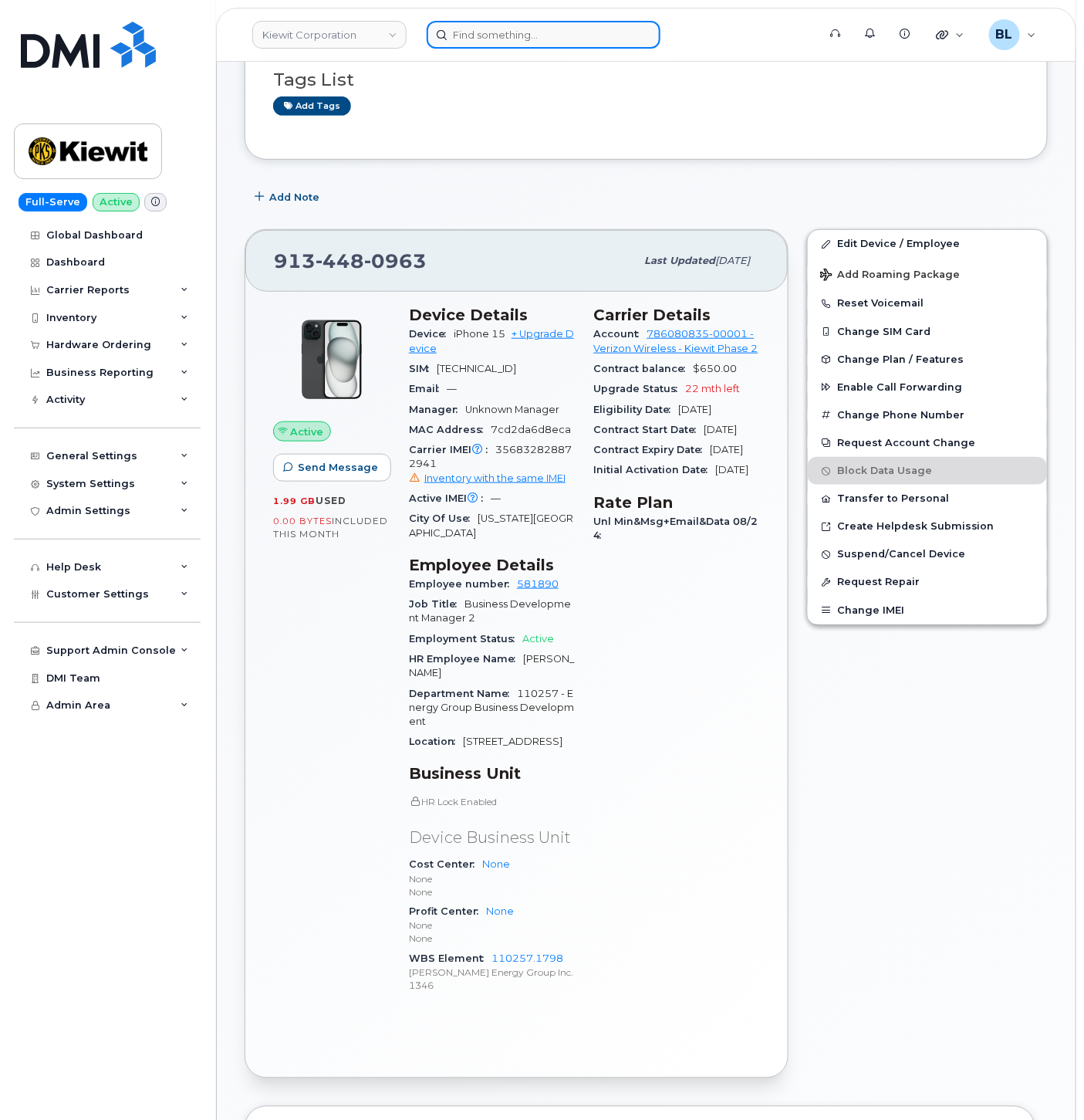
drag, startPoint x: 503, startPoint y: 47, endPoint x: 511, endPoint y: 42, distance: 9.4
click at [503, 47] on input at bounding box center [544, 35] width 234 height 27
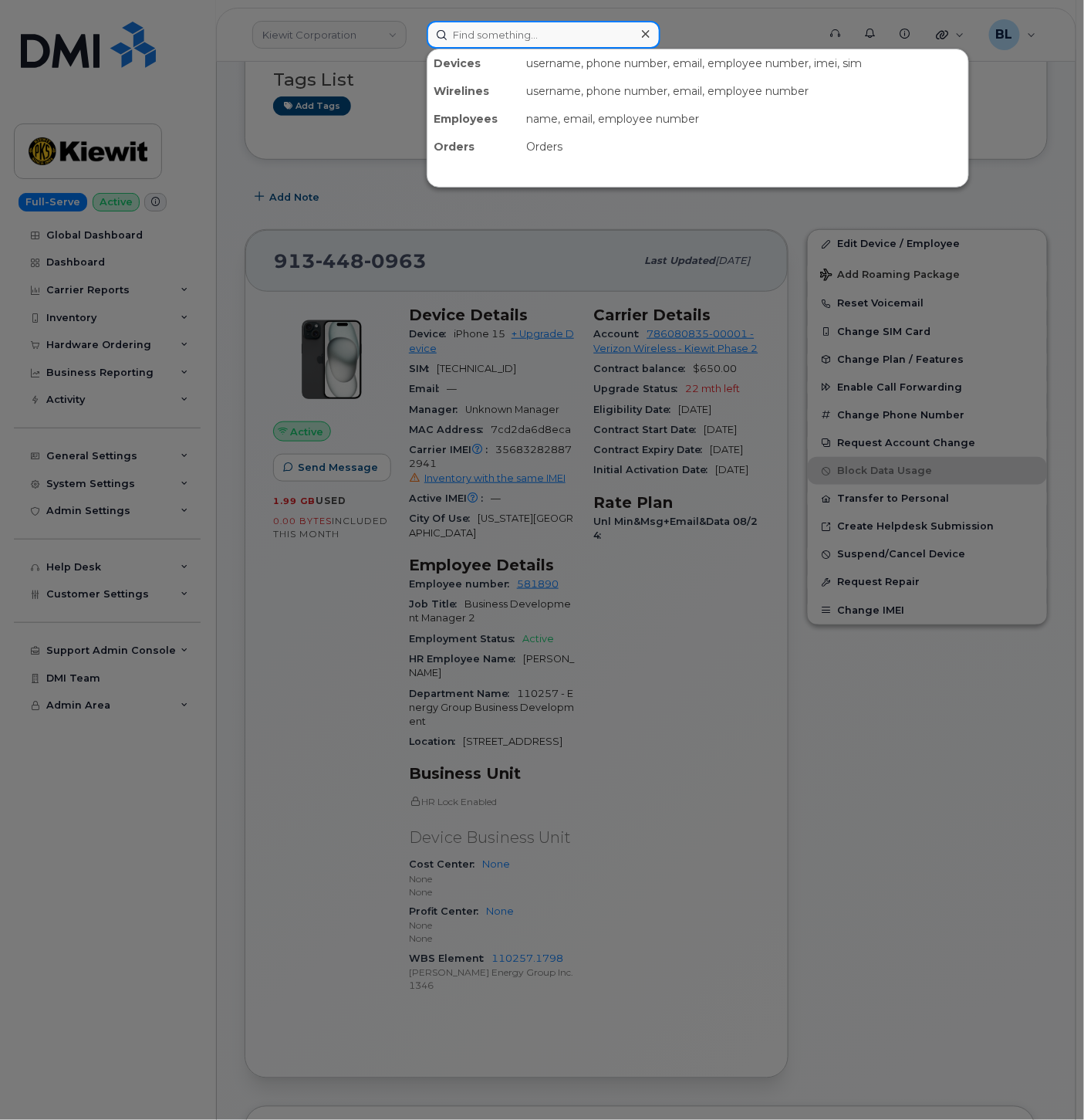
click at [511, 42] on input at bounding box center [544, 35] width 234 height 27
paste input "5052288268"
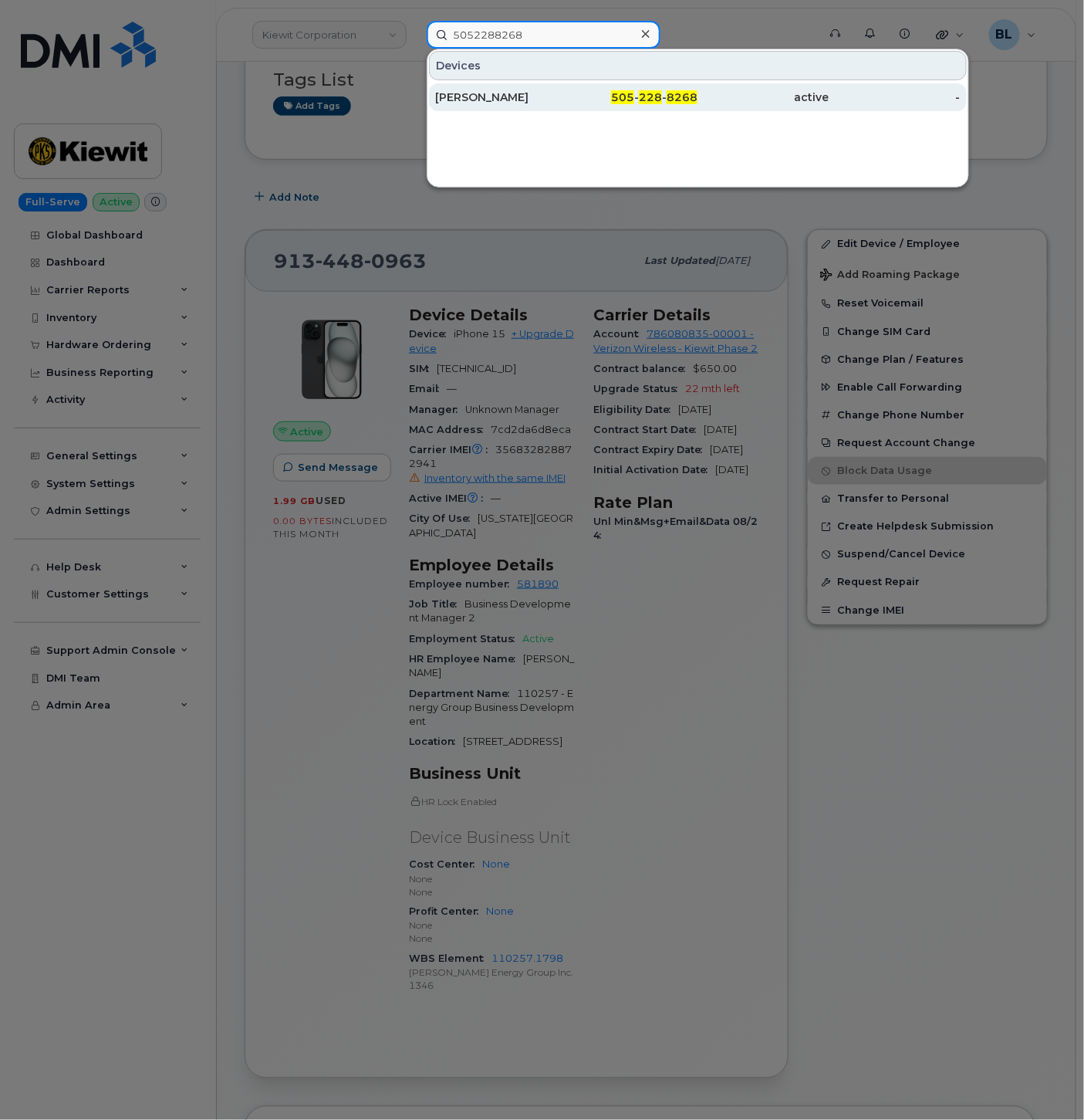
type input "5052288268"
click at [603, 91] on div "505 - 228 - 8268" at bounding box center [632, 97] width 131 height 16
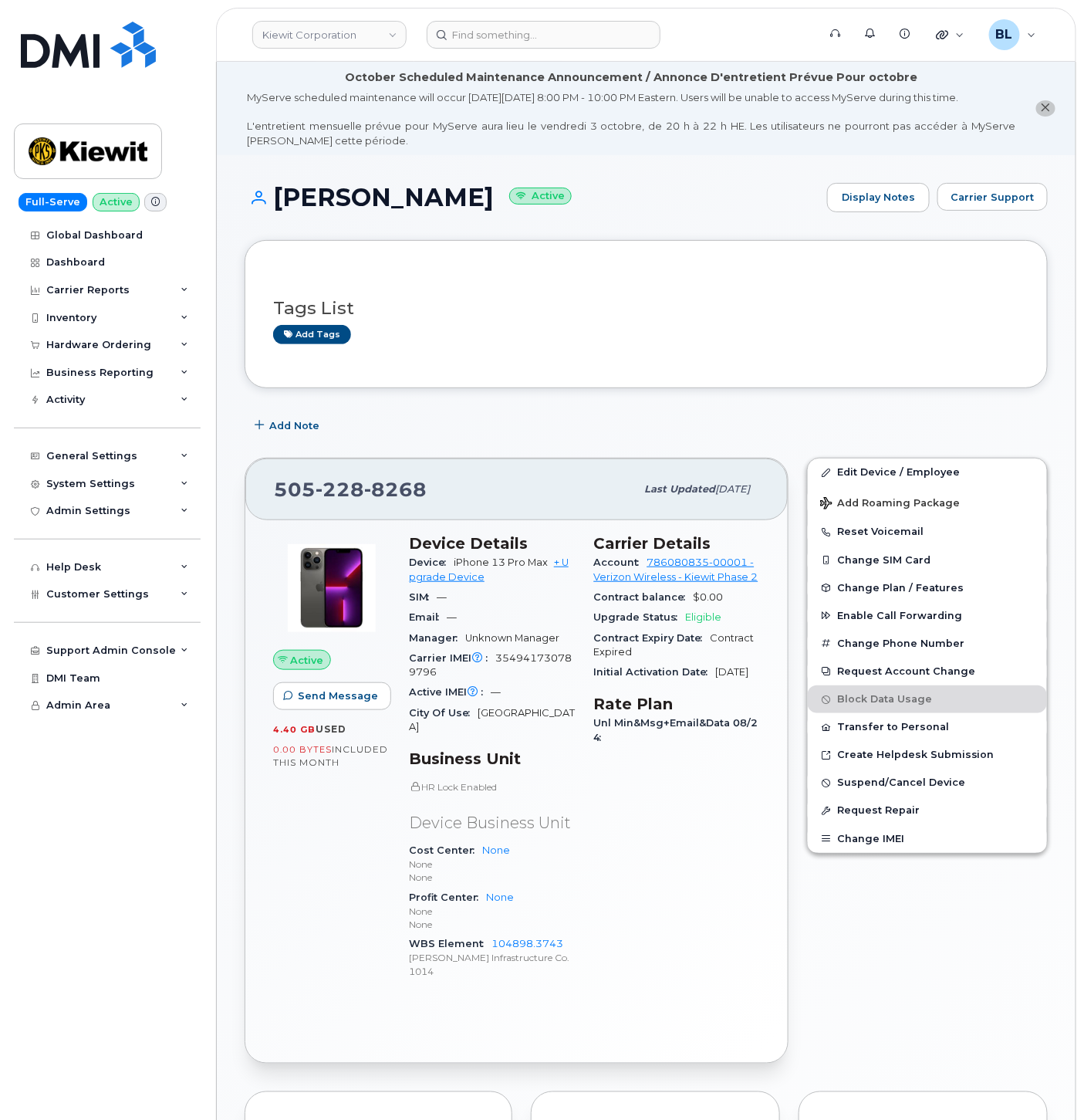
drag, startPoint x: 813, startPoint y: 442, endPoint x: 805, endPoint y: 441, distance: 8.1
click at [813, 442] on div "Tags List Add tags Add Note [PHONE_NUMBER] Last updated [DATE] Active Send Mess…" at bounding box center [646, 956] width 803 height 1432
click at [455, 446] on div "Tags List Add tags Add Note [PHONE_NUMBER] Last updated [DATE] Active Send Mess…" at bounding box center [646, 956] width 803 height 1432
